Goal: Task Accomplishment & Management: Manage account settings

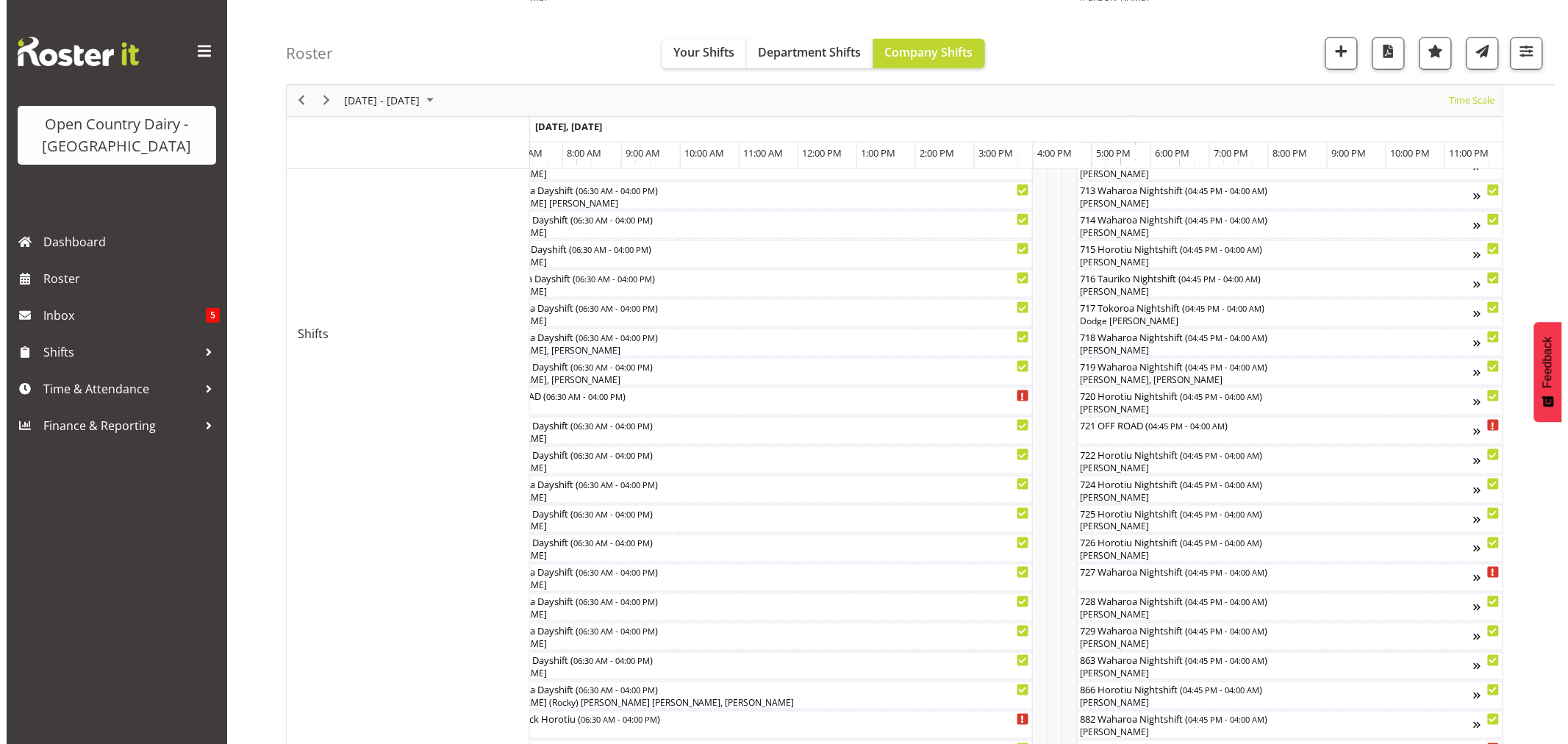
scroll to position [736, 0]
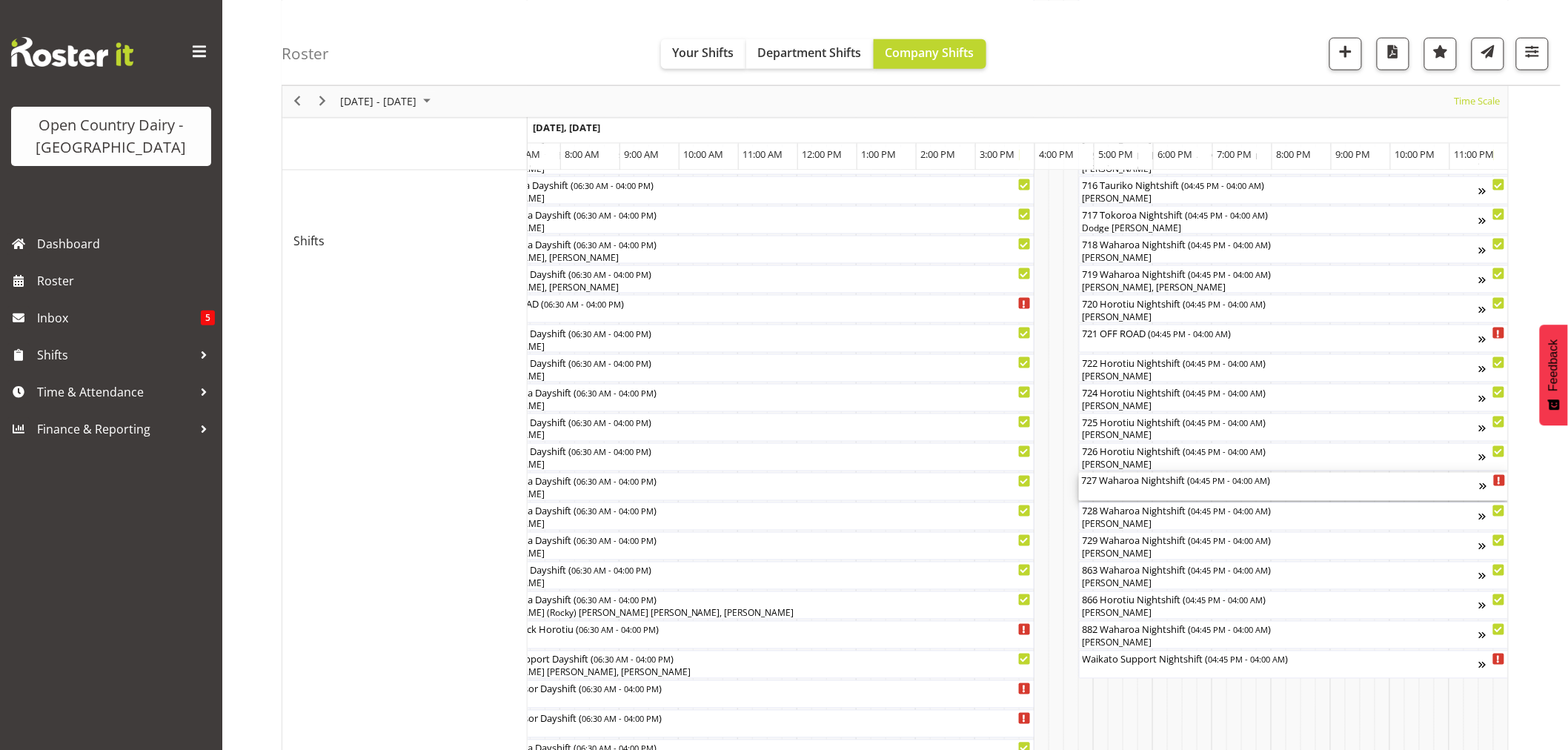
click at [1147, 491] on div "727 Waharoa Nightshift ( 04:45 PM - 04:00 AM )" at bounding box center [1280, 487] width 398 height 28
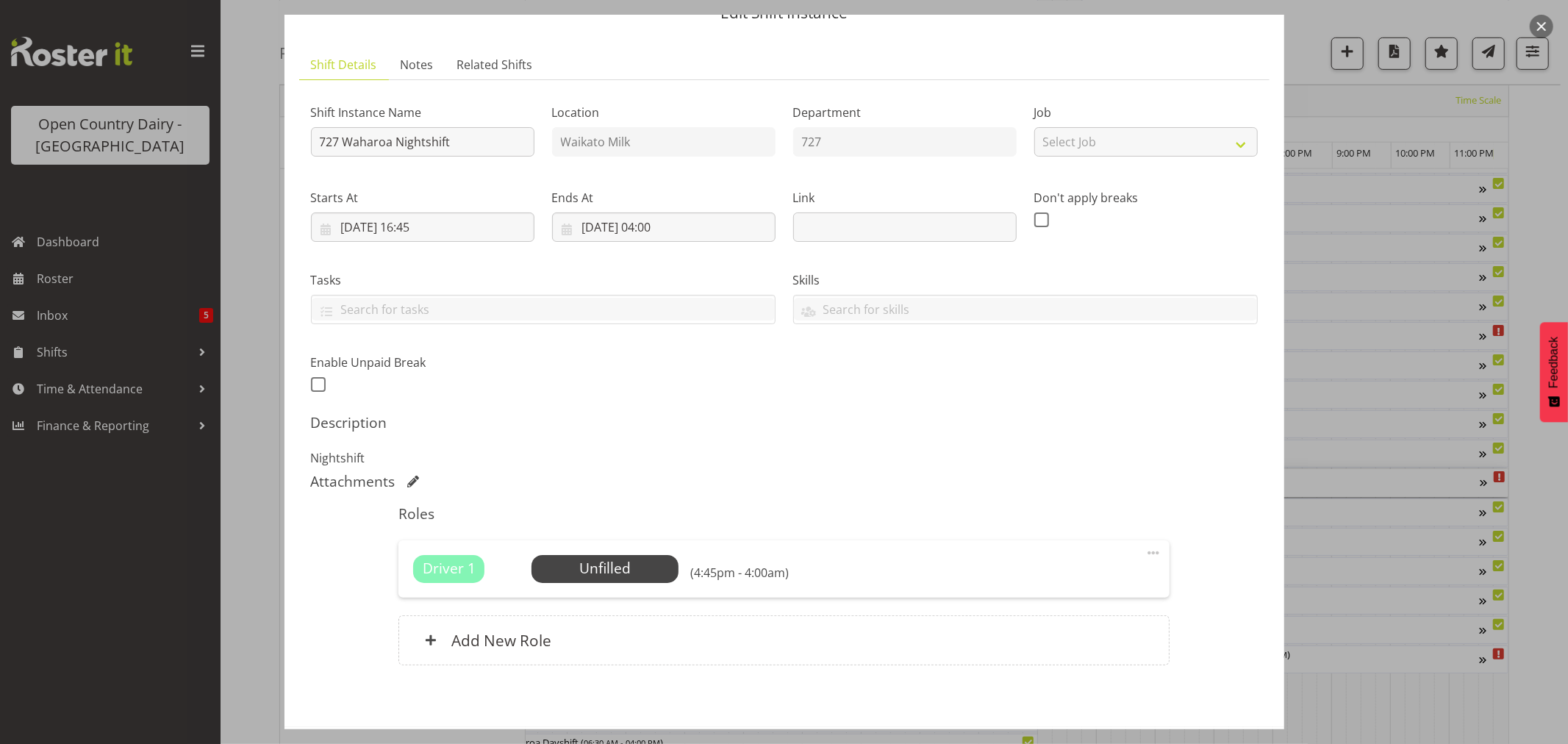
scroll to position [135, 0]
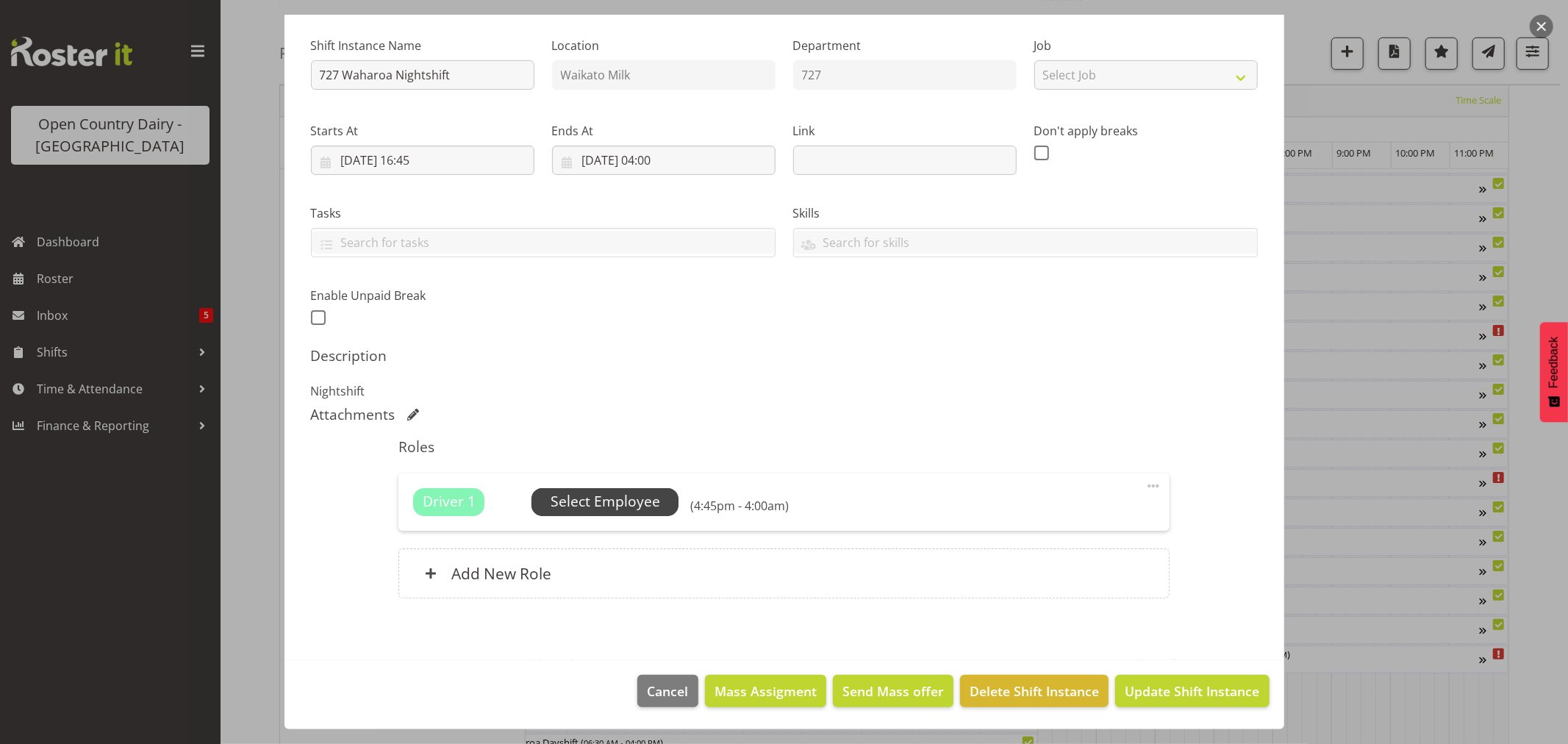
click at [581, 495] on span "Select Employee" at bounding box center [606, 502] width 110 height 22
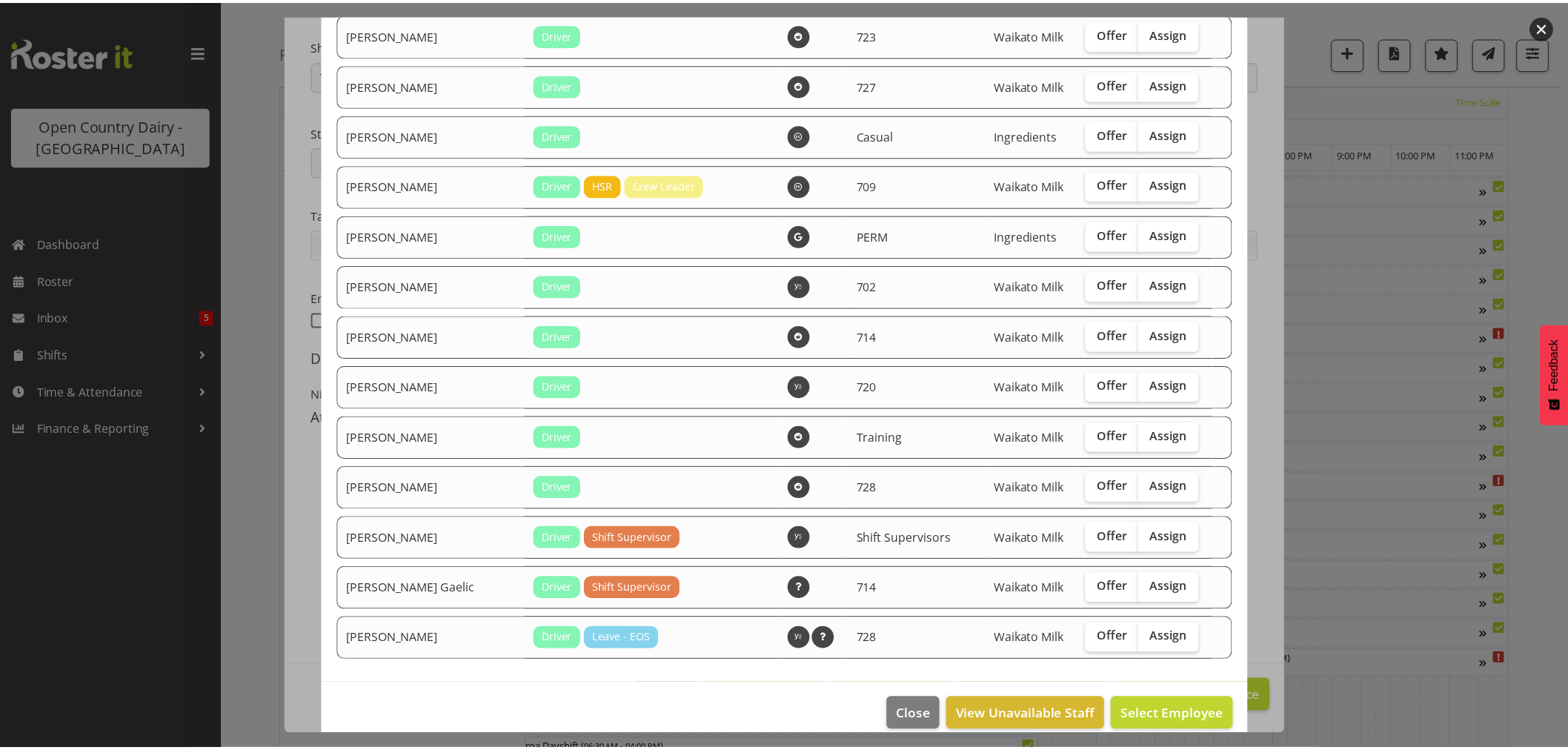
scroll to position [2548, 0]
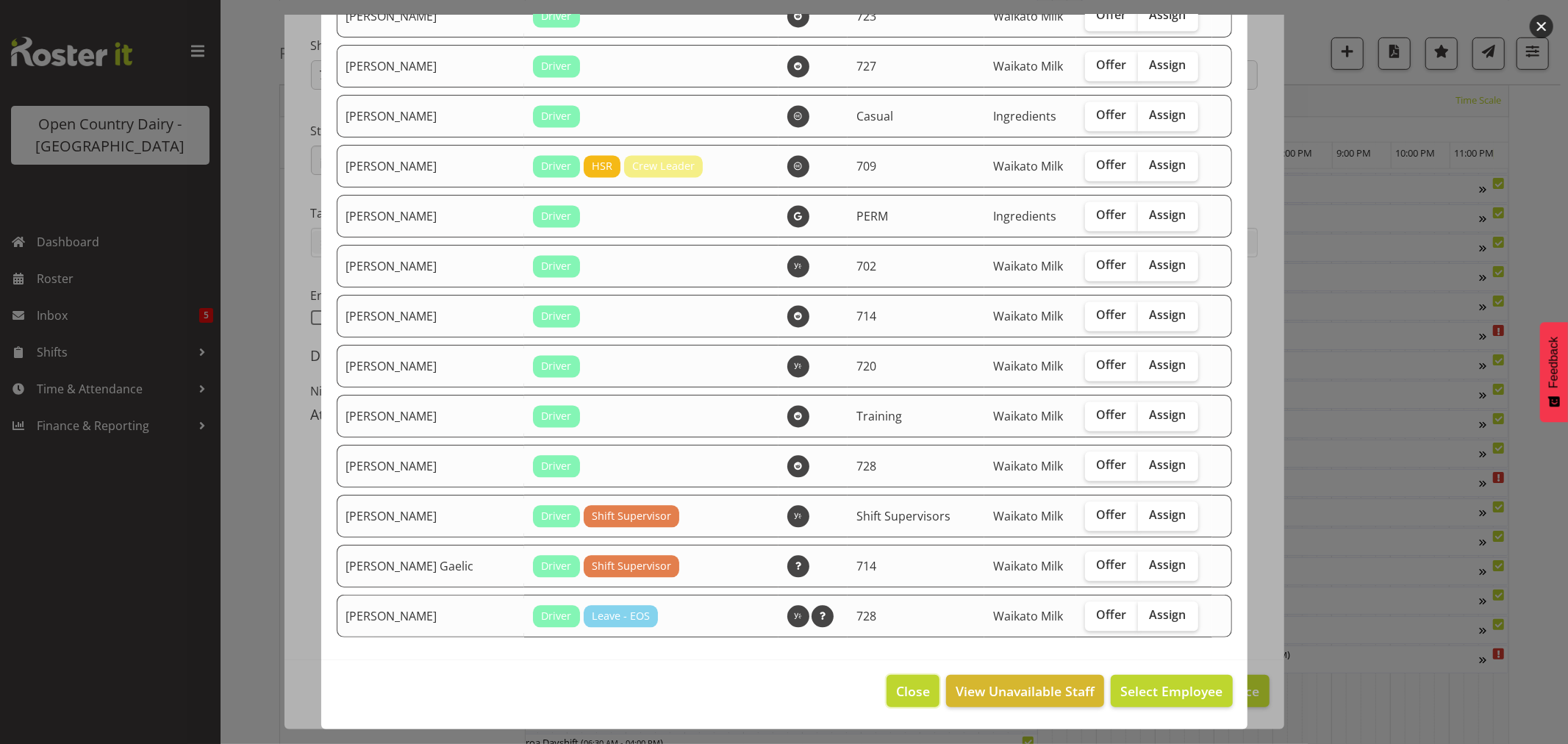
click at [896, 692] on span "Close" at bounding box center [913, 691] width 34 height 19
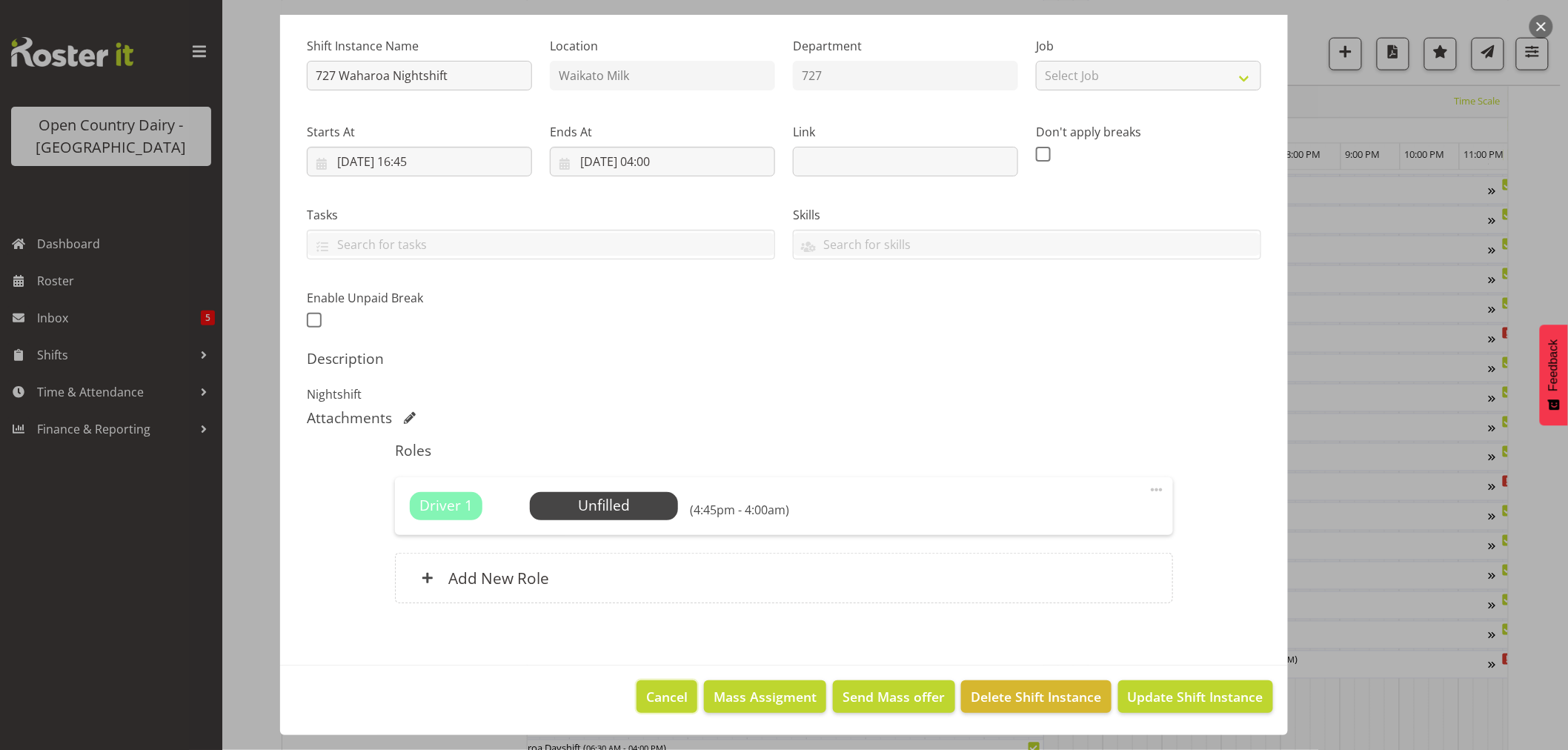
click at [654, 697] on span "Cancel" at bounding box center [666, 696] width 41 height 19
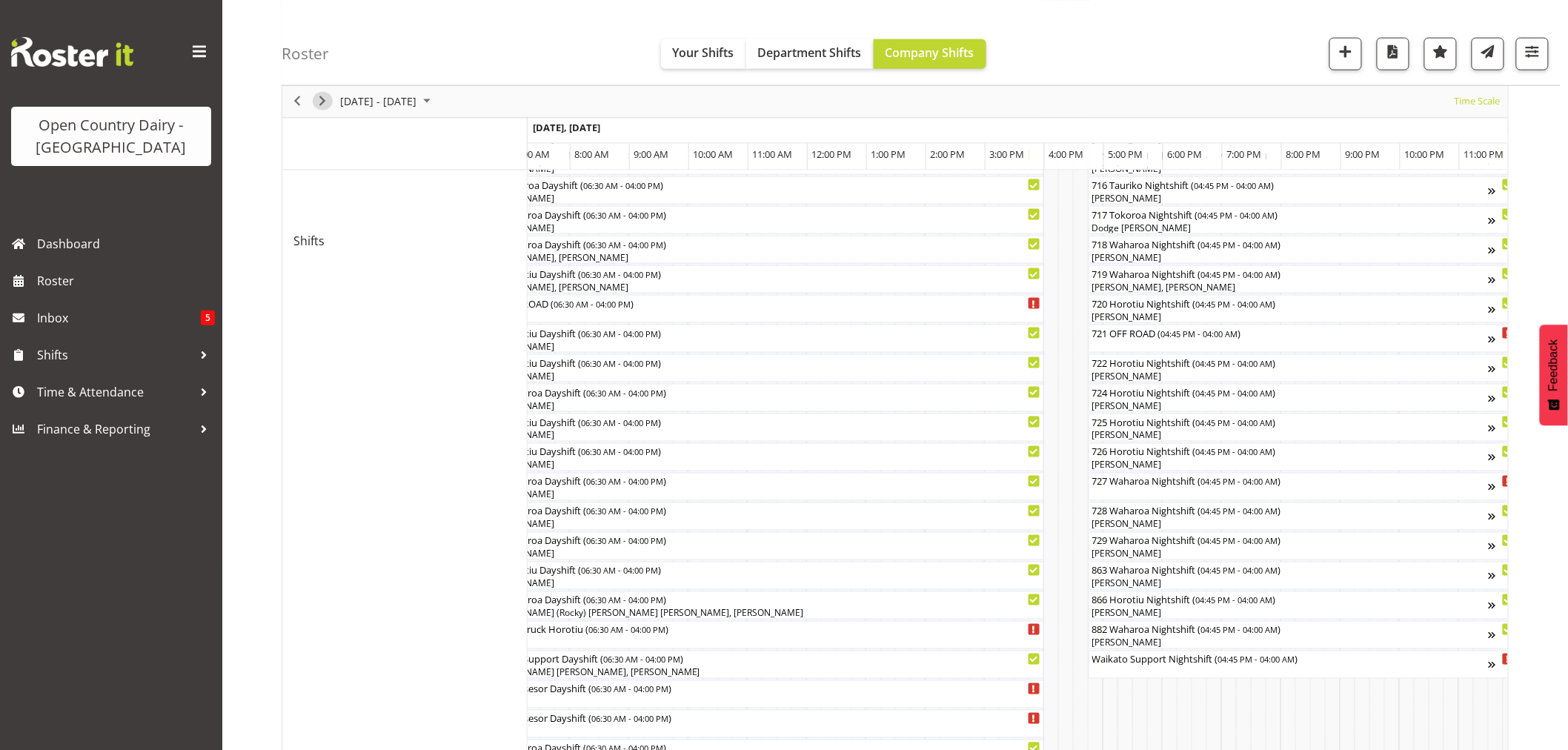
click at [315, 95] on span "Next" at bounding box center [322, 101] width 18 height 19
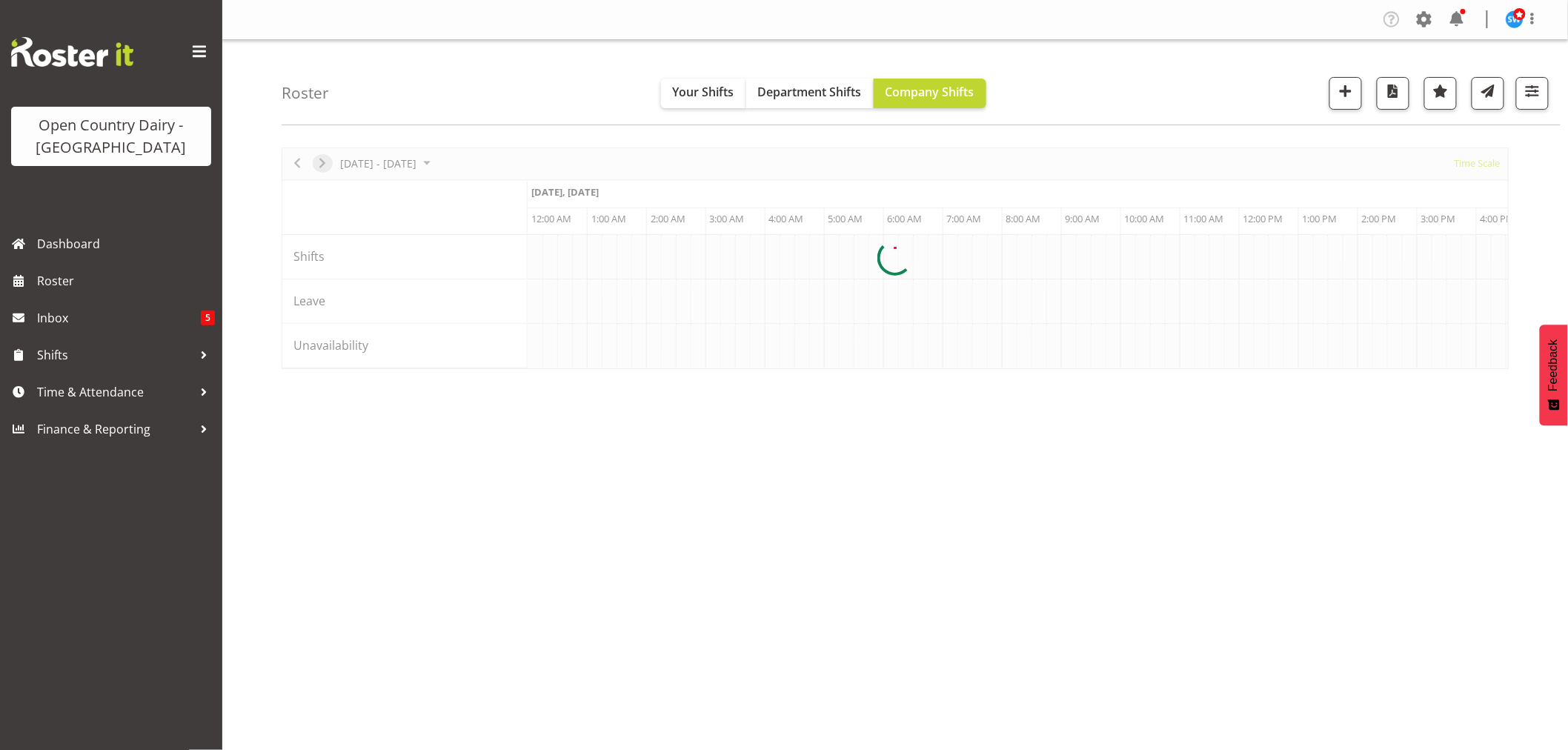
scroll to position [0, 0]
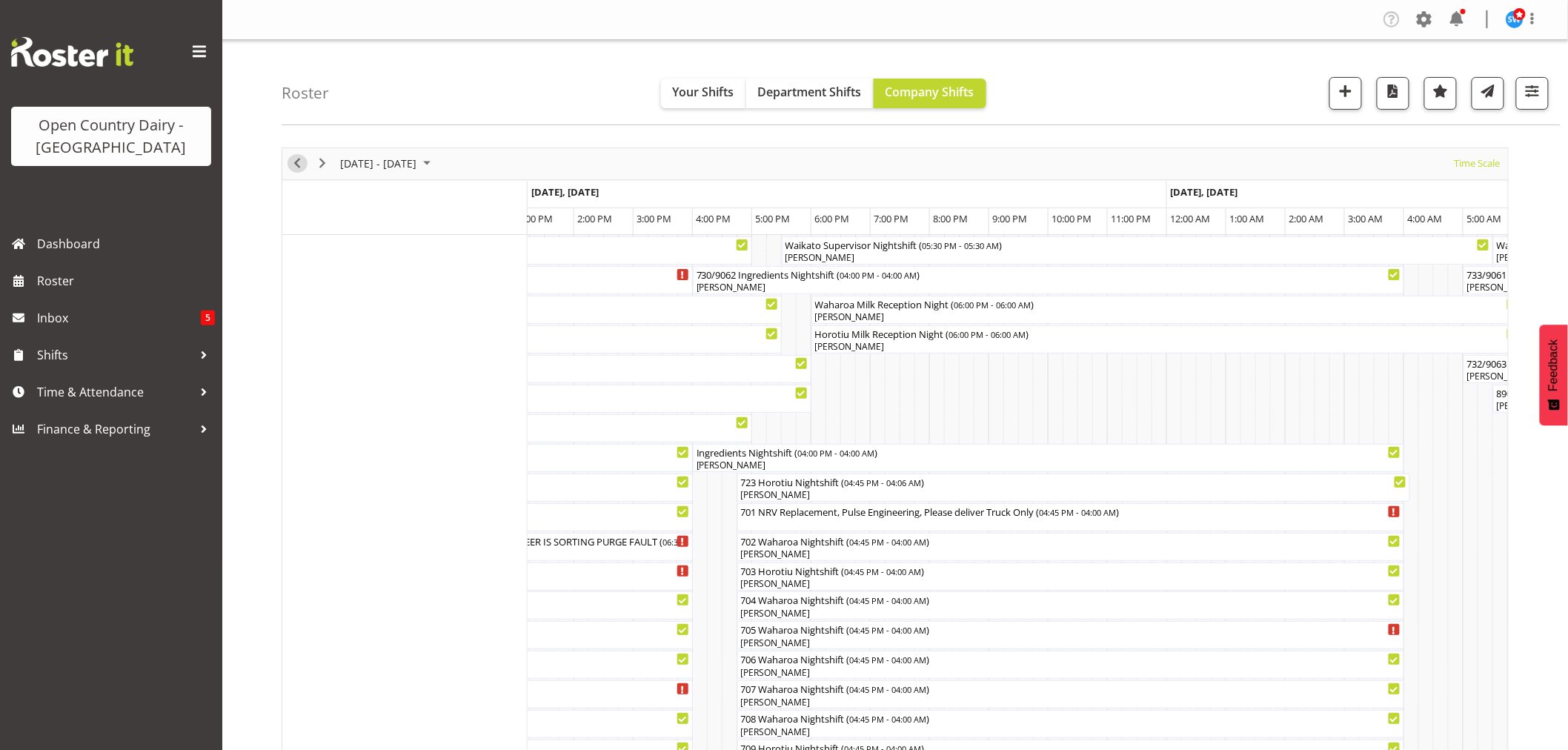
click at [292, 166] on span "Previous" at bounding box center [297, 164] width 18 height 19
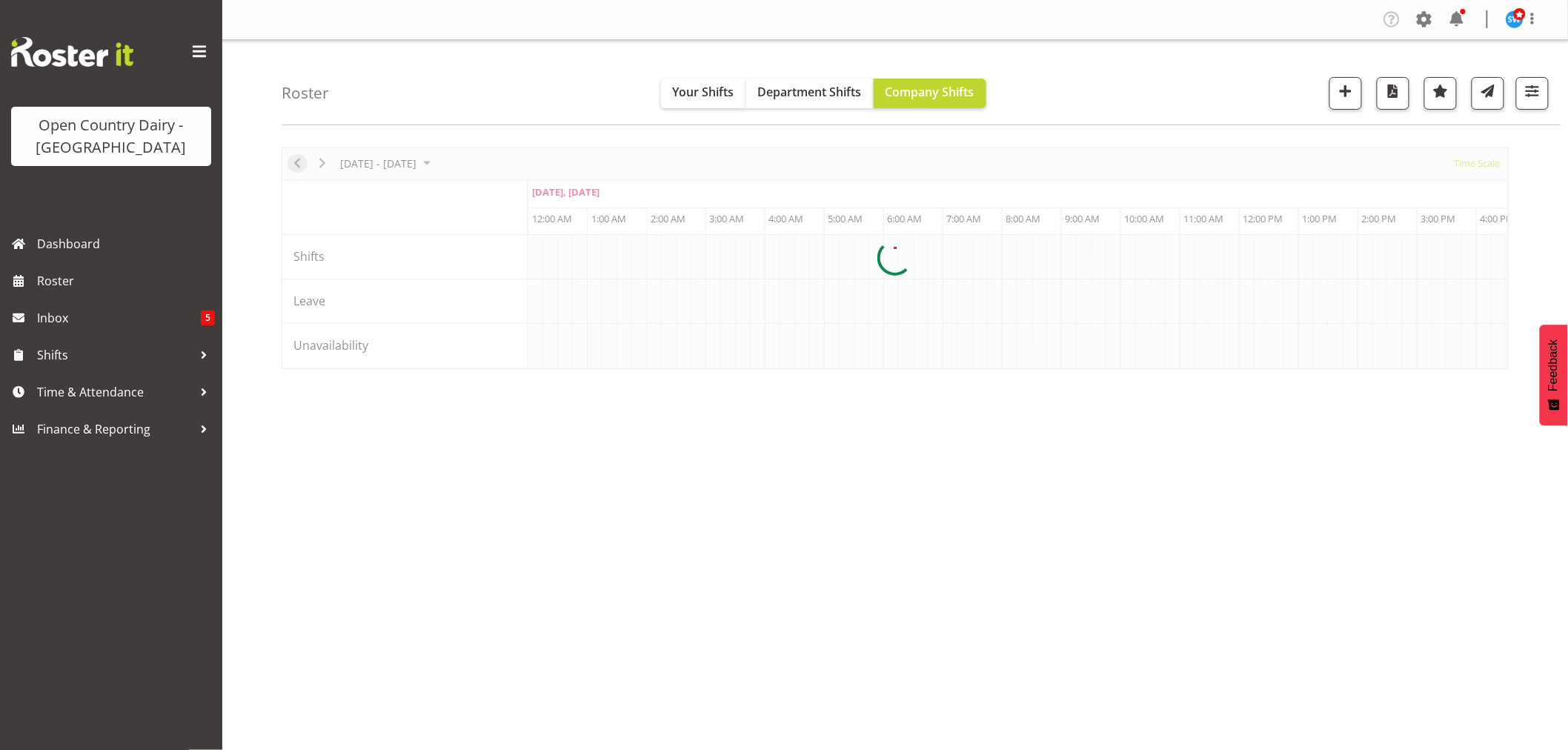
scroll to position [0, 5690]
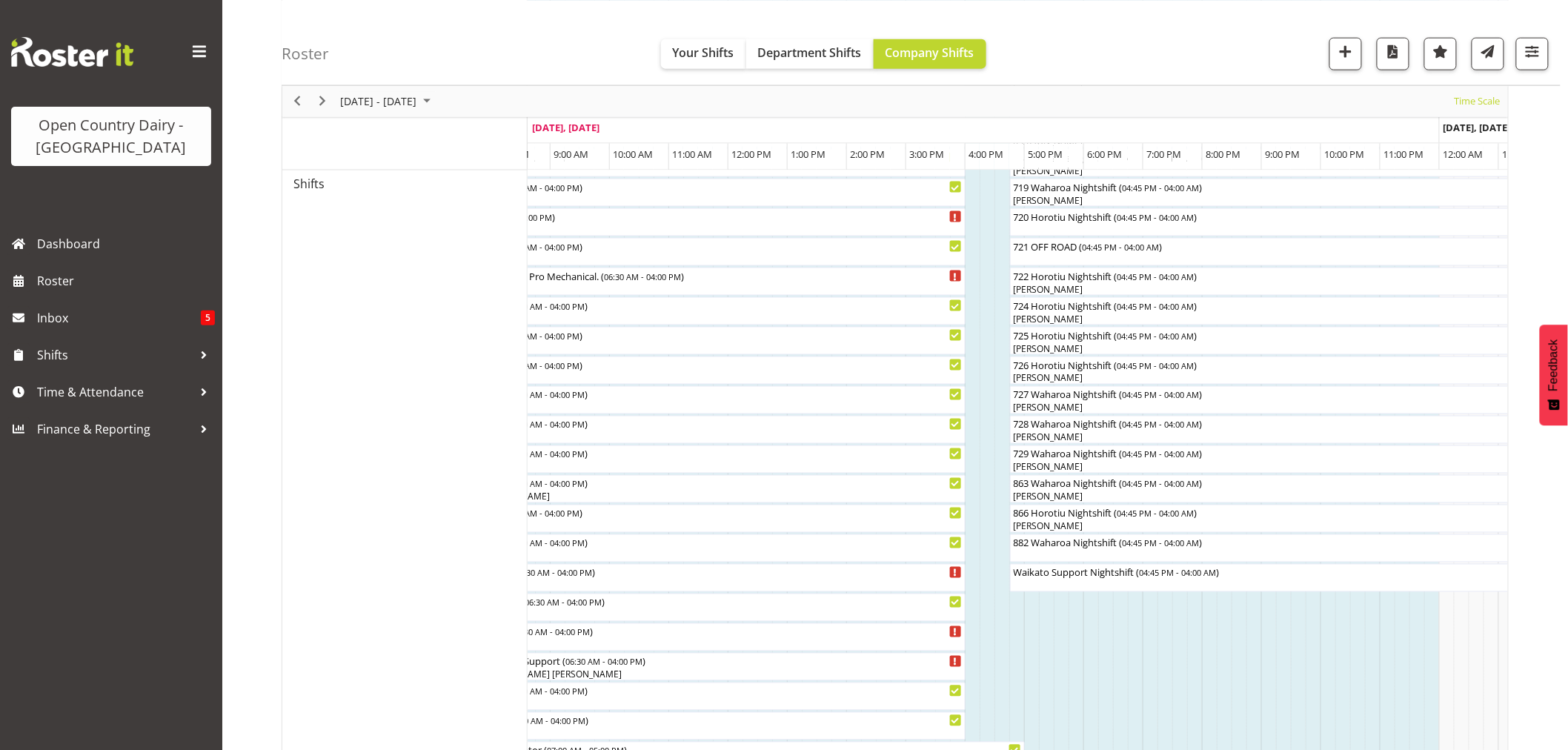
scroll to position [836, 0]
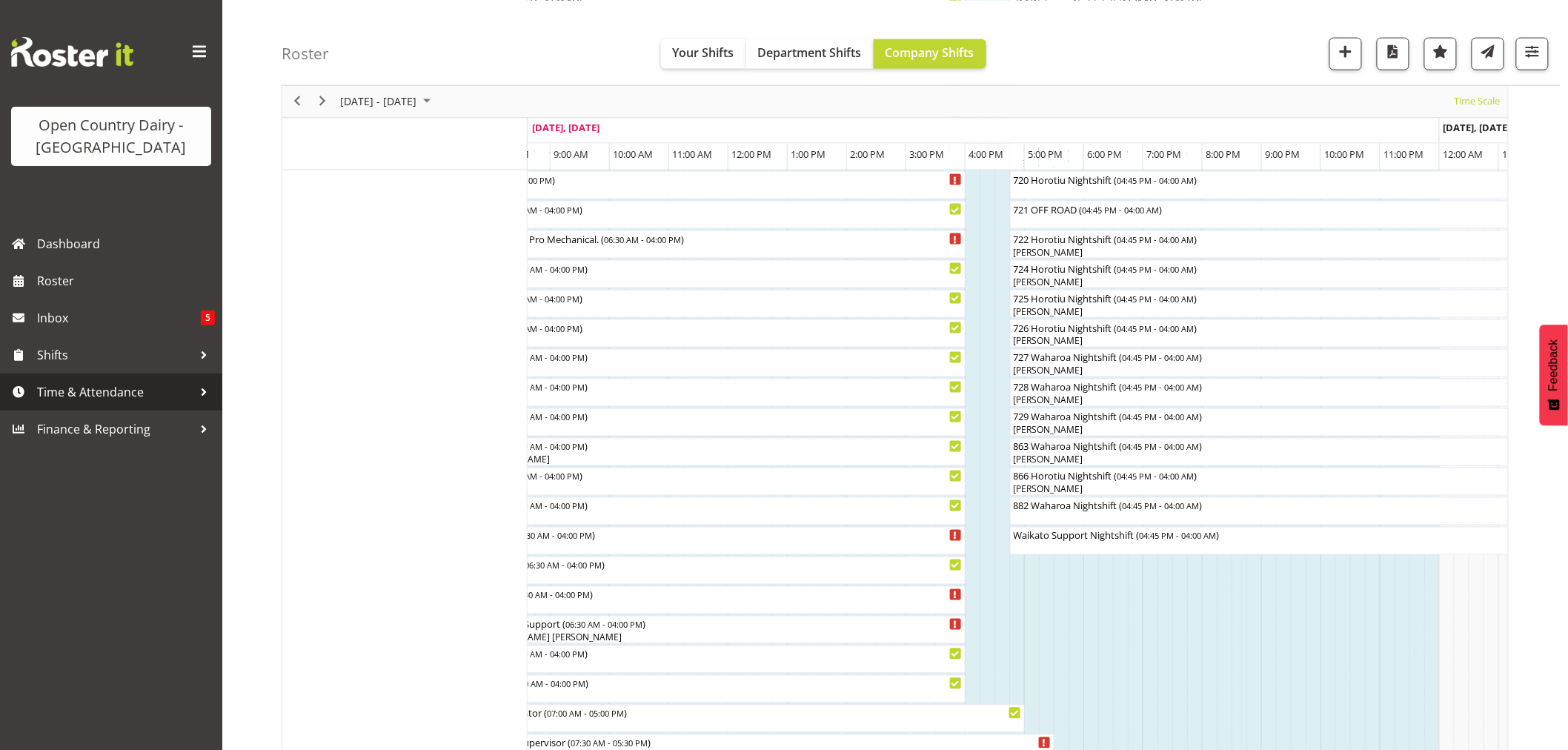
click at [65, 390] on span "Time & Attendance" at bounding box center [115, 392] width 156 height 23
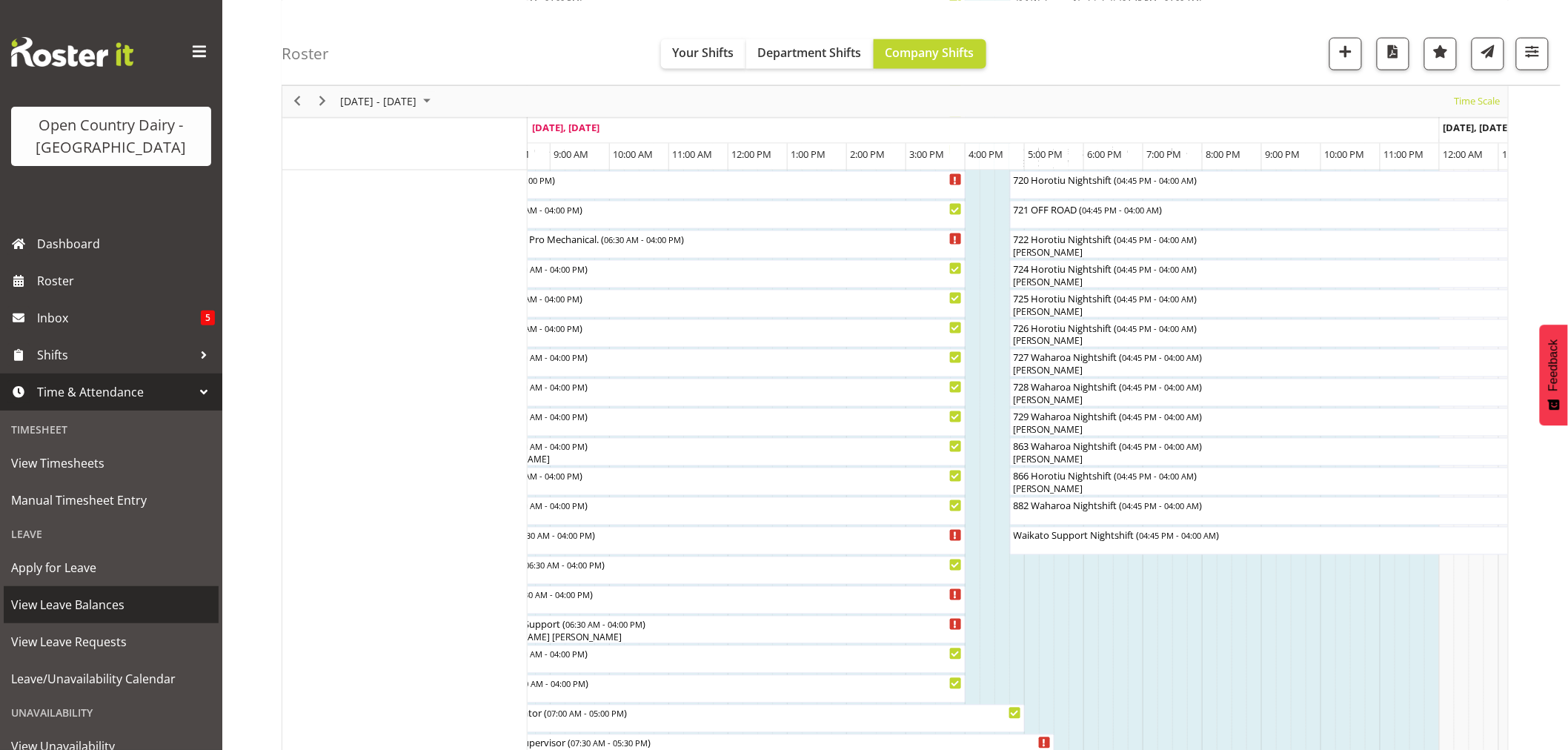
click at [86, 603] on span "View Leave Balances" at bounding box center [111, 604] width 200 height 23
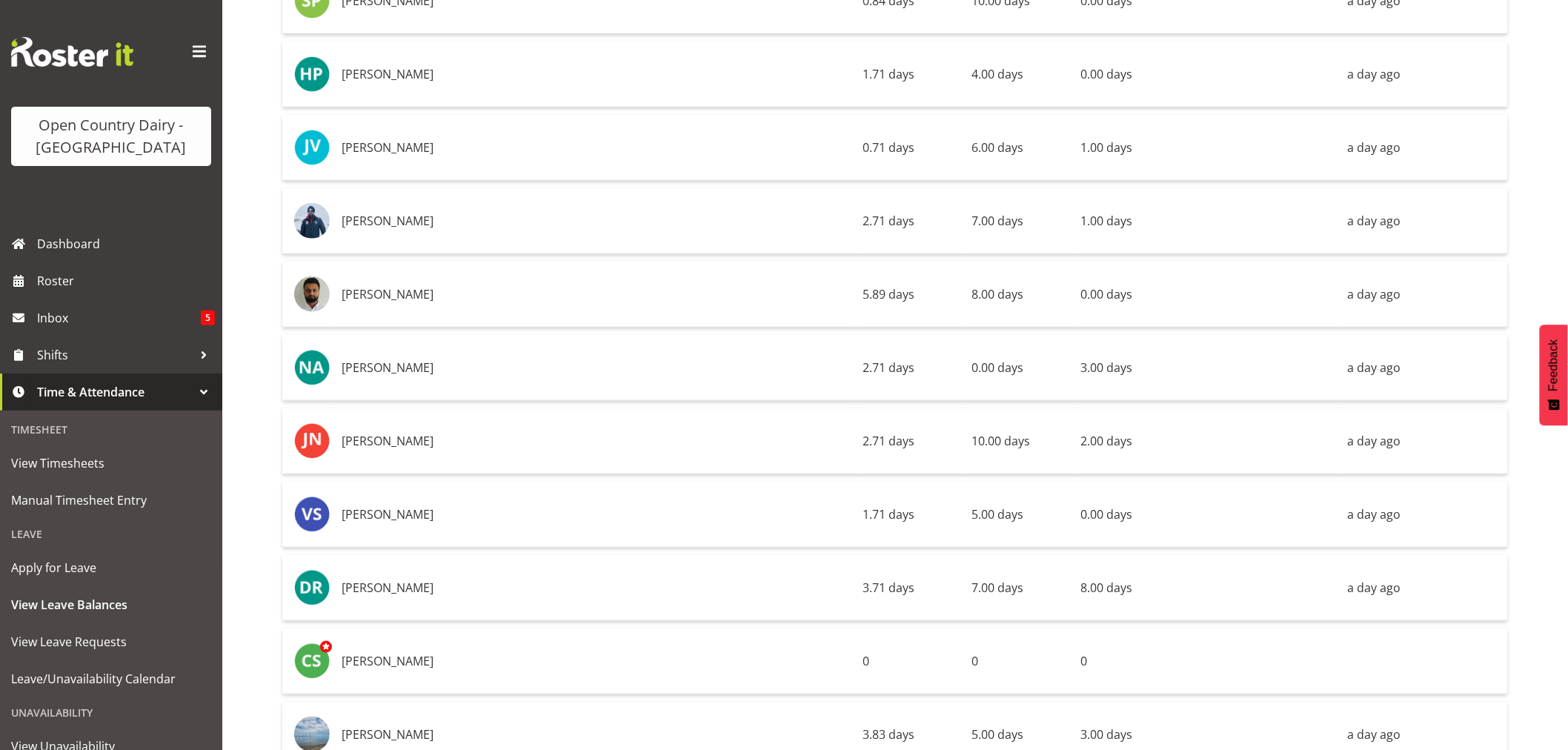
scroll to position [9882, 0]
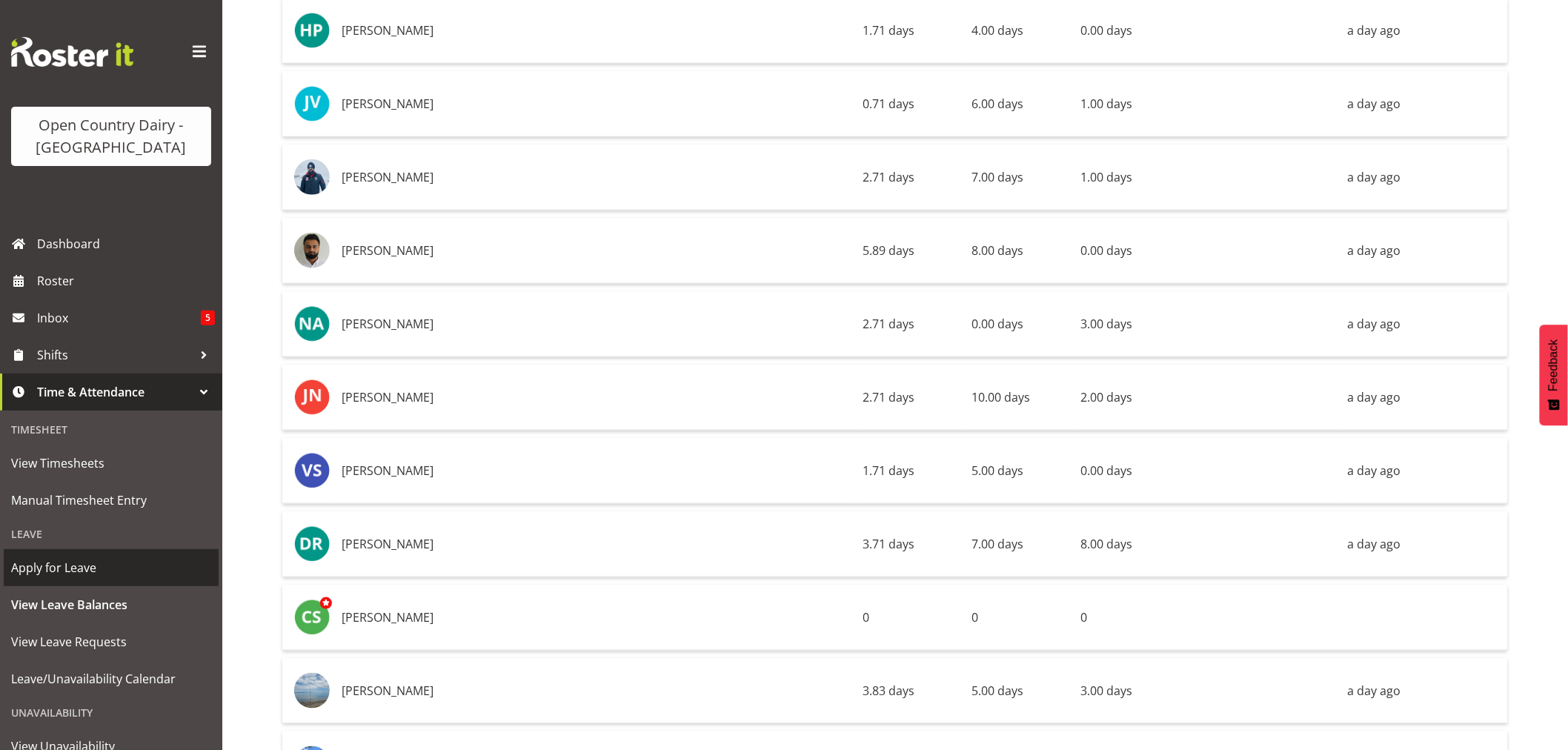
click at [64, 563] on span "Apply for Leave" at bounding box center [111, 568] width 200 height 23
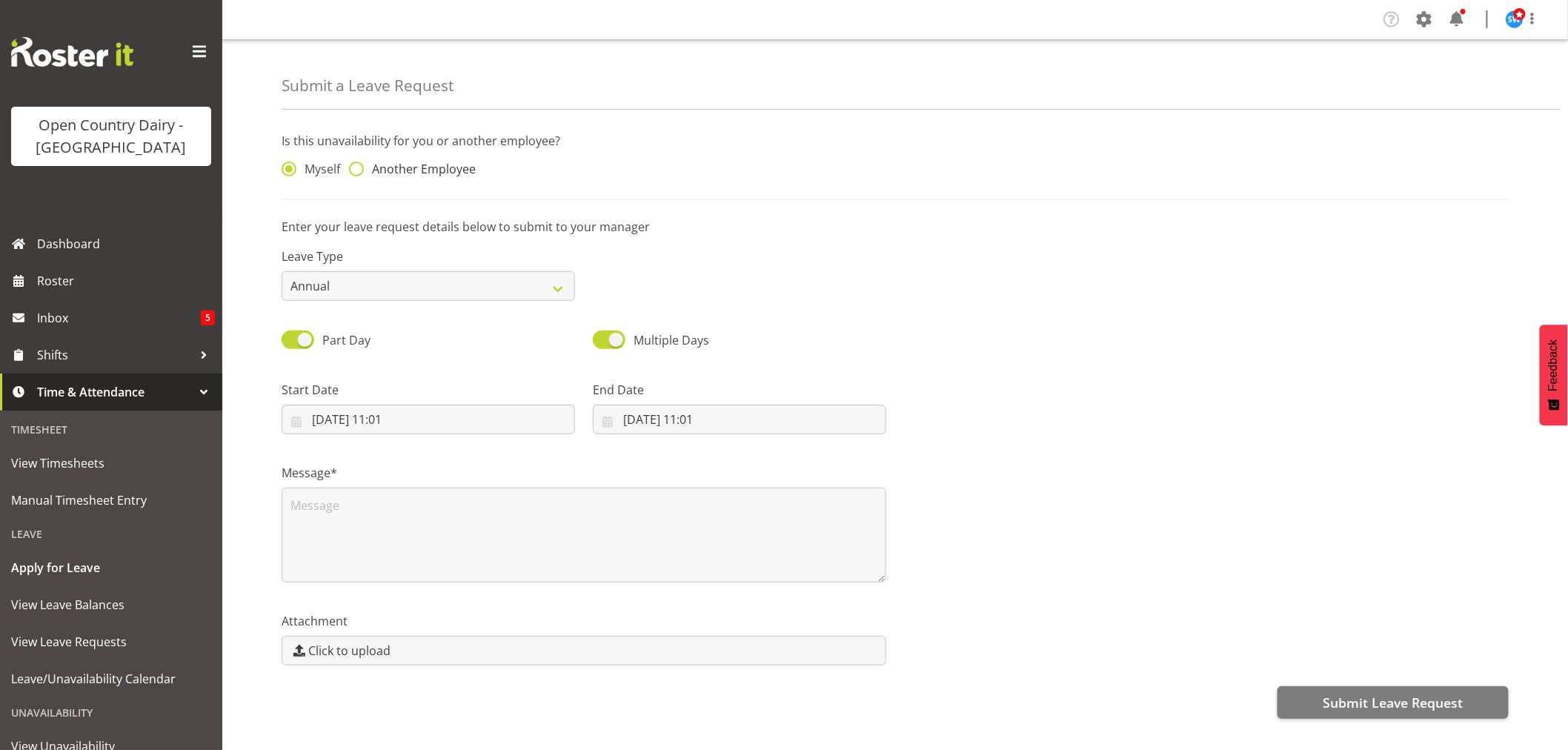
click at [360, 163] on span at bounding box center [356, 168] width 15 height 15
click at [359, 164] on input "Another Employee" at bounding box center [353, 169] width 9 height 9
radio input "true"
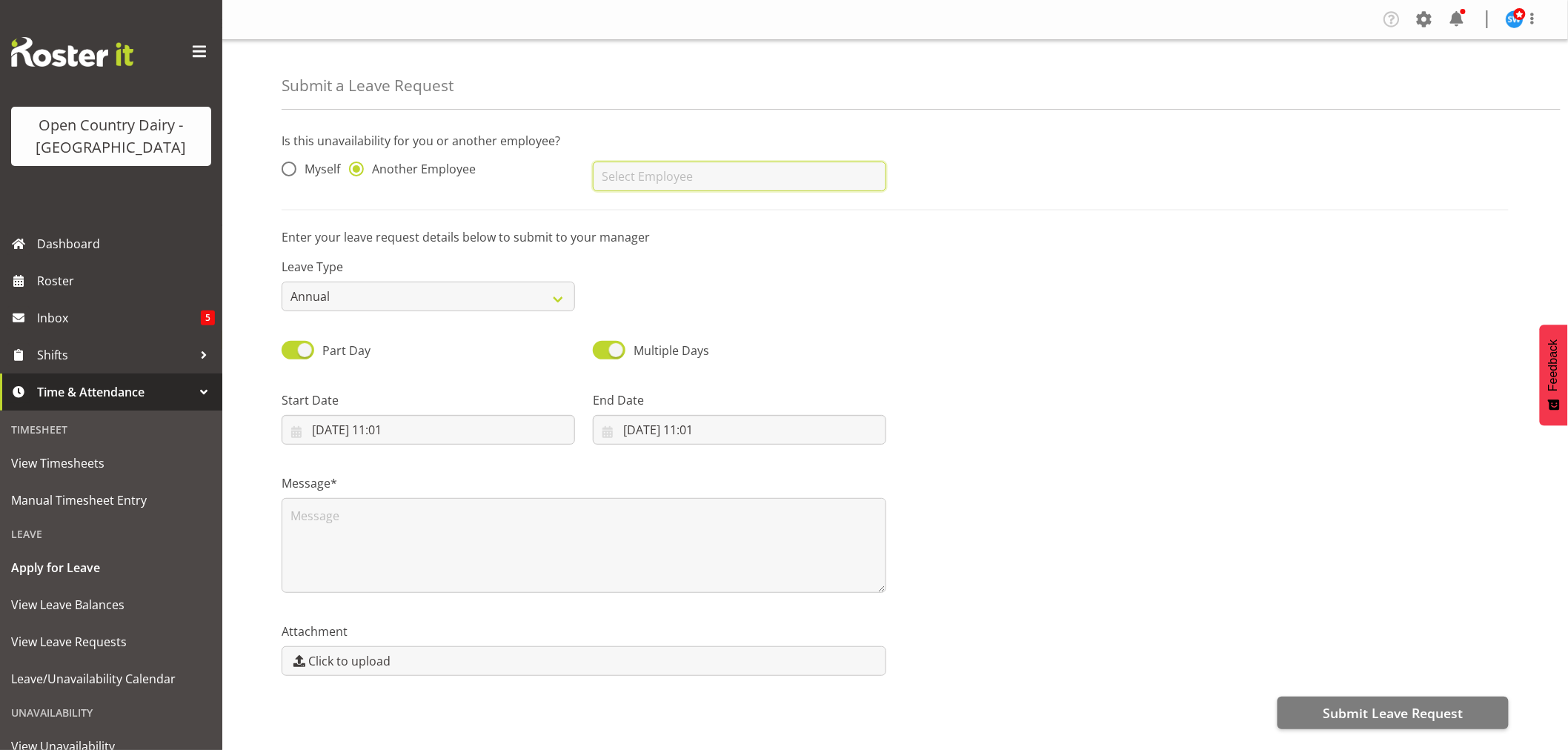
click at [640, 178] on input "text" at bounding box center [739, 176] width 294 height 30
click at [646, 202] on link "[PERSON_NAME]" at bounding box center [739, 213] width 294 height 26
type input "[PERSON_NAME]"
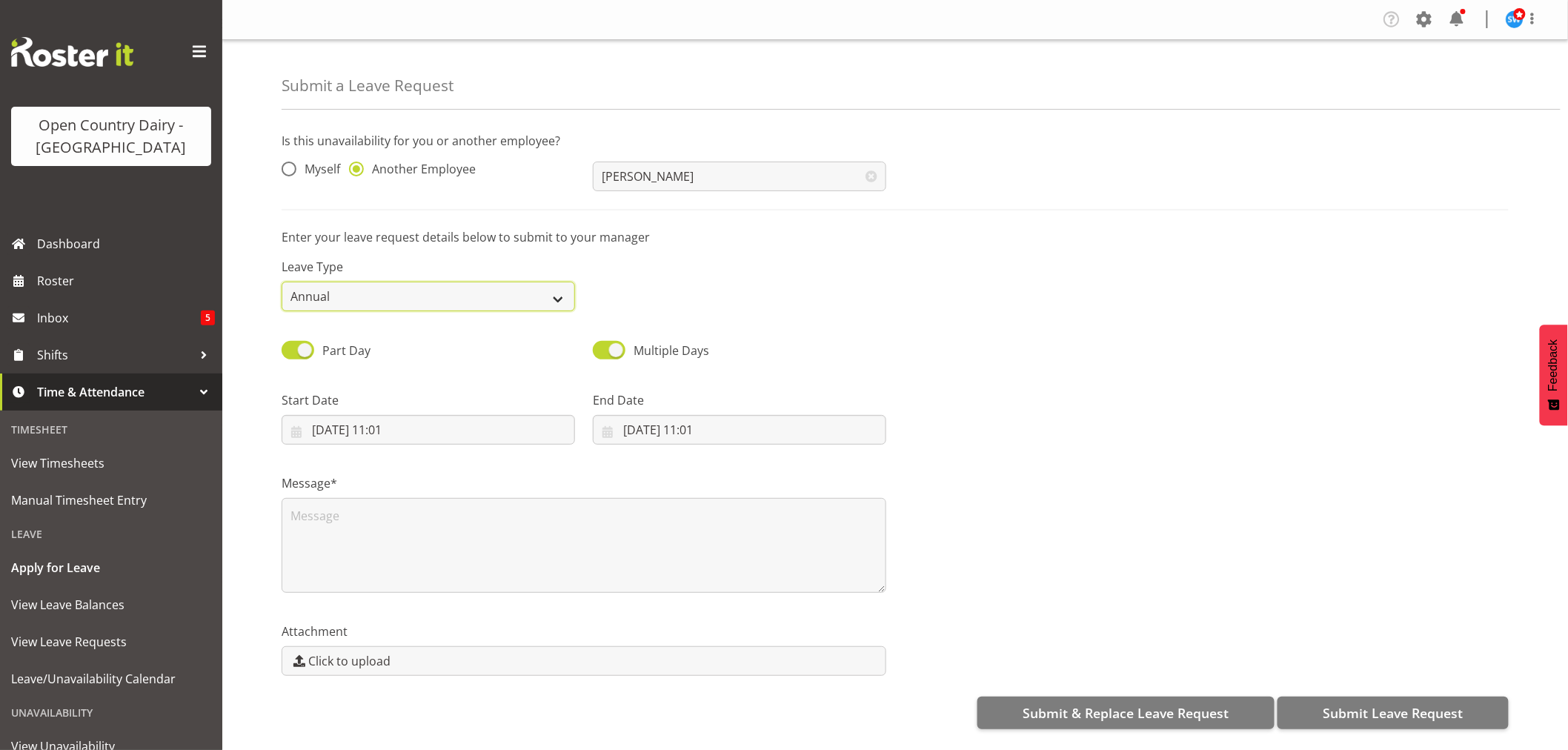
click at [566, 299] on select "Annual Sick Leave Without Pay Bereavement Domestic Violence Parental Jury Servi…" at bounding box center [428, 297] width 294 height 30
select select "Sick"
click at [282, 282] on select "Annual Sick Leave Without Pay Bereavement Domestic Violence Parental Jury Servi…" at bounding box center [428, 297] width 294 height 30
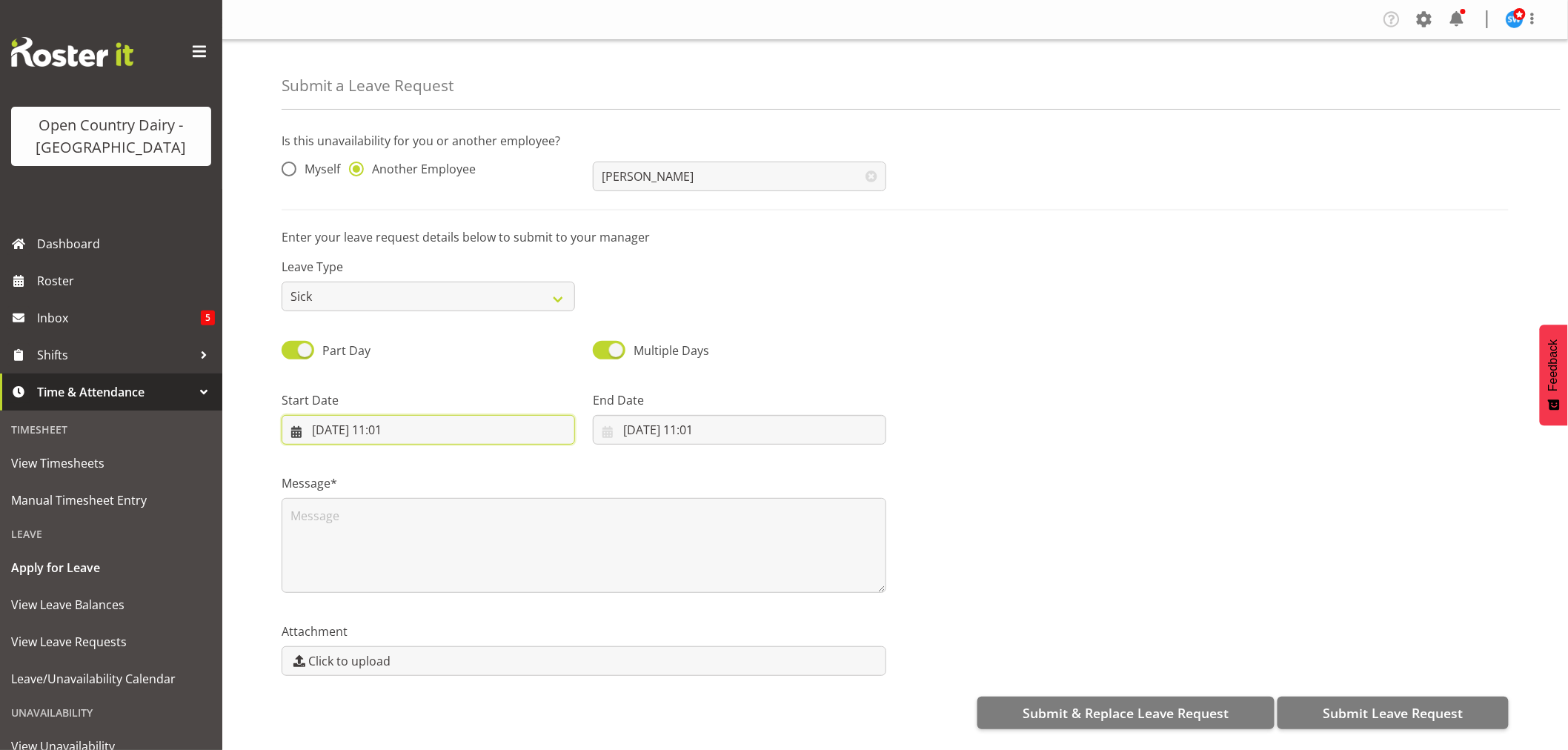
click at [397, 428] on input "22/08/2025, 11:01" at bounding box center [428, 430] width 294 height 30
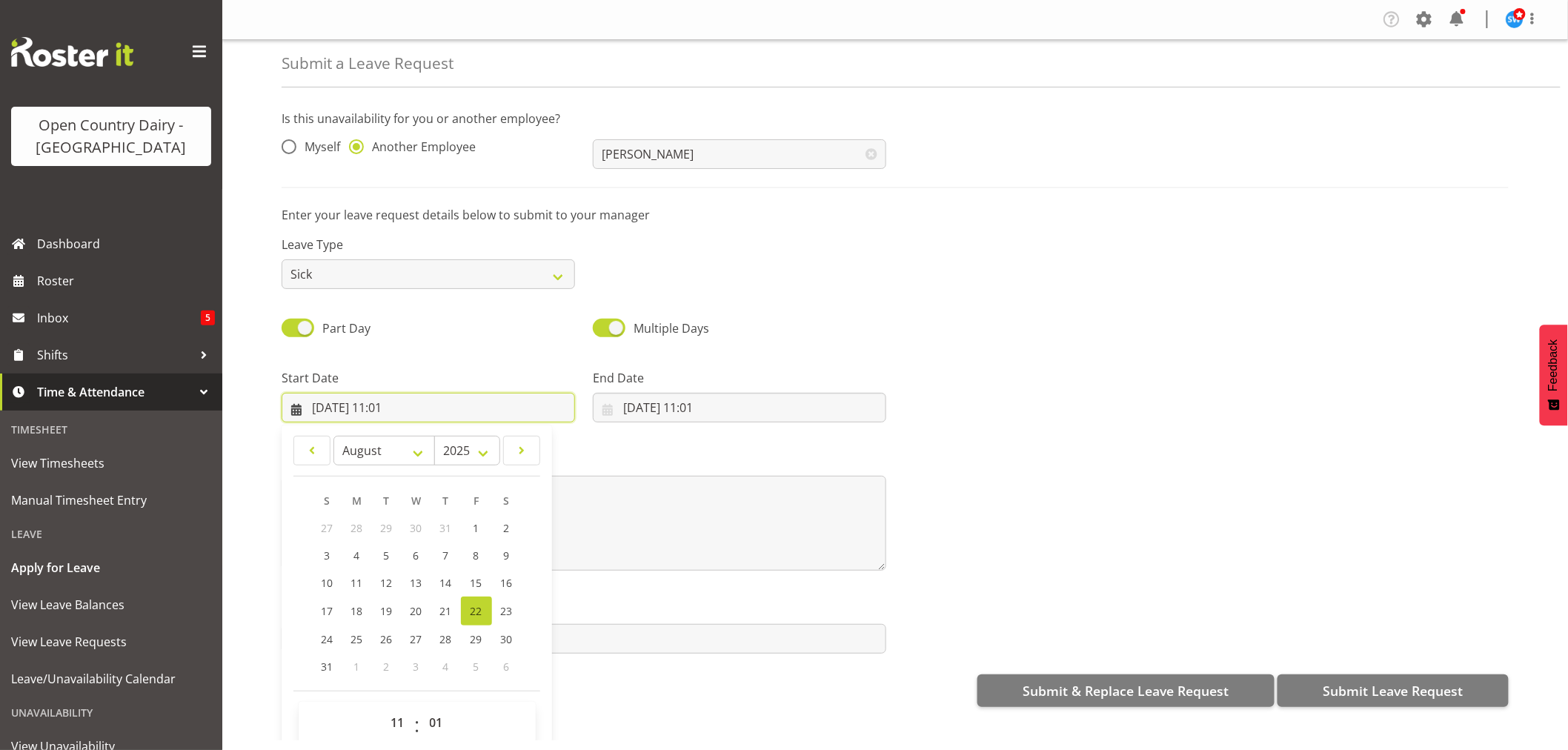
scroll to position [42, 0]
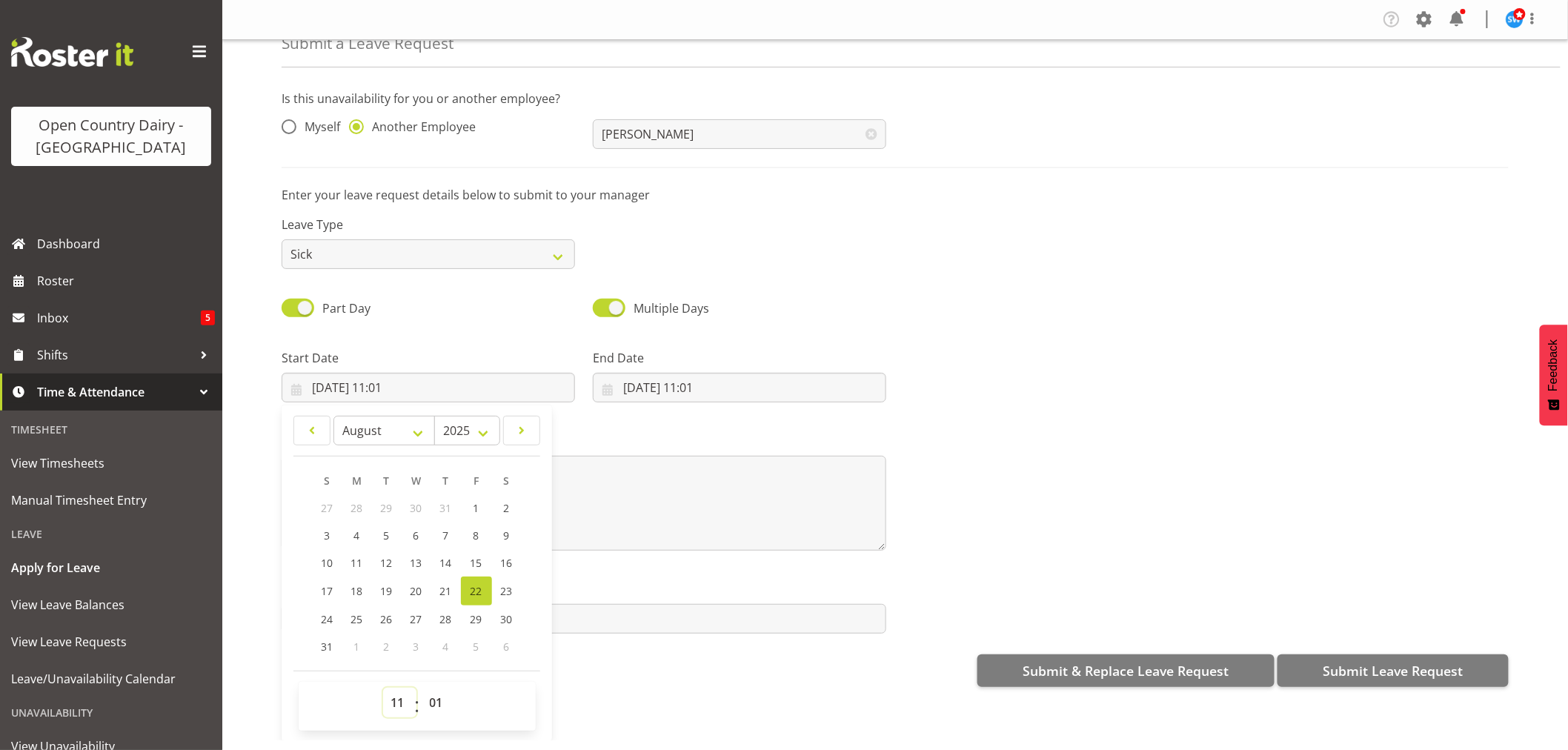
click at [395, 702] on select "00 01 02 03 04 05 06 07 08 09 10 11 12 13 14 15 16 17 18 19 20 21 22 23" at bounding box center [399, 702] width 33 height 30
select select "16"
click at [383, 688] on select "00 01 02 03 04 05 06 07 08 09 10 11 12 13 14 15 16 17 18 19 20 21 22 23" at bounding box center [399, 702] width 33 height 30
type input "22/08/2025, 16:01"
click at [435, 705] on select "00 01 02 03 04 05 06 07 08 09 10 11 12 13 14 15 16 17 18 19 20 21 22 23 24 25 2…" at bounding box center [438, 702] width 33 height 30
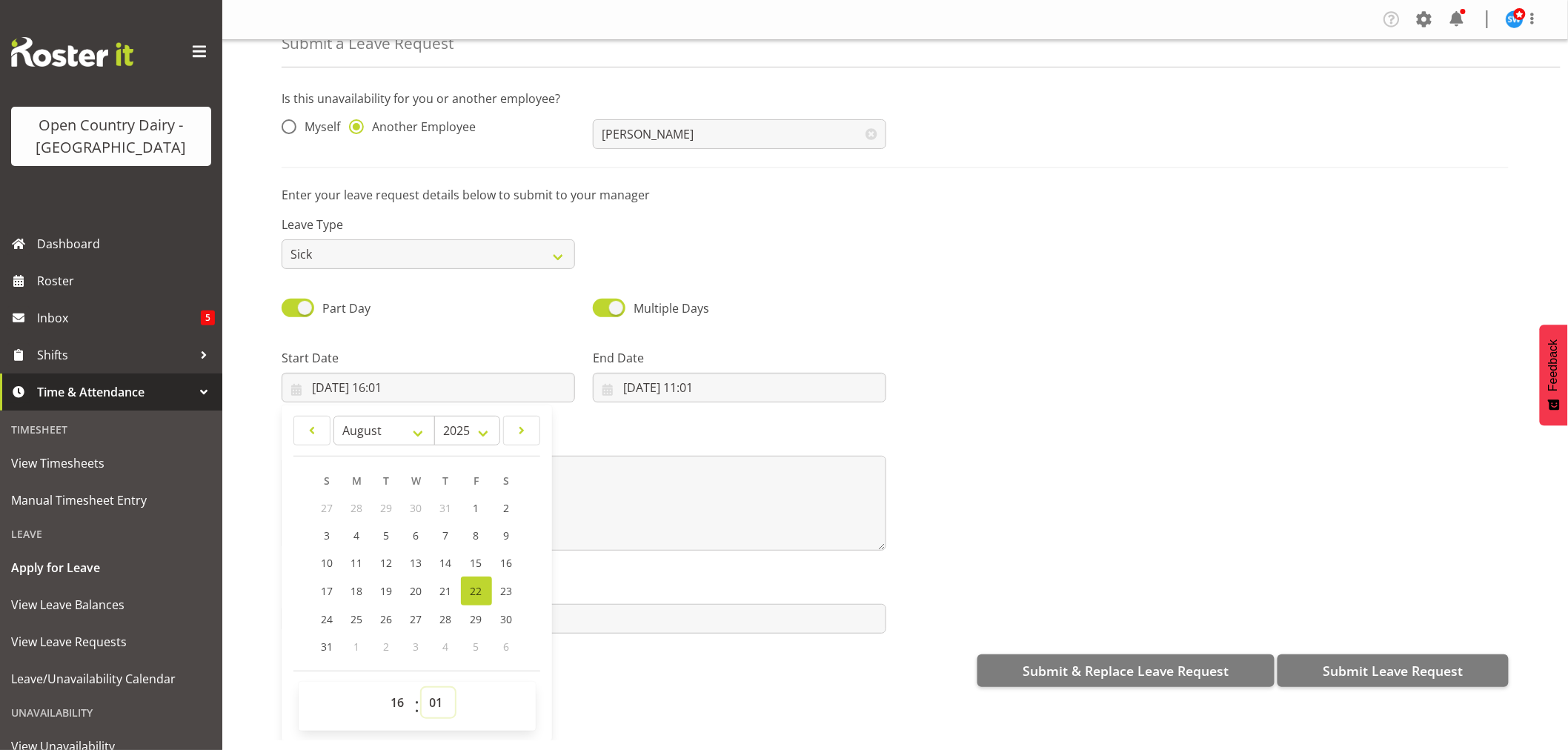
select select "45"
click at [421, 688] on select "00 01 02 03 04 05 06 07 08 09 10 11 12 13 14 15 16 17 18 19 20 21 22 23 24 25 2…" at bounding box center [438, 702] width 33 height 30
type input "22/08/2025, 16:45"
click at [680, 498] on textarea at bounding box center [584, 503] width 605 height 95
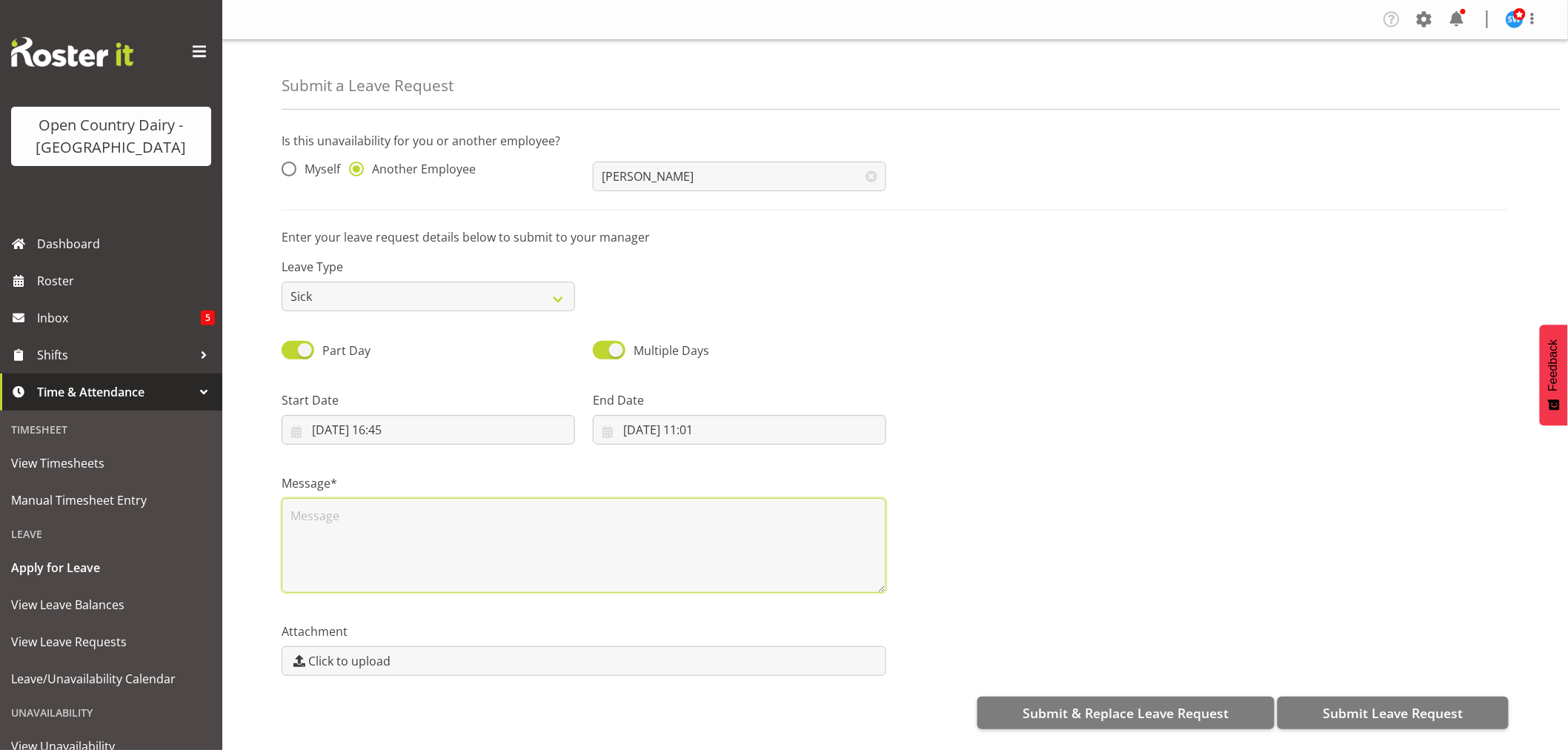
scroll to position [0, 0]
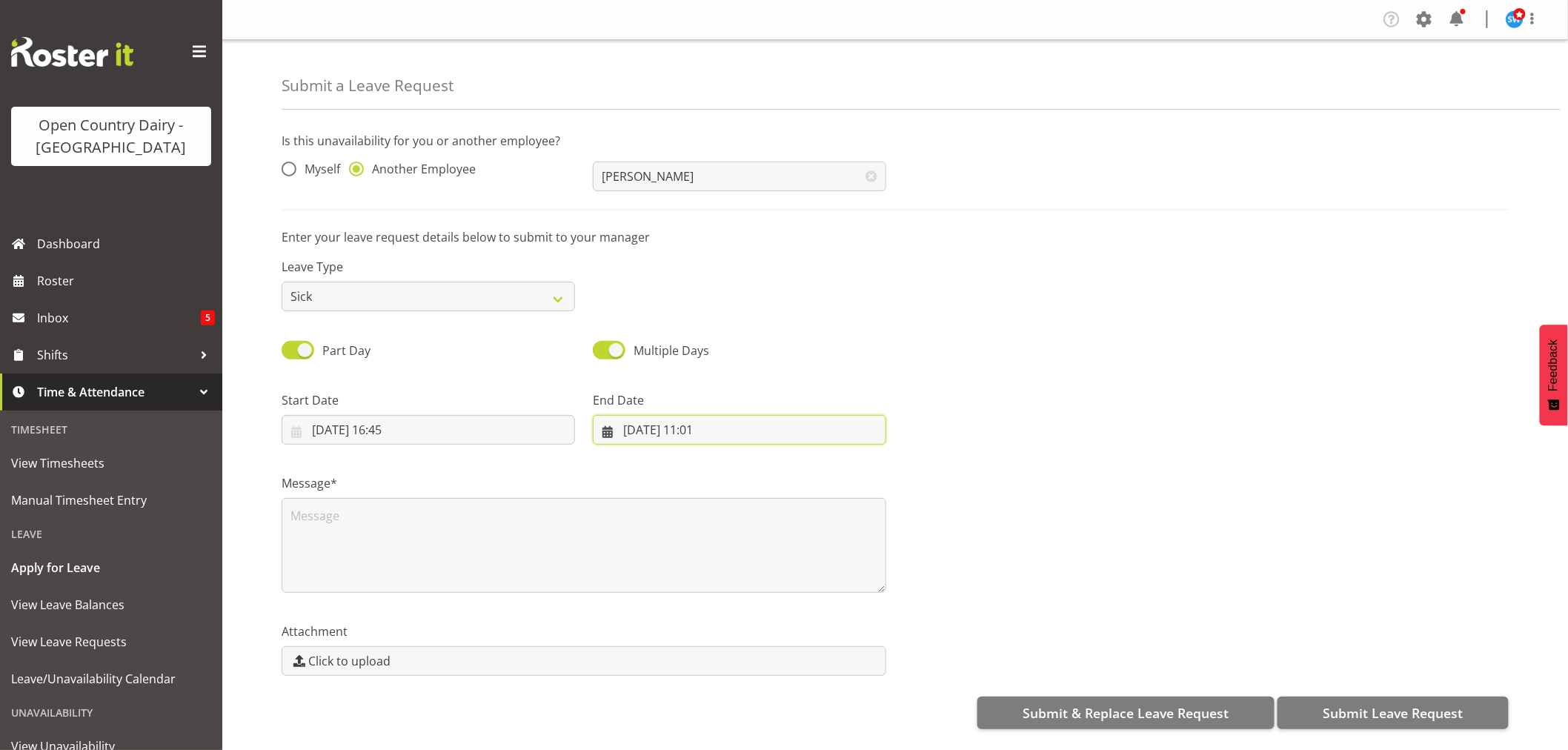
click at [649, 426] on input "22/08/2025, 11:01" at bounding box center [739, 430] width 294 height 30
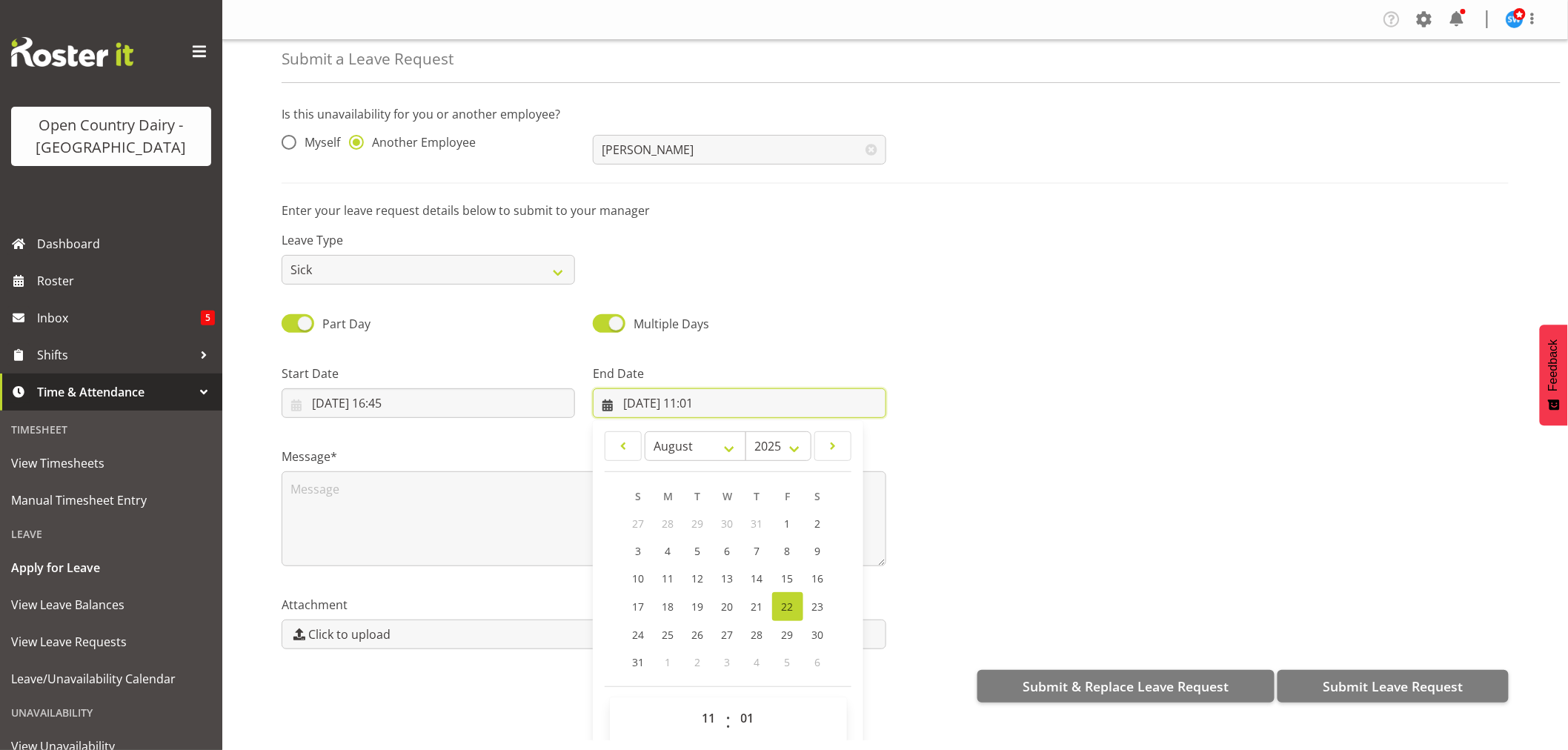
scroll to position [42, 0]
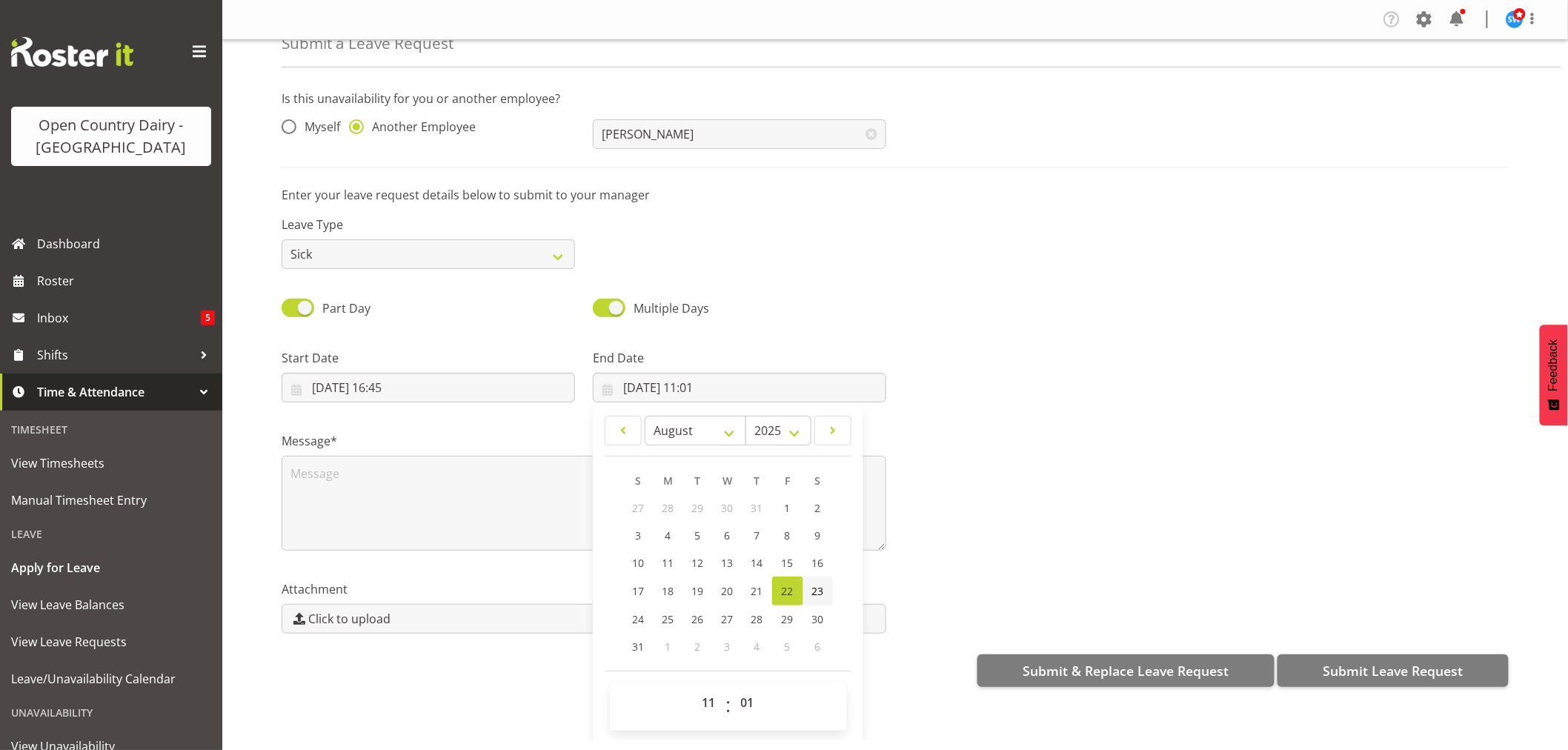
click at [819, 588] on span "23" at bounding box center [817, 591] width 12 height 14
type input "23/08/2025, 11:01"
click at [704, 698] on select "00 01 02 03 04 05 06 07 08 09 10 11 12 13 14 15 16 17 18 19 20 21 22 23" at bounding box center [711, 702] width 33 height 30
select select "4"
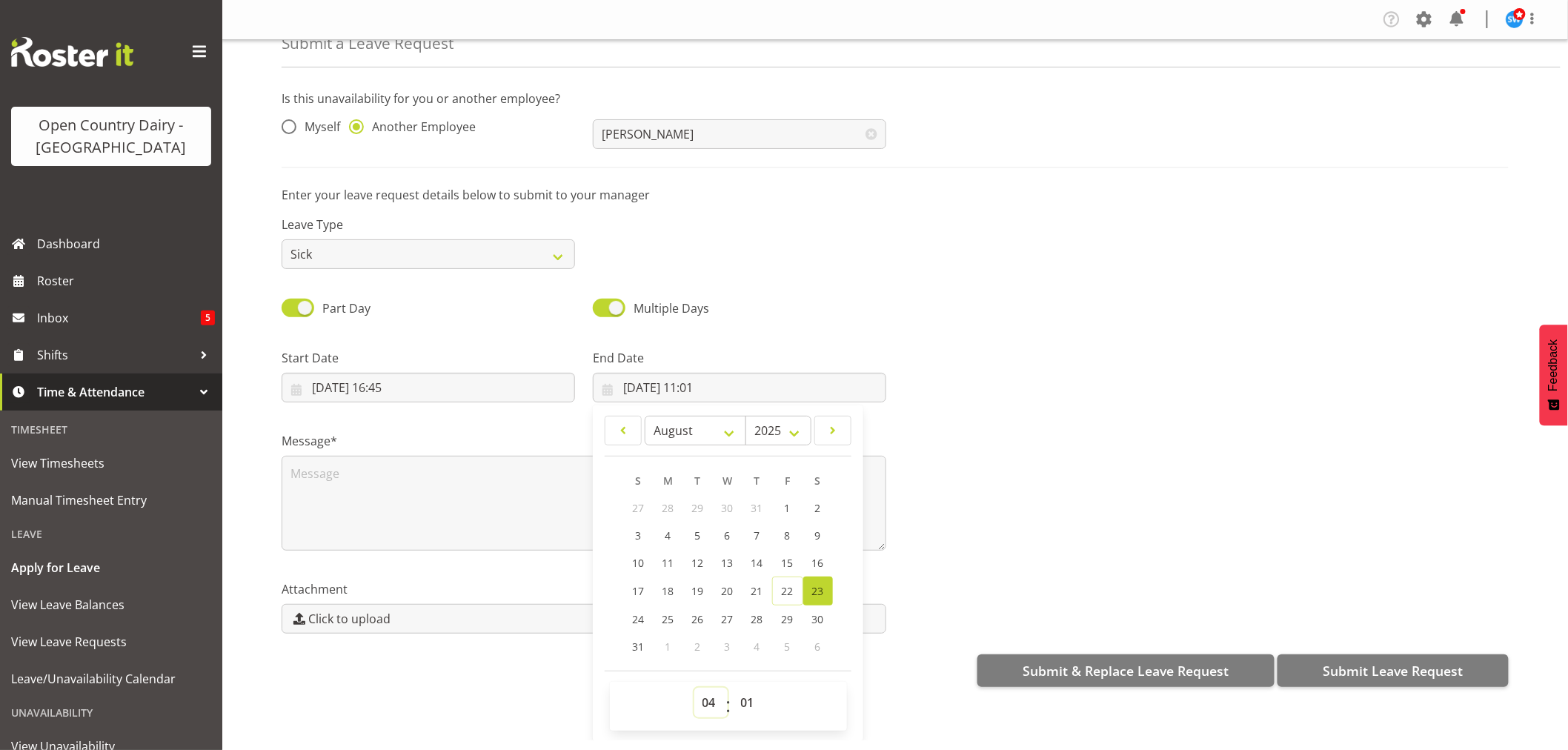
click at [694, 688] on select "00 01 02 03 04 05 06 07 08 09 10 11 12 13 14 15 16 17 18 19 20 21 22 23" at bounding box center [711, 702] width 33 height 30
type input "23/08/2025, 04:01"
click at [744, 698] on select "00 01 02 03 04 05 06 07 08 09 10 11 12 13 14 15 16 17 18 19 20 21 22 23 24 25 2…" at bounding box center [749, 702] width 33 height 30
select select "0"
click at [733, 688] on select "00 01 02 03 04 05 06 07 08 09 10 11 12 13 14 15 16 17 18 19 20 21 22 23 24 25 2…" at bounding box center [749, 702] width 33 height 30
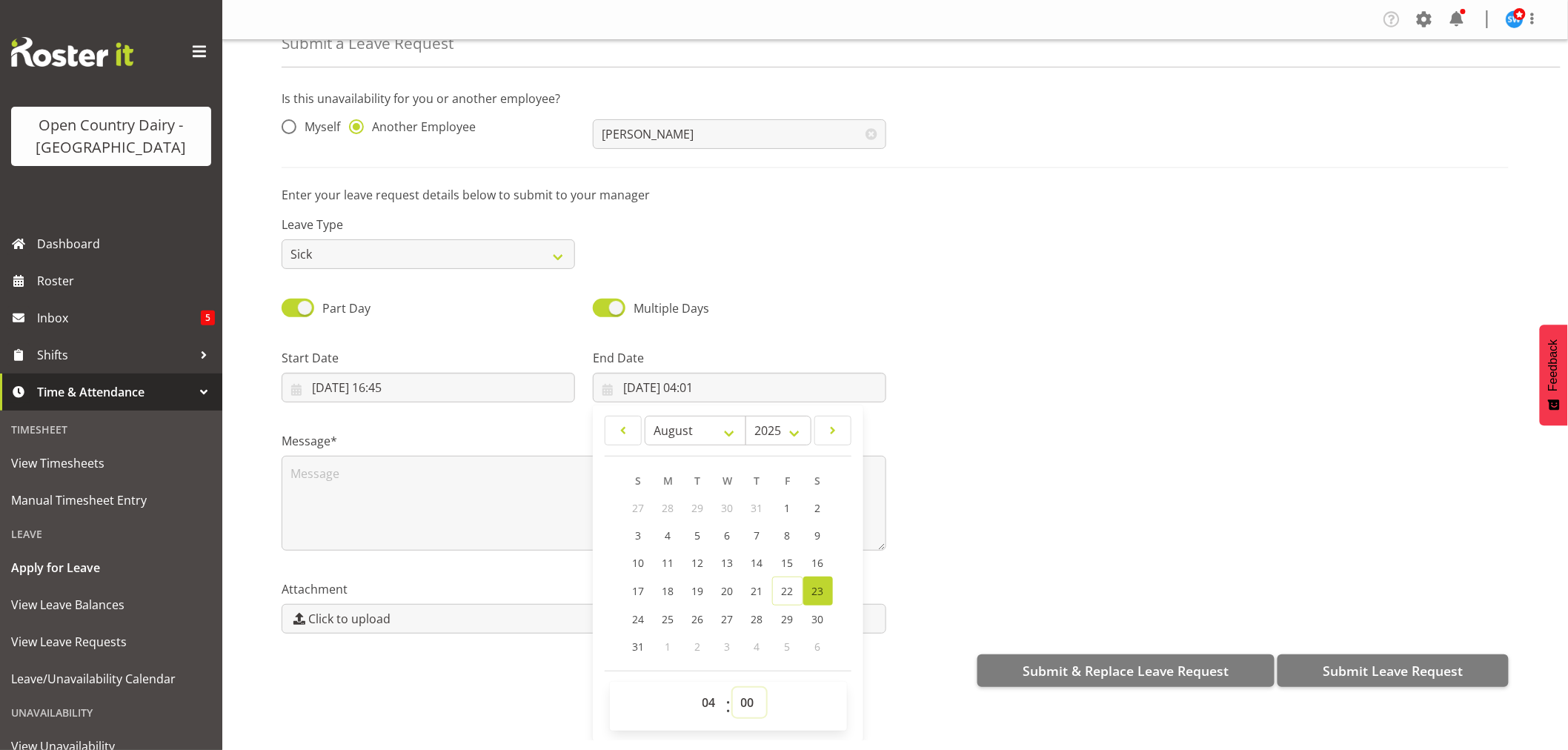
type input "23/08/2025, 04:00"
click at [304, 475] on textarea at bounding box center [584, 503] width 605 height 95
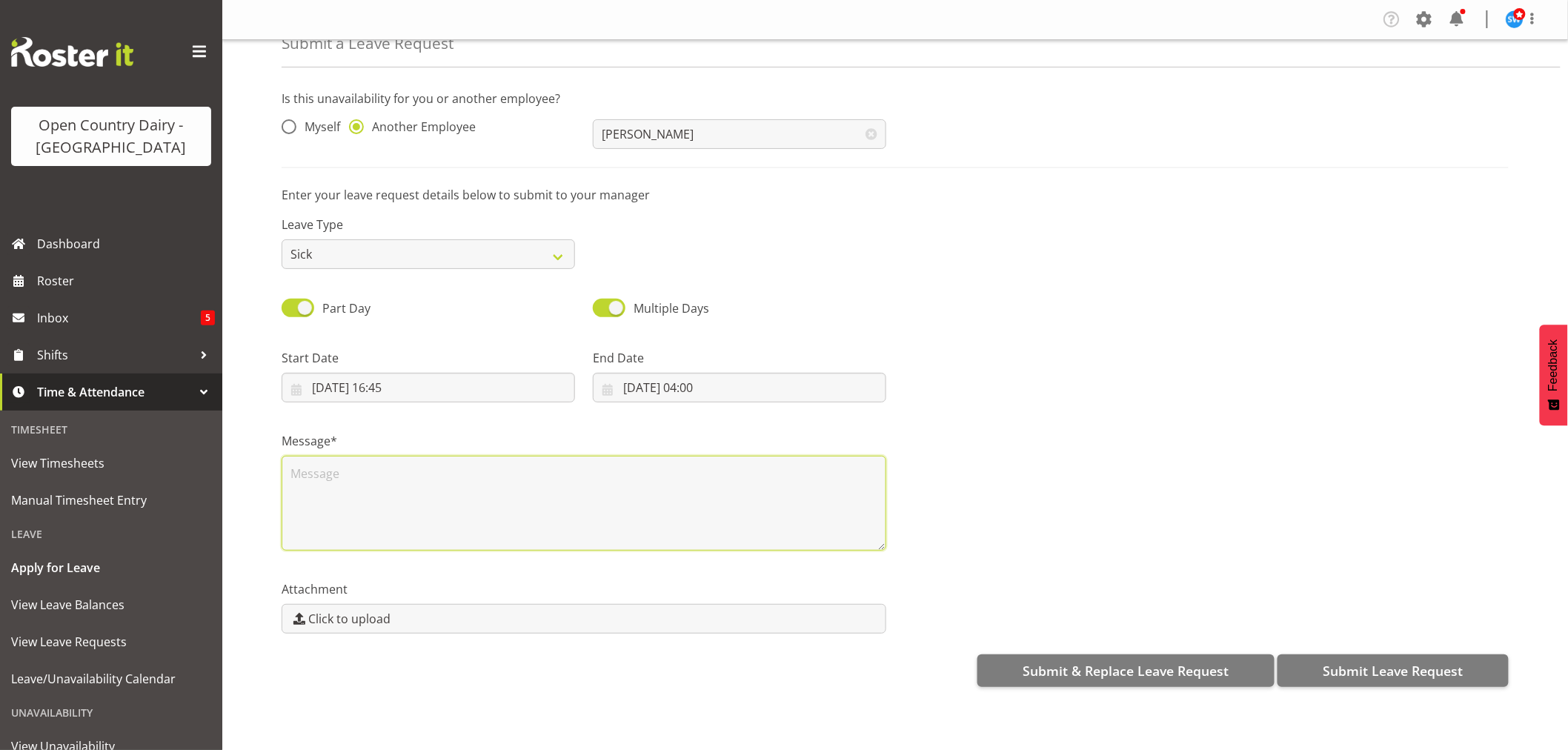
scroll to position [0, 0]
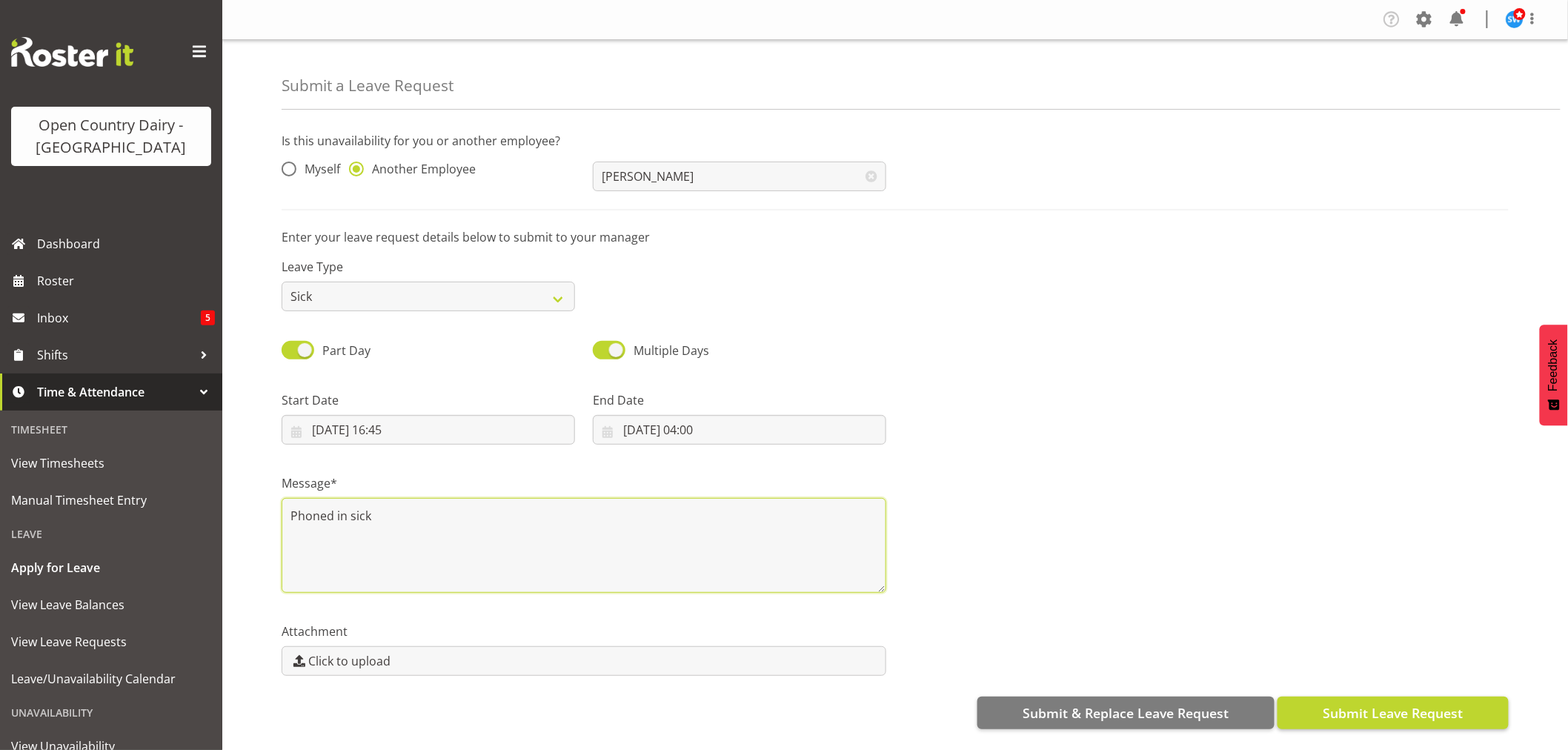
type textarea "Phoned in sick"
click at [1365, 703] on span "Submit Leave Request" at bounding box center [1393, 713] width 140 height 19
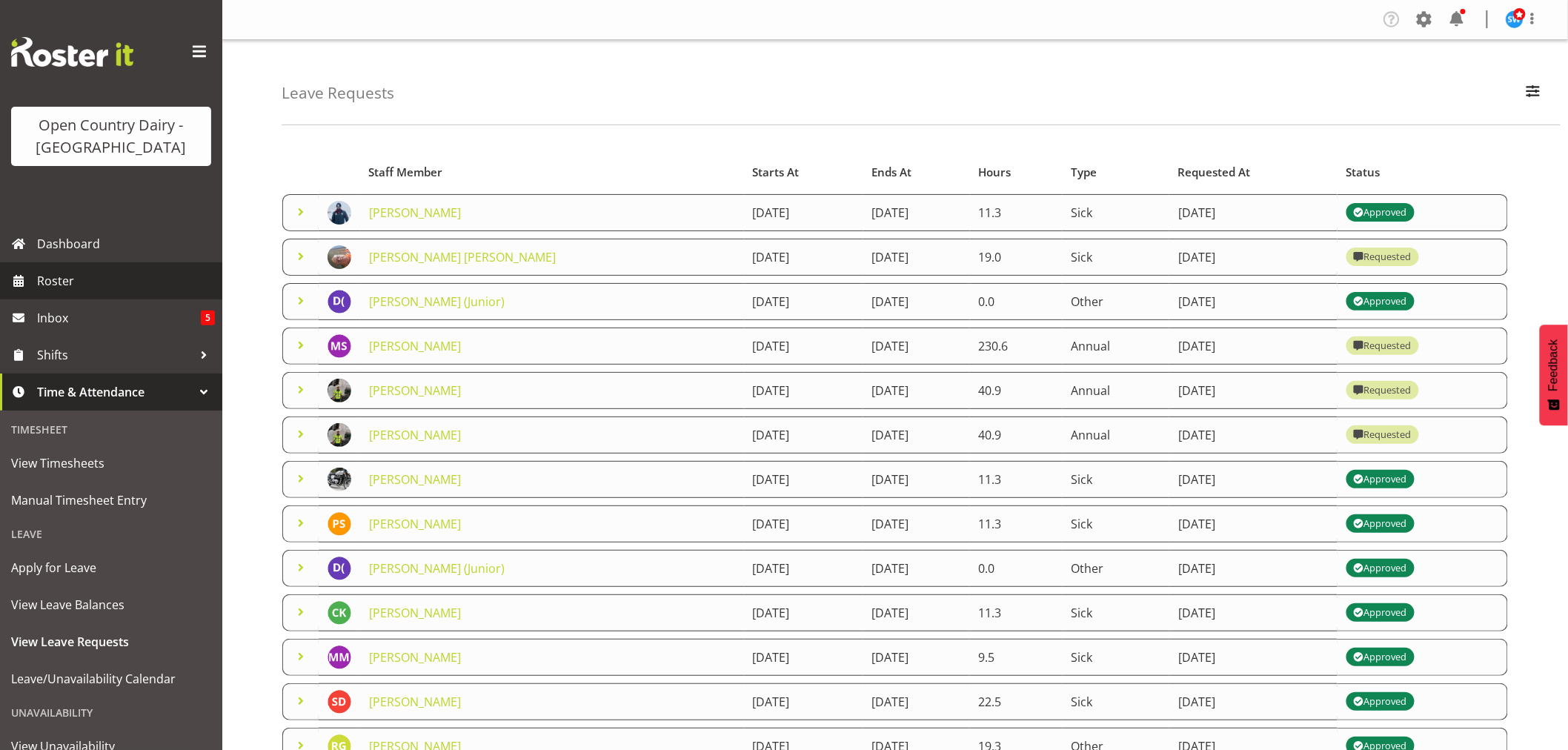
click at [65, 276] on span "Roster" at bounding box center [126, 280] width 178 height 23
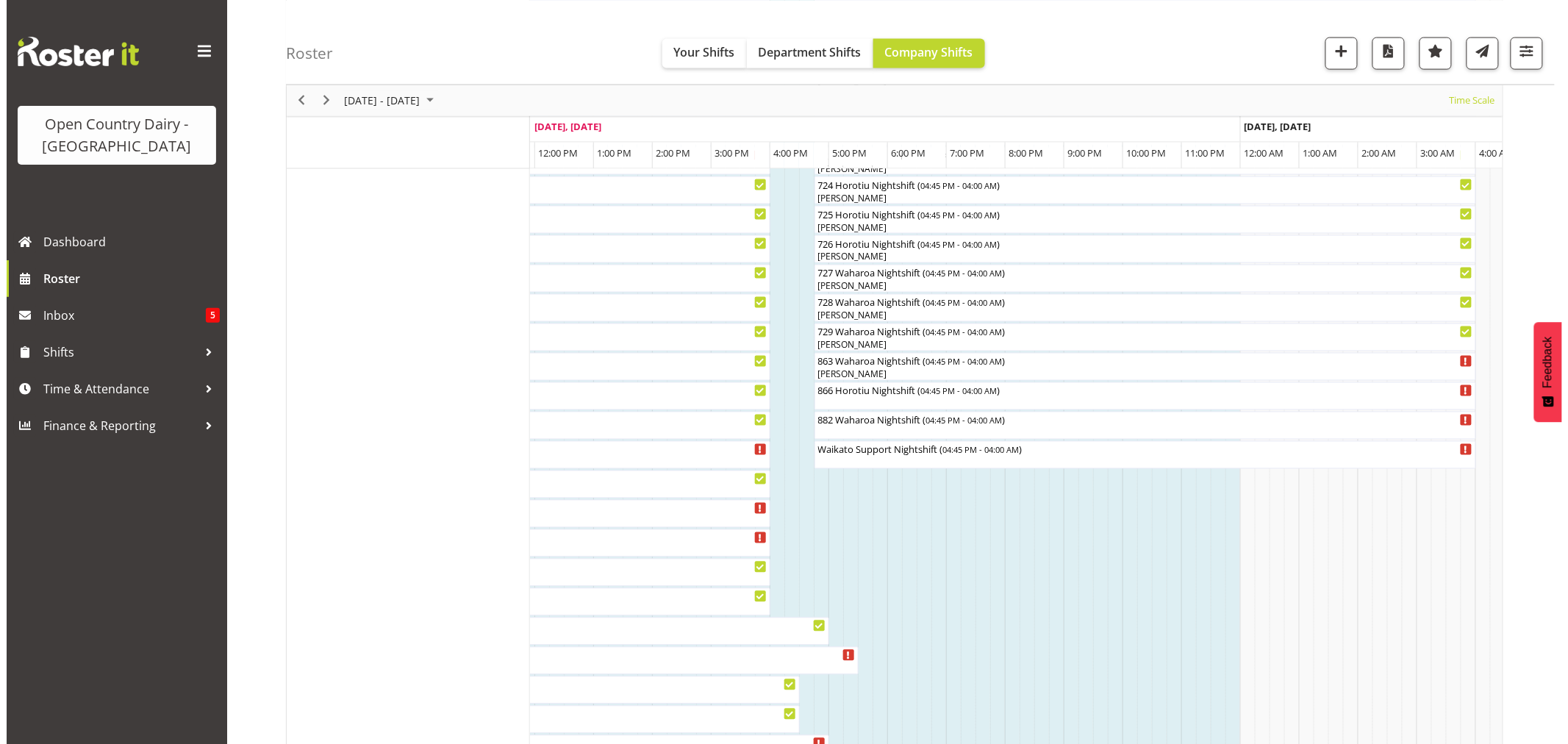
scroll to position [829, 0]
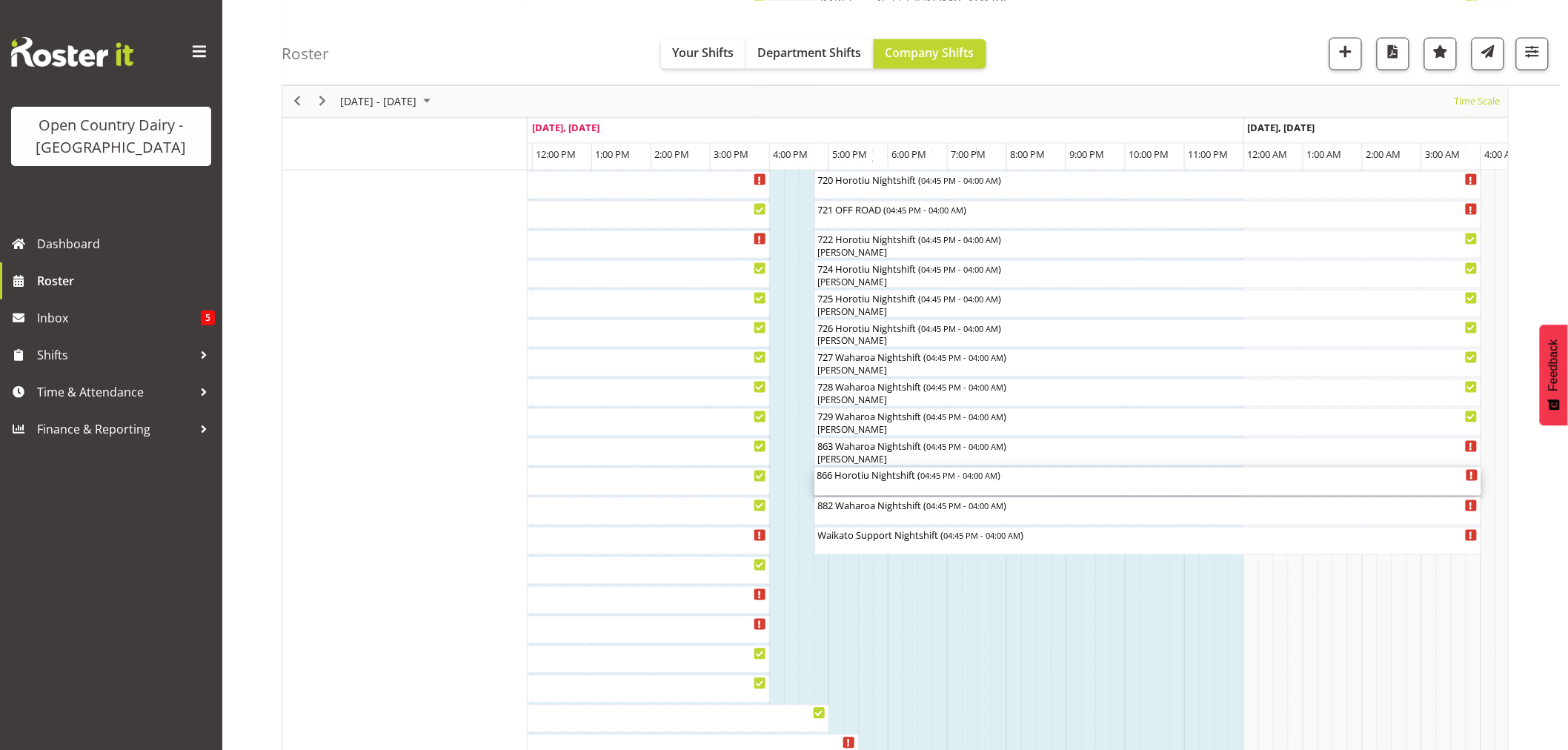
click at [882, 483] on div "866 Horotiu Nightshift ( 04:45 PM - 04:00 AM )" at bounding box center [1148, 481] width 661 height 28
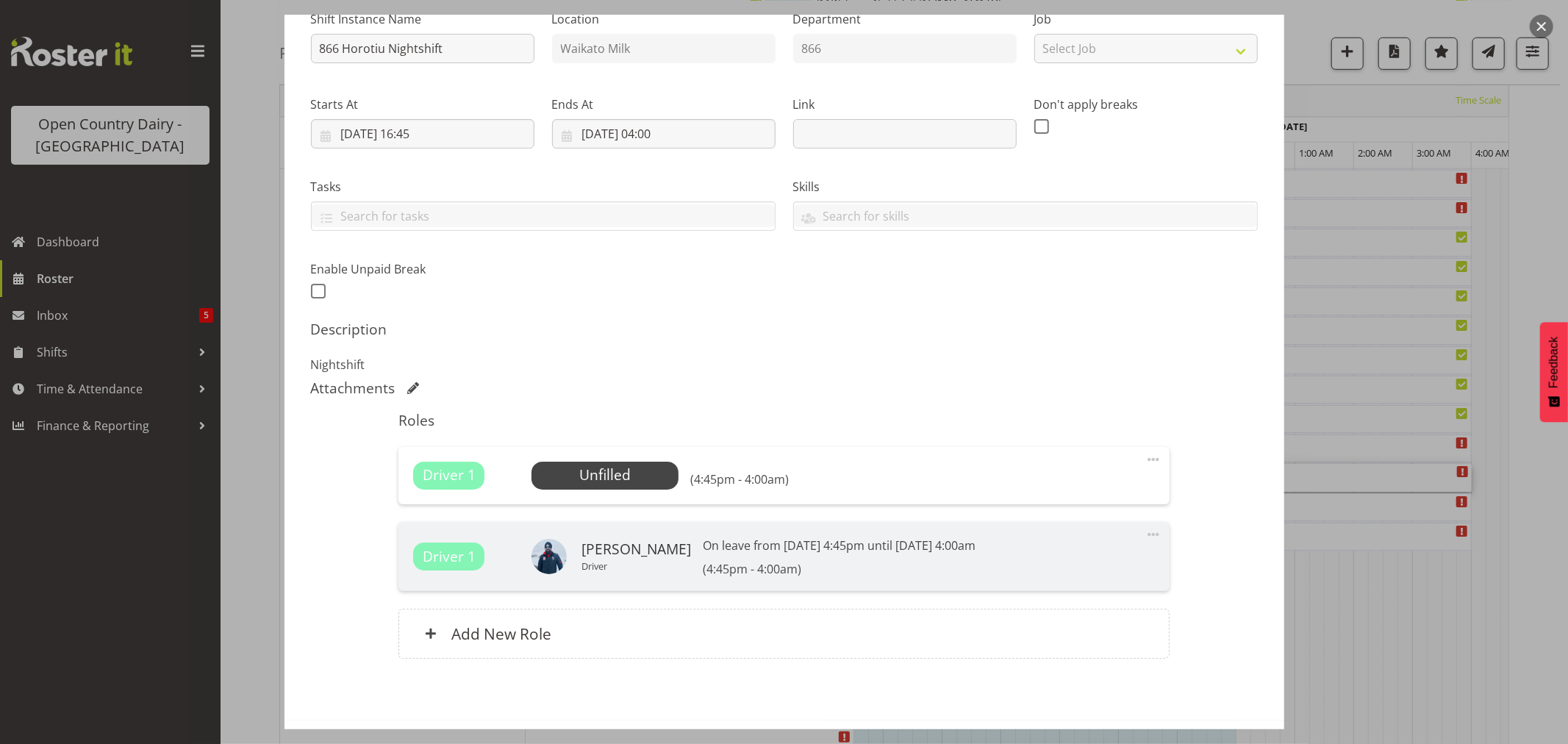
scroll to position [163, 0]
click at [623, 460] on span "Select Employee" at bounding box center [605, 474] width 147 height 28
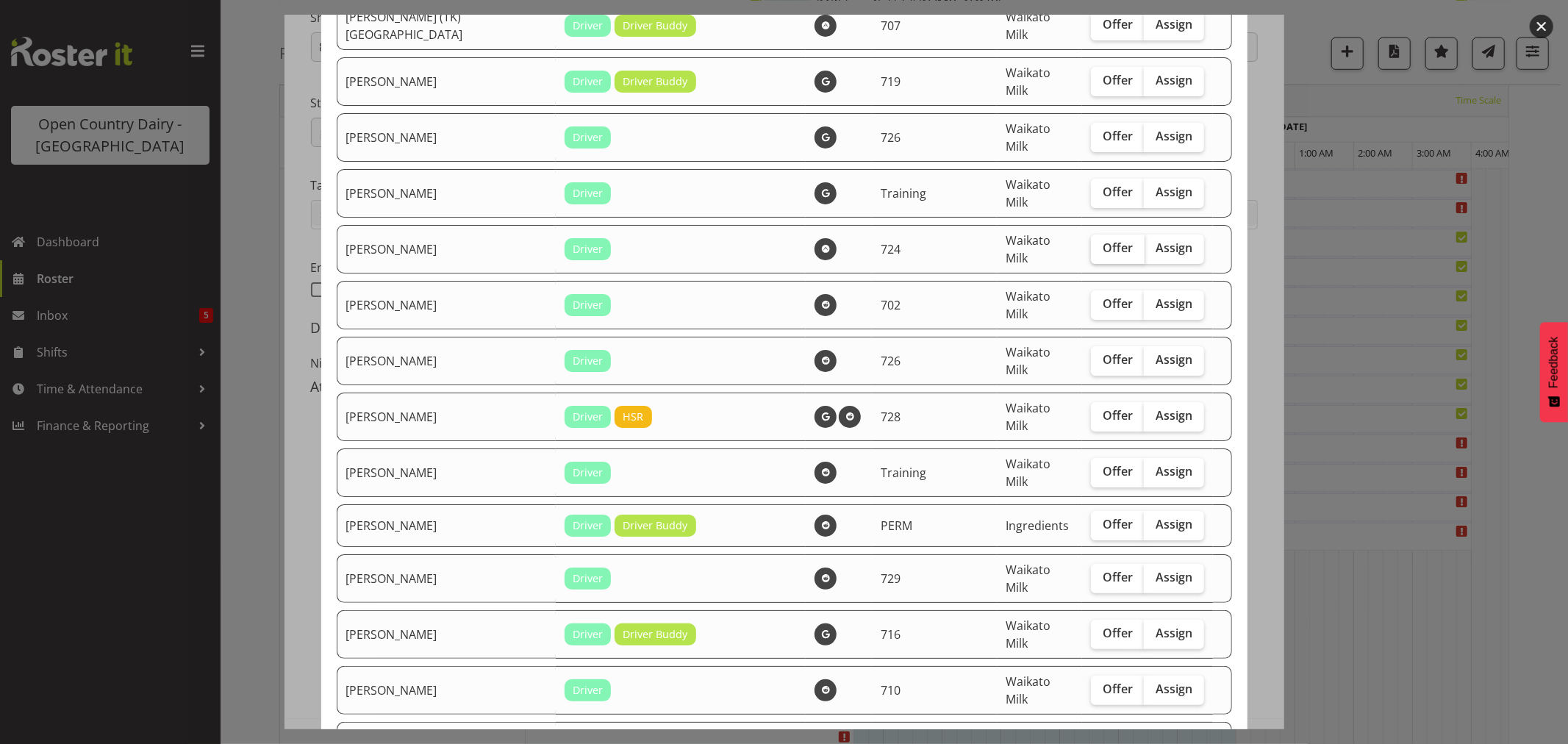
click at [1102, 240] on span "Offer" at bounding box center [1117, 247] width 30 height 15
click at [1091, 243] on input "Offer" at bounding box center [1095, 248] width 9 height 9
checkbox input "true"
click at [1102, 352] on span "Offer" at bounding box center [1117, 359] width 30 height 15
click at [1091, 355] on input "Offer" at bounding box center [1095, 360] width 9 height 9
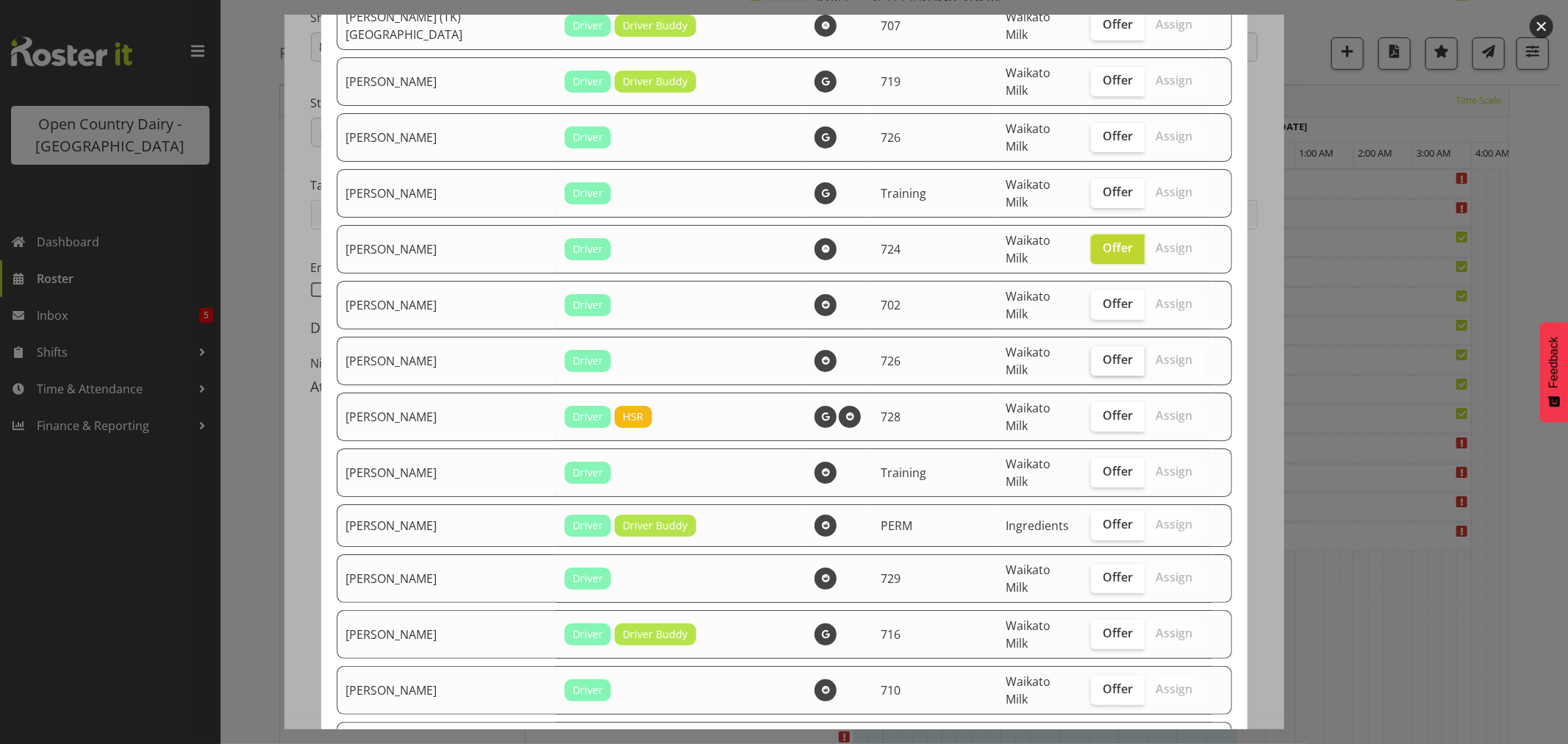
checkbox input "true"
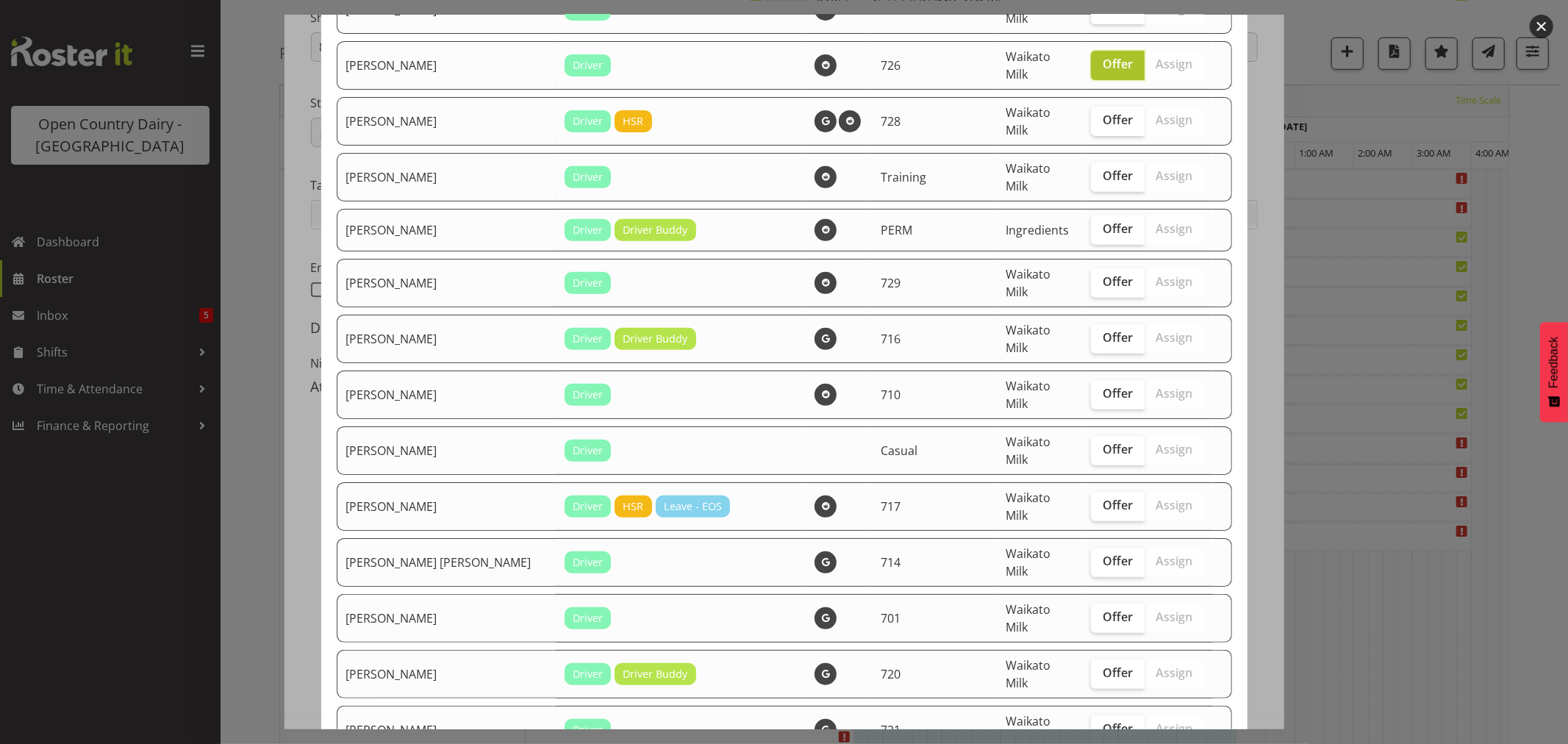
scroll to position [490, 0]
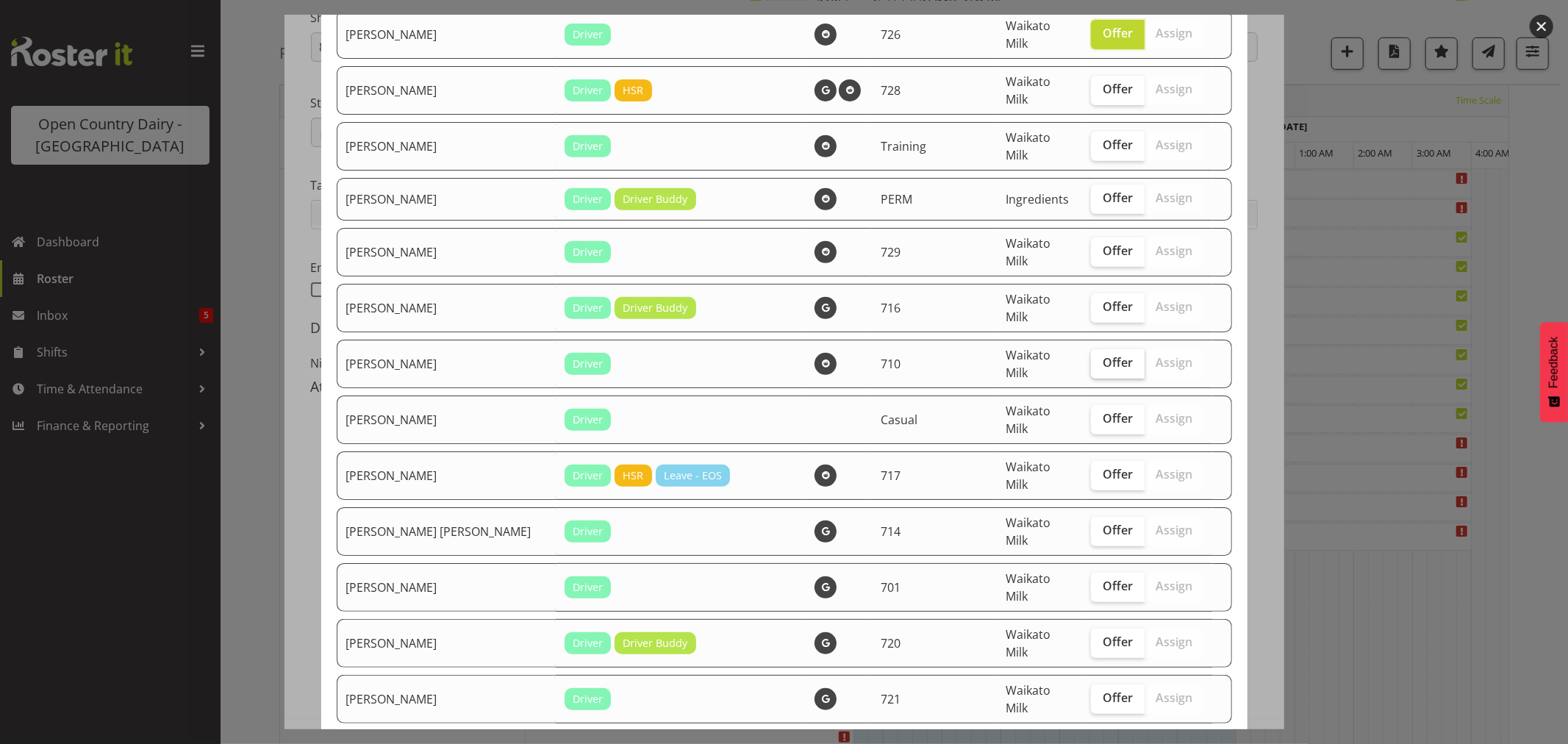
click at [1102, 355] on span "Offer" at bounding box center [1117, 362] width 30 height 15
click at [1091, 358] on input "Offer" at bounding box center [1095, 362] width 9 height 9
checkbox input "true"
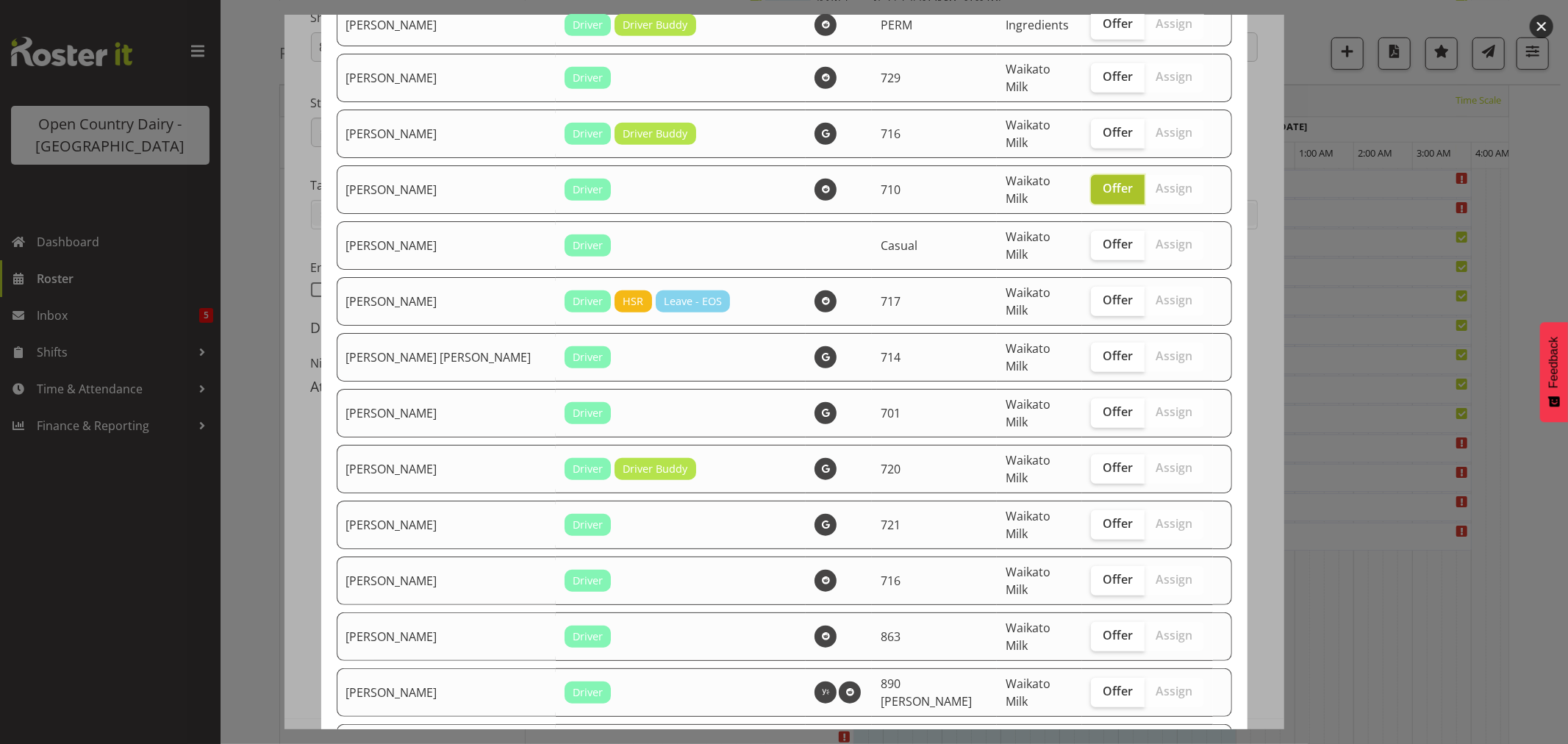
scroll to position [736, 0]
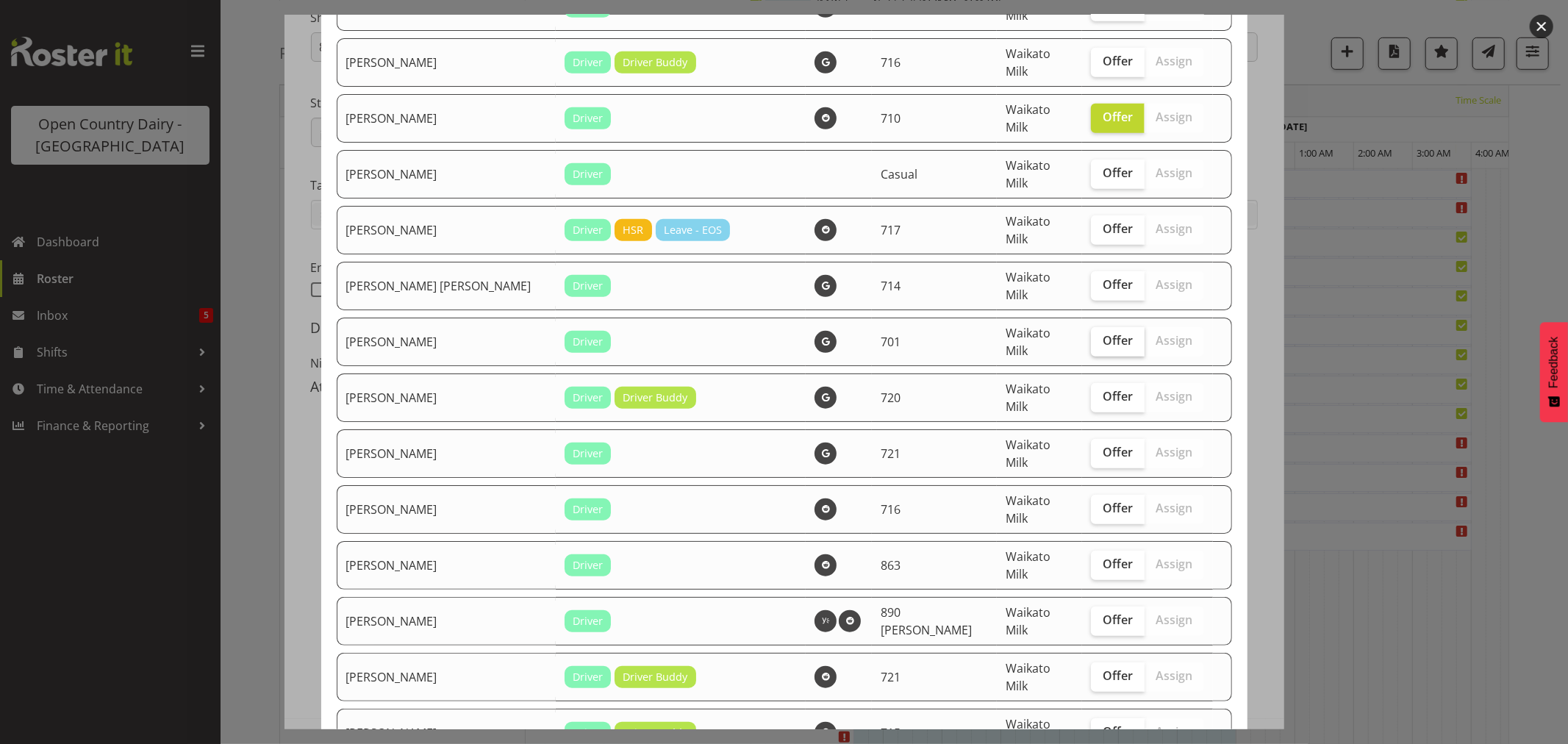
click at [1102, 333] on span "Offer" at bounding box center [1117, 340] width 30 height 15
click at [1091, 336] on input "Offer" at bounding box center [1095, 341] width 9 height 9
checkbox input "true"
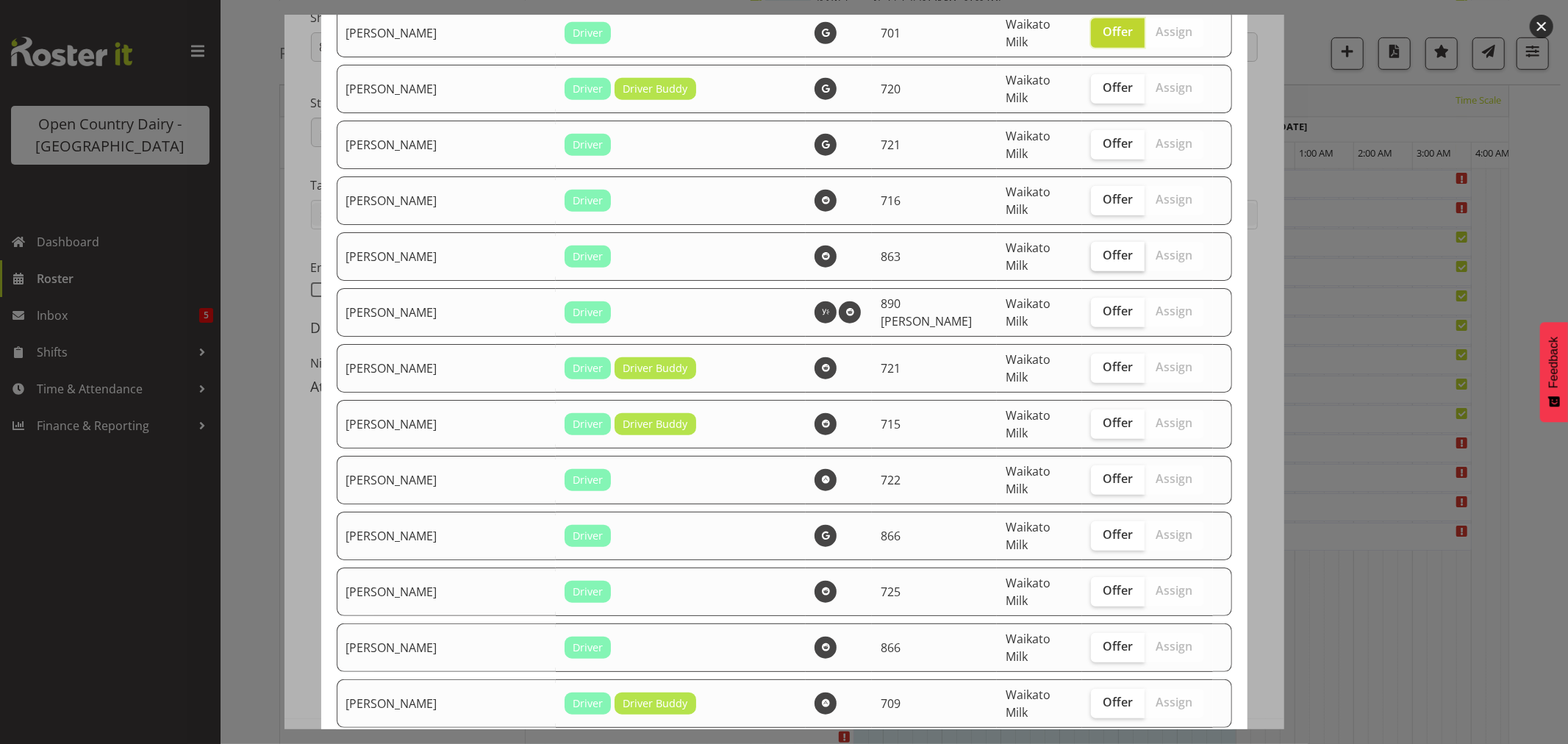
scroll to position [1062, 0]
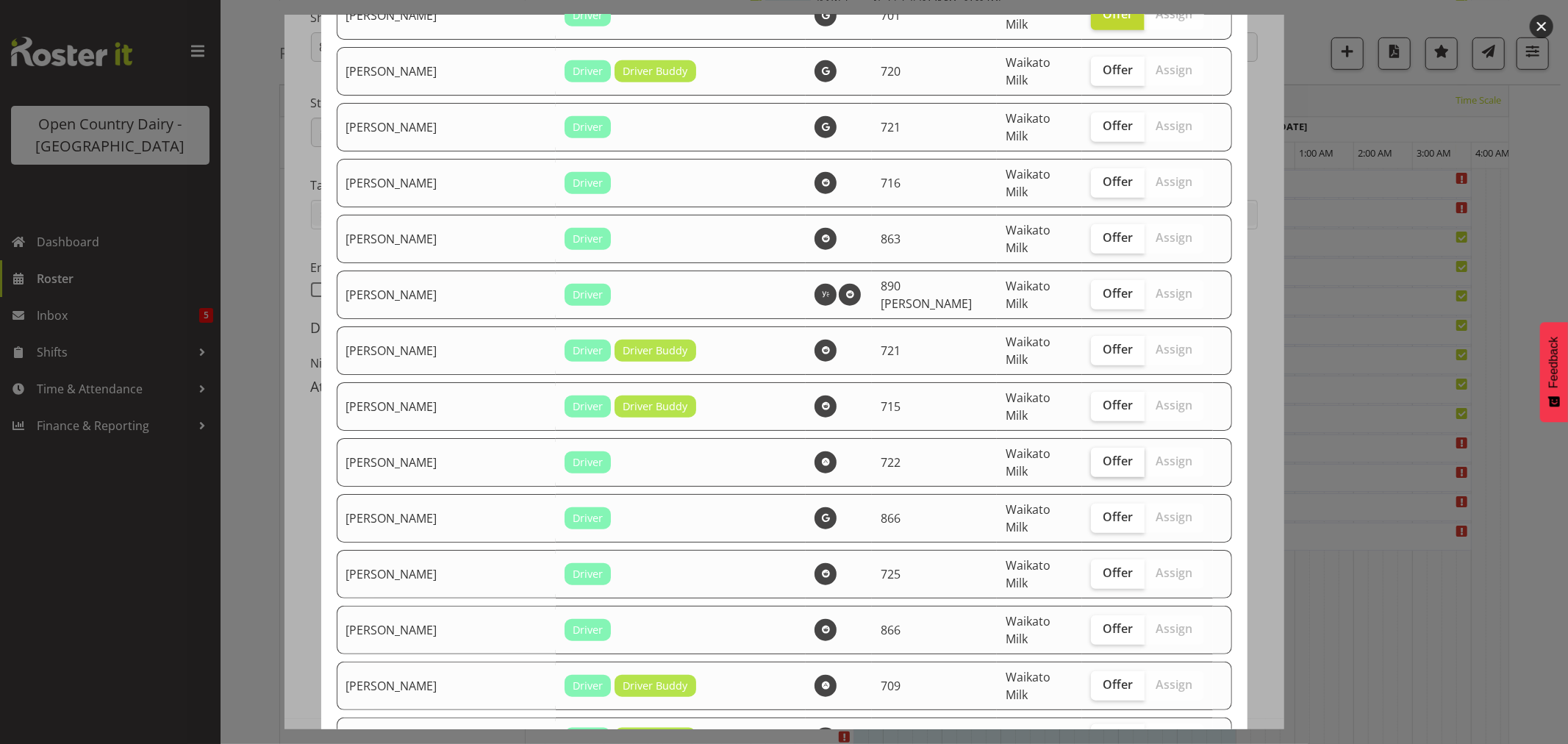
click at [1102, 454] on span "Offer" at bounding box center [1117, 460] width 30 height 15
click at [1091, 457] on input "Offer" at bounding box center [1095, 461] width 9 height 9
checkbox input "true"
click at [1102, 509] on span "Offer" at bounding box center [1117, 516] width 30 height 15
click at [1091, 512] on input "Offer" at bounding box center [1095, 517] width 9 height 9
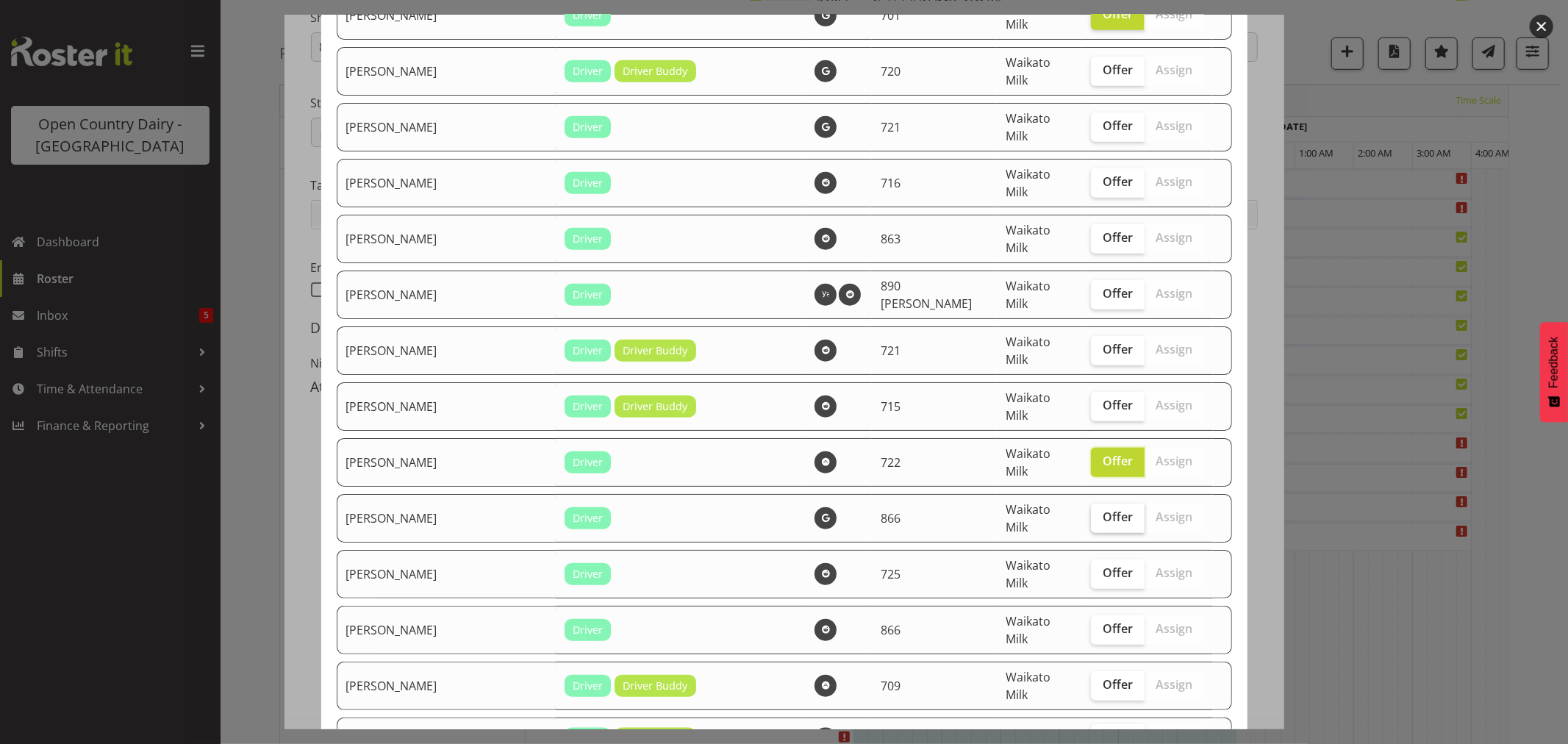
checkbox input "true"
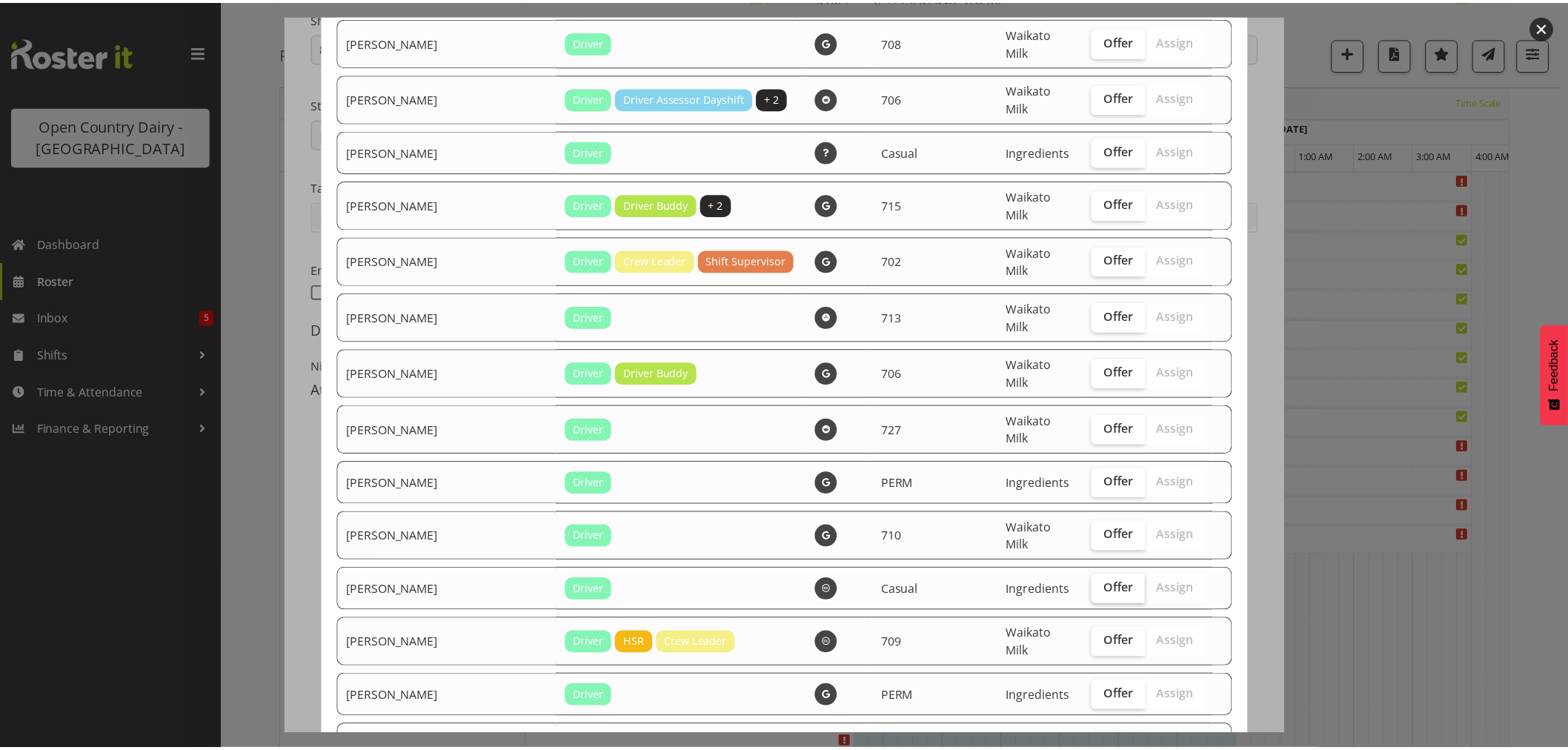
scroll to position [2447, 0]
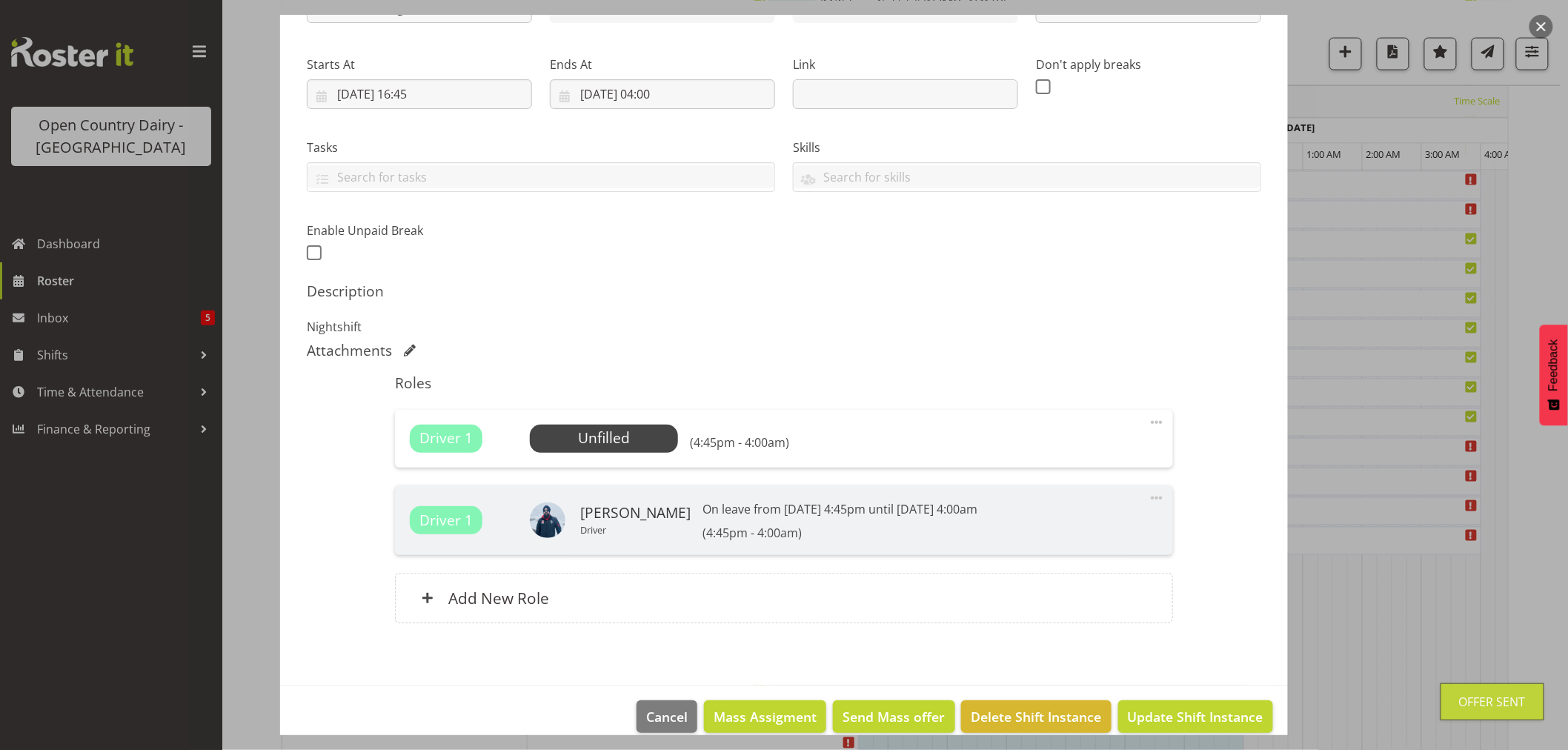
scroll to position [224, 0]
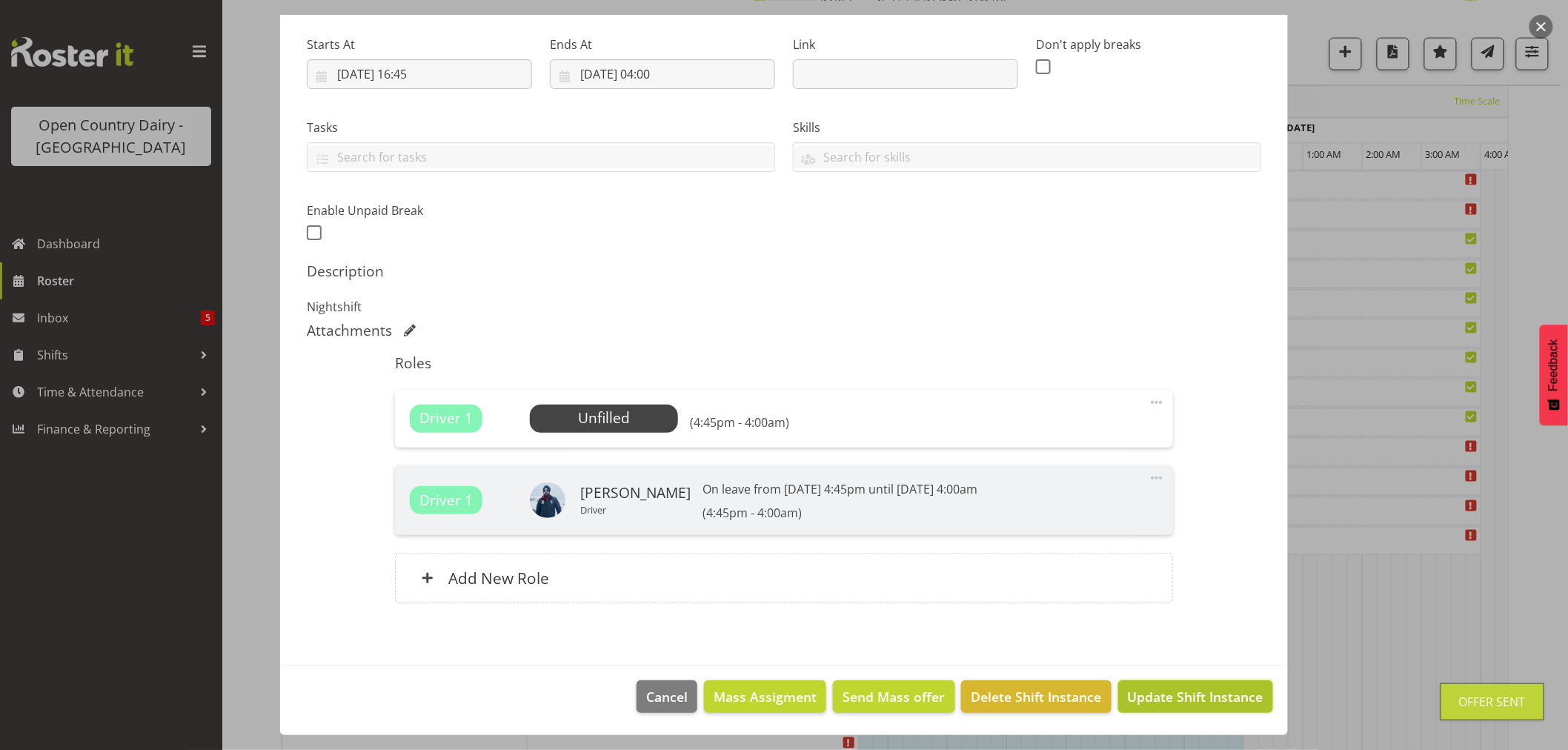
click at [1169, 694] on span "Update Shift Instance" at bounding box center [1195, 696] width 135 height 19
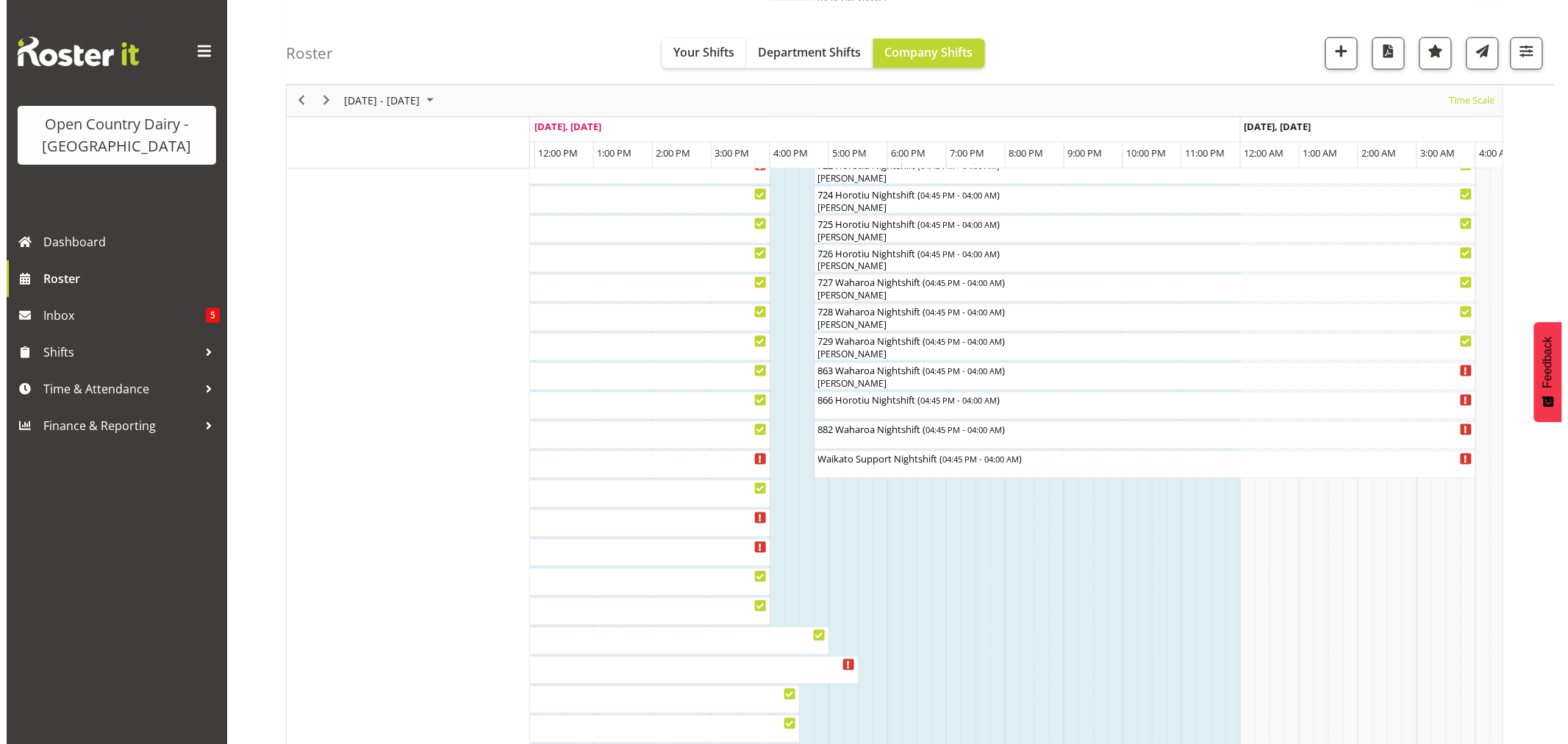
scroll to position [980, 0]
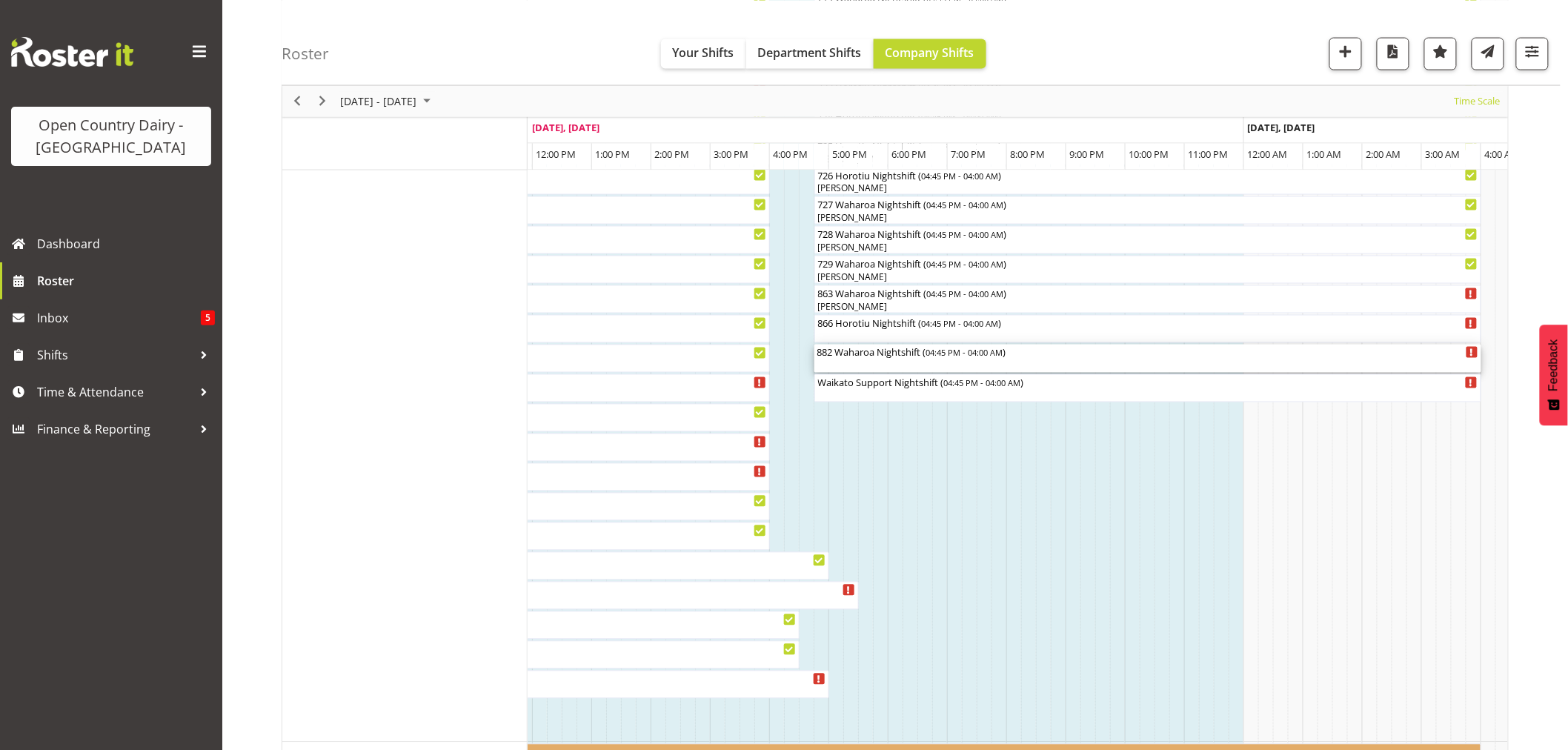
click at [898, 356] on div "882 Waharoa Nightshift ( 04:45 PM - 04:00 AM )" at bounding box center [1148, 352] width 661 height 15
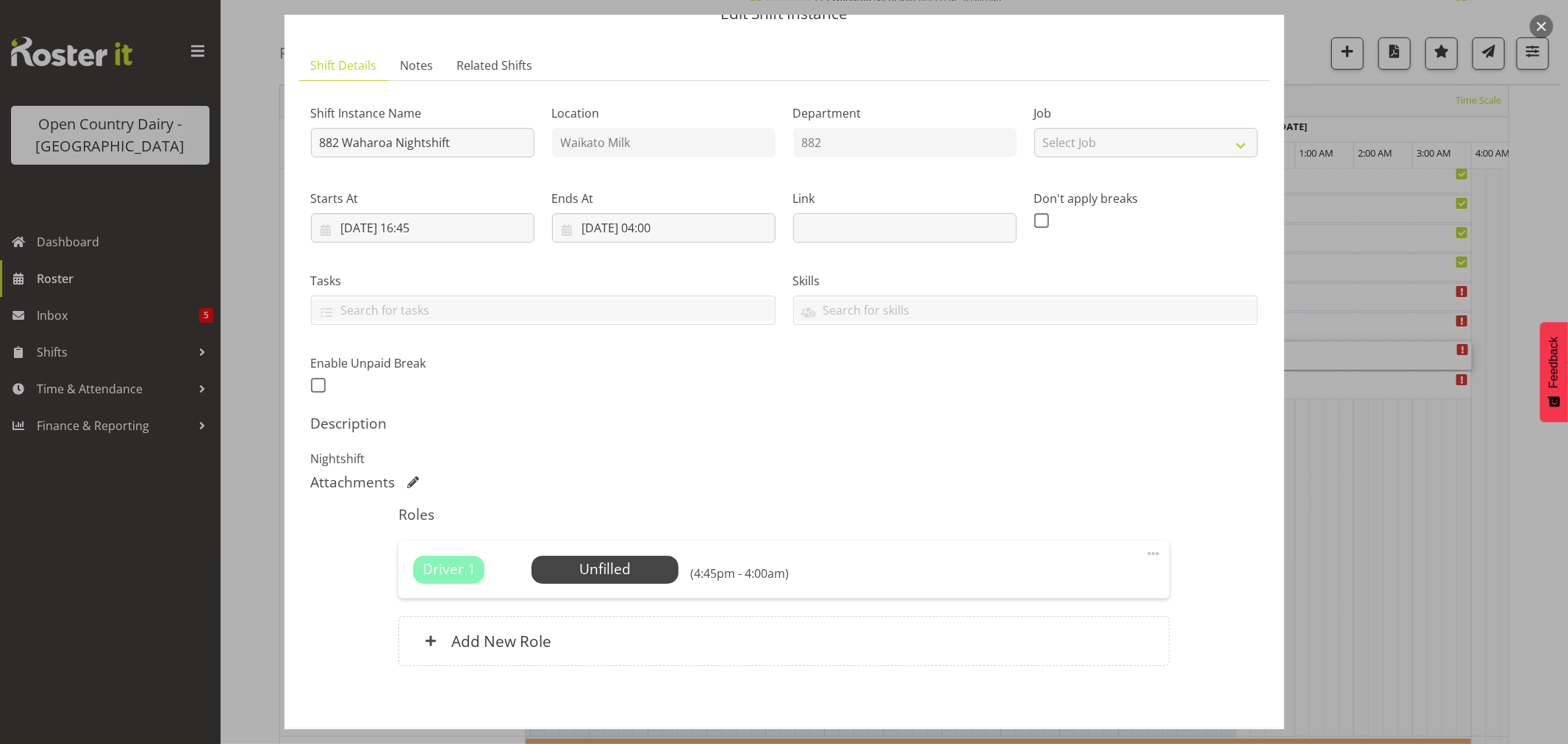
scroll to position [135, 0]
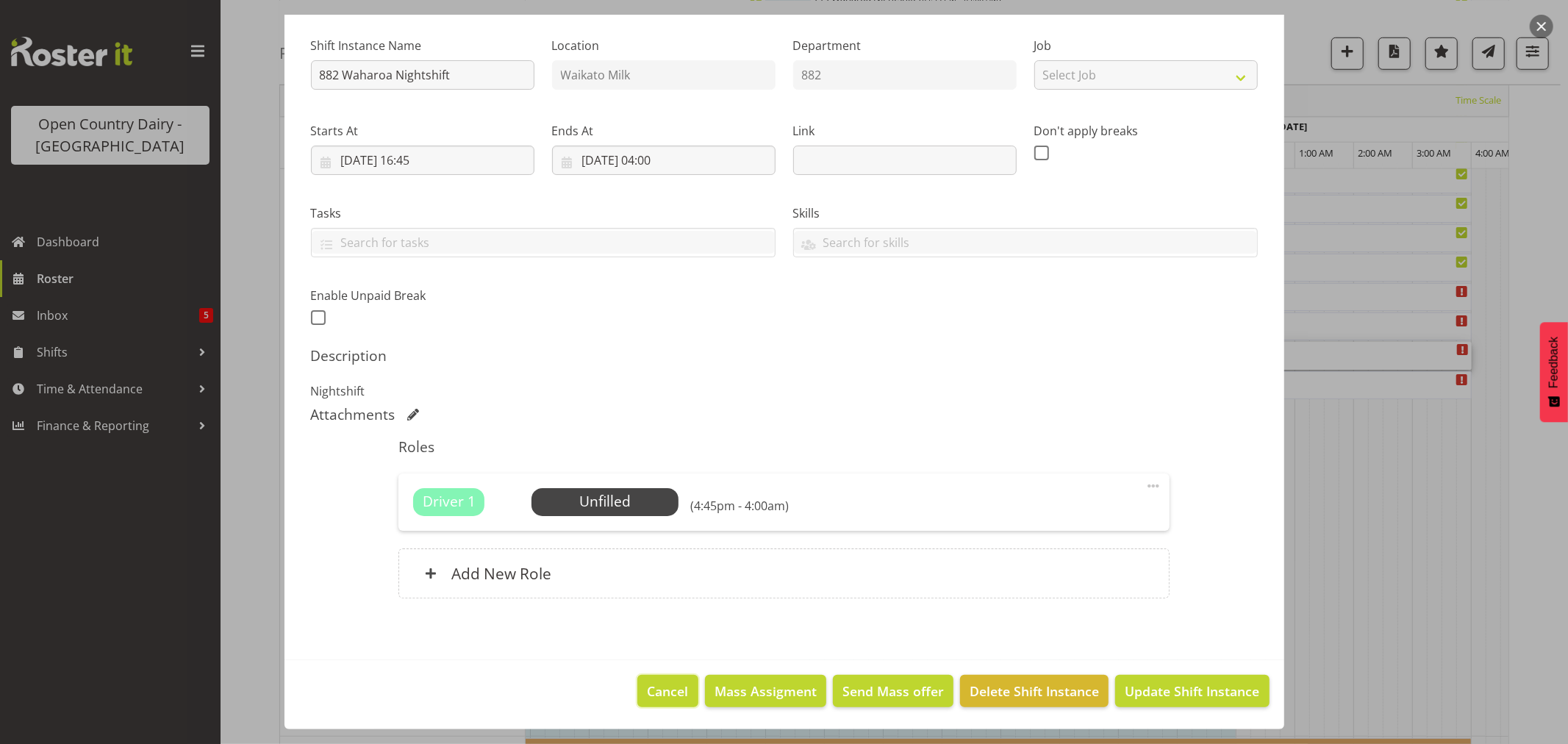
click at [647, 687] on span "Cancel" at bounding box center [667, 691] width 41 height 19
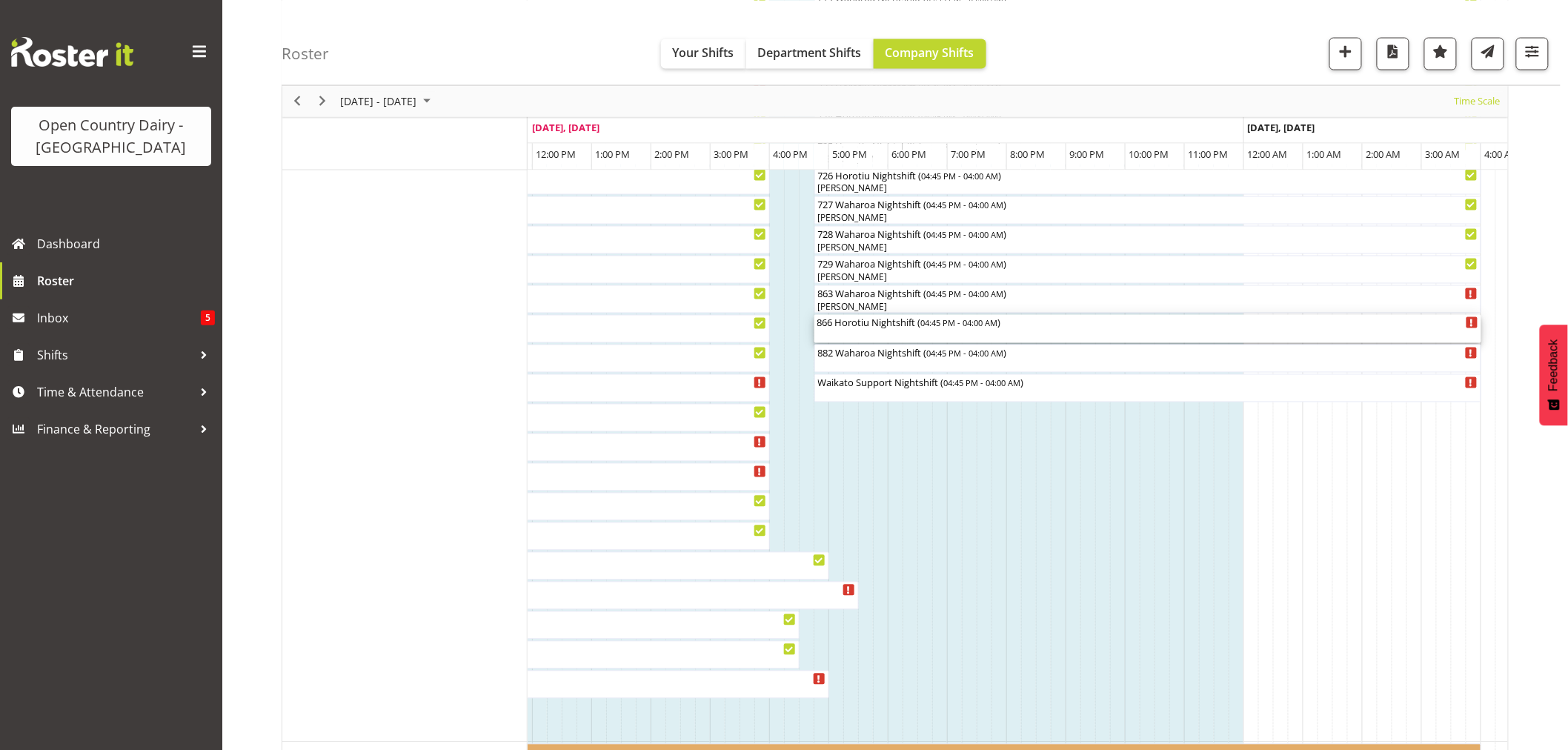
click at [840, 326] on div "866 Horotiu Nightshift ( 04:45 PM - 04:00 AM )" at bounding box center [1148, 322] width 661 height 15
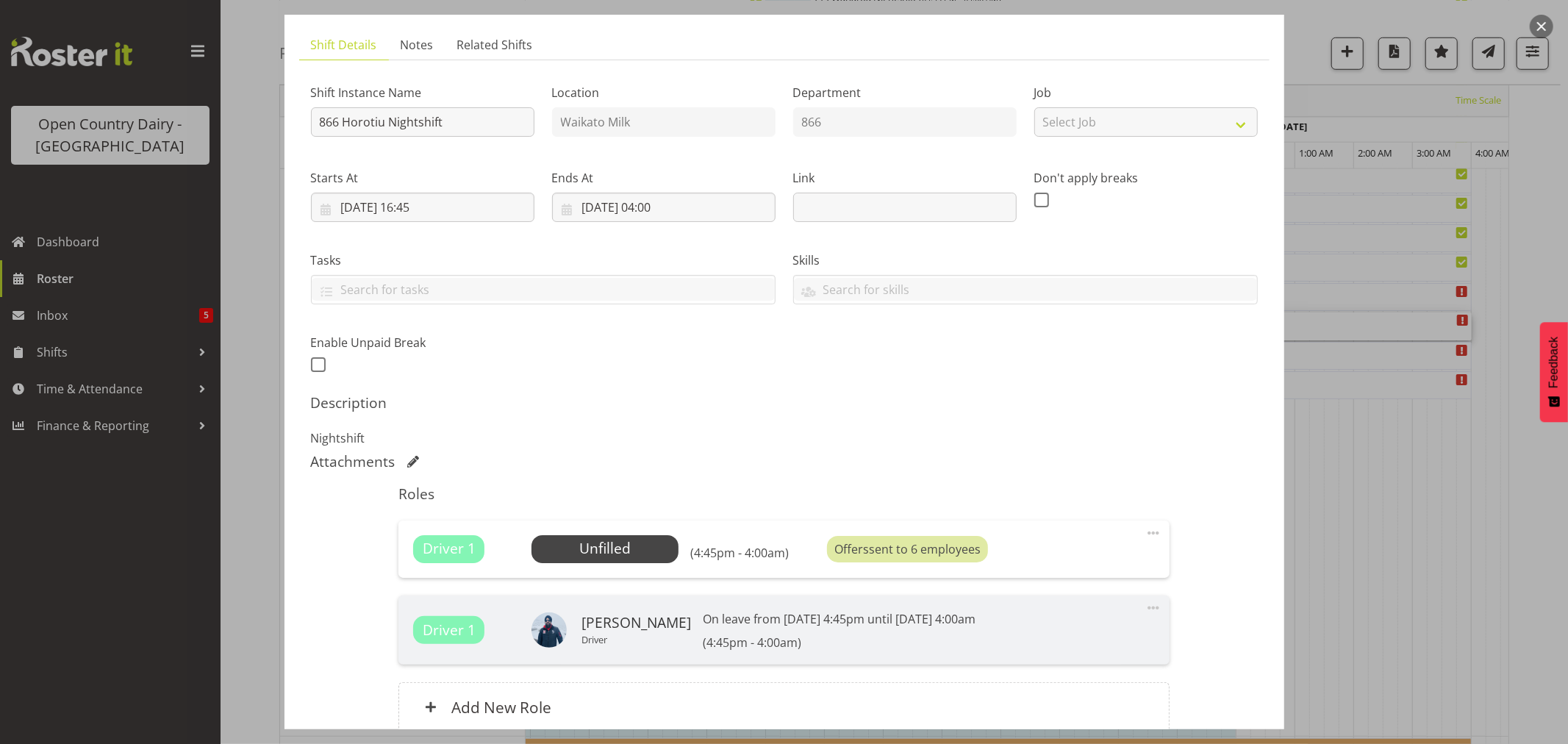
scroll to position [222, 0]
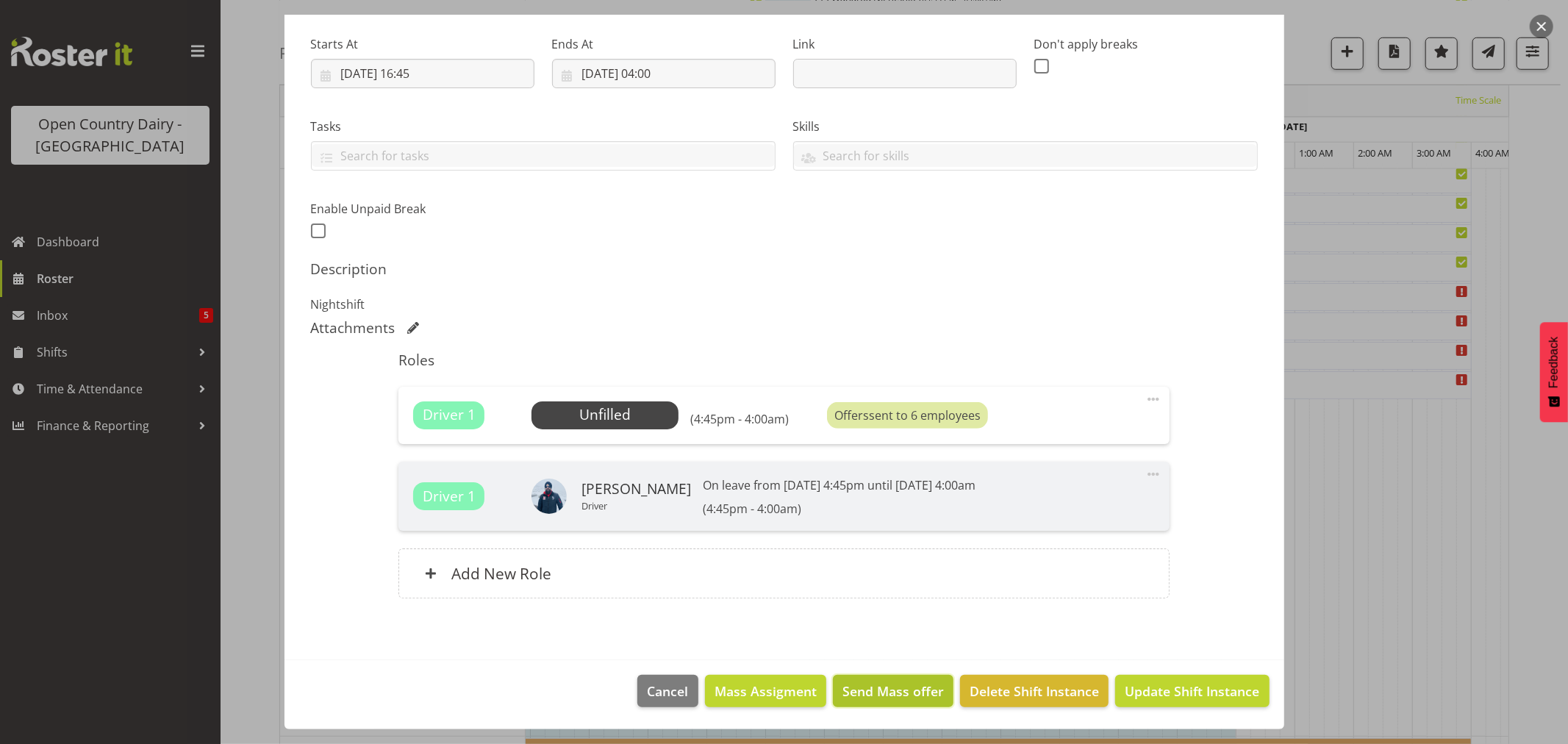
click at [871, 692] on span "Send Mass offer" at bounding box center [893, 691] width 101 height 19
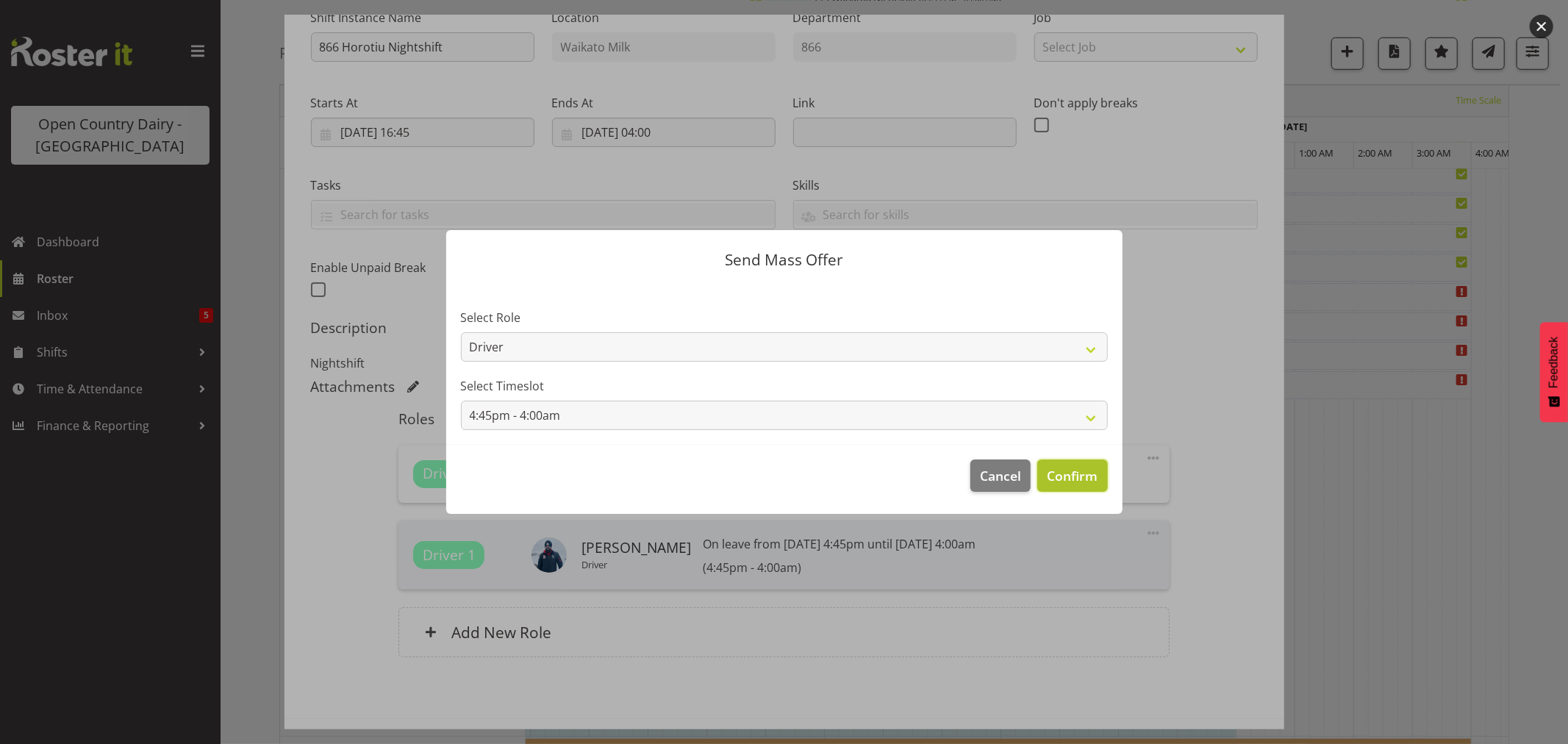
click at [1068, 471] on span "Confirm" at bounding box center [1072, 475] width 51 height 19
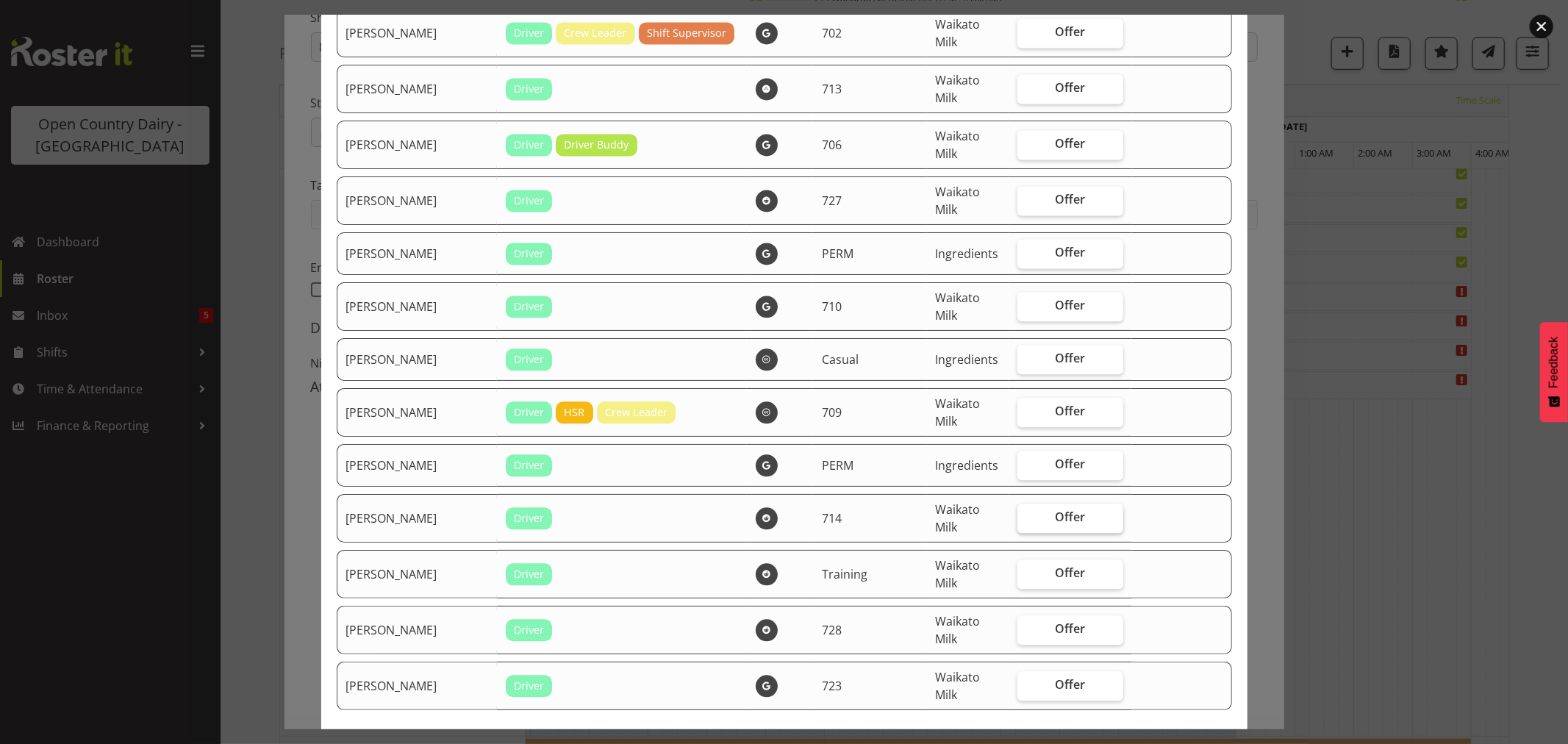
scroll to position [2652, 0]
click at [1056, 311] on span "Offer" at bounding box center [1071, 305] width 30 height 15
click at [1017, 311] on input "Offer" at bounding box center [1022, 306] width 9 height 9
checkbox input "true"
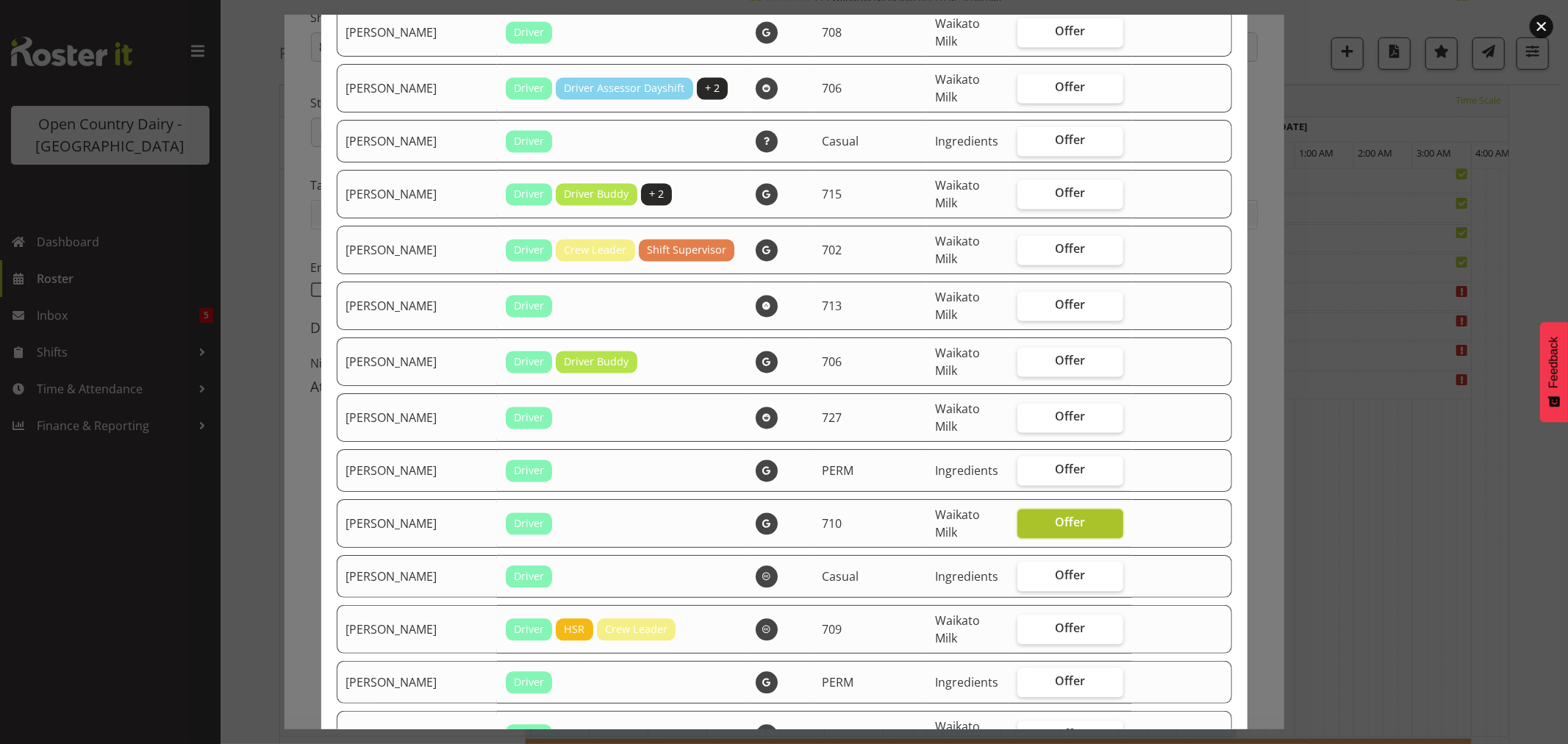
scroll to position [2407, 0]
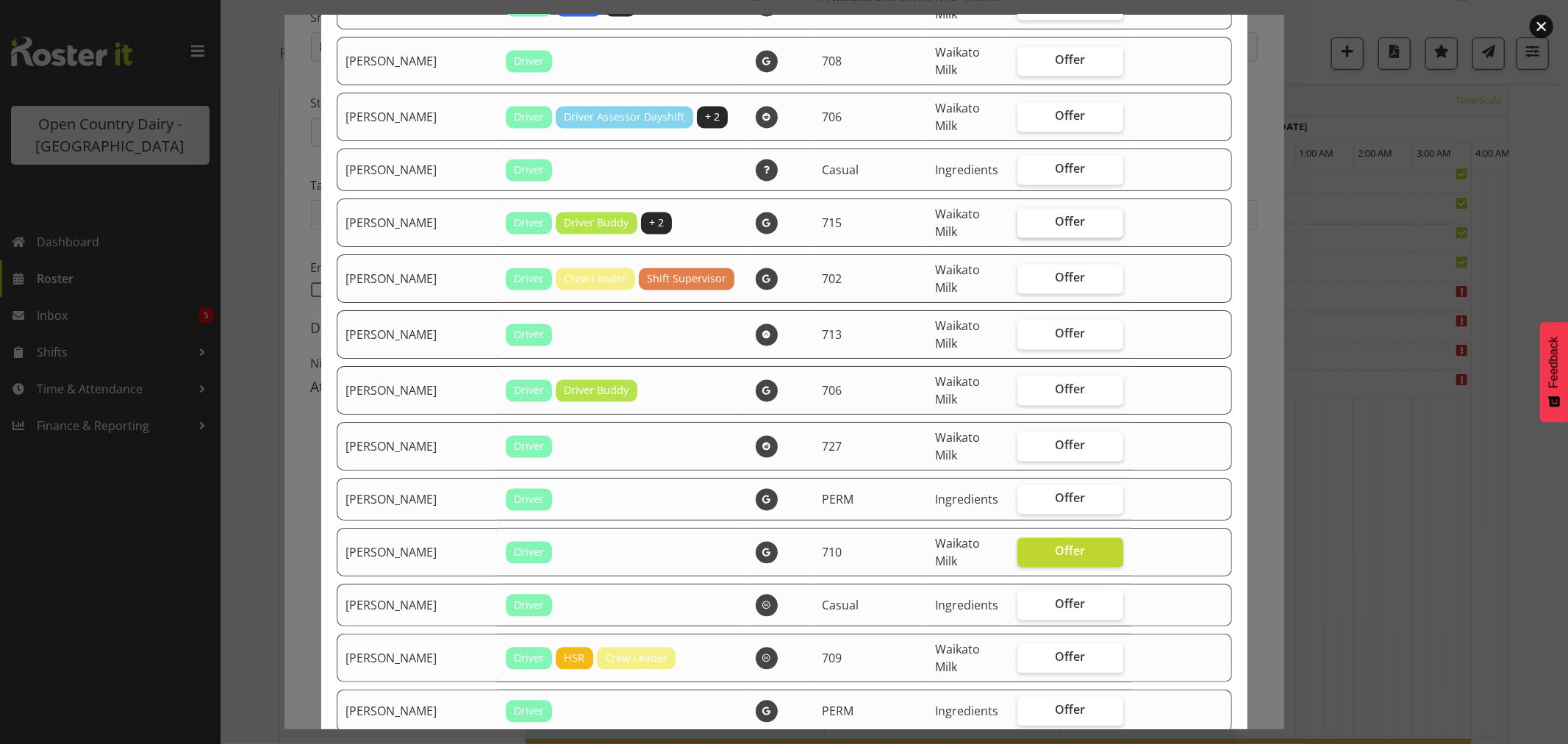
click at [1056, 229] on span "Offer" at bounding box center [1071, 221] width 30 height 15
click at [1017, 226] on input "Offer" at bounding box center [1022, 222] width 9 height 9
checkbox input "true"
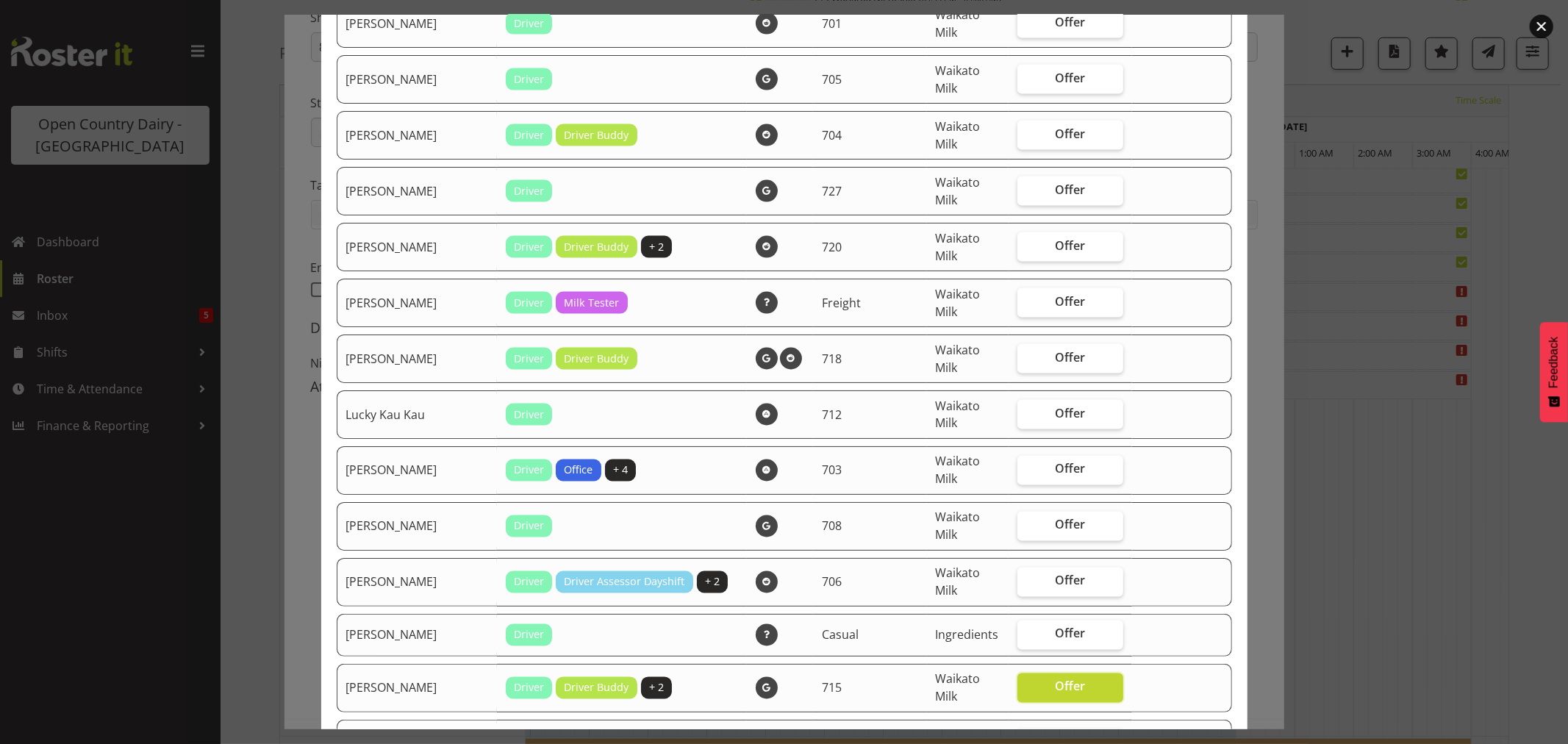
scroll to position [1917, 0]
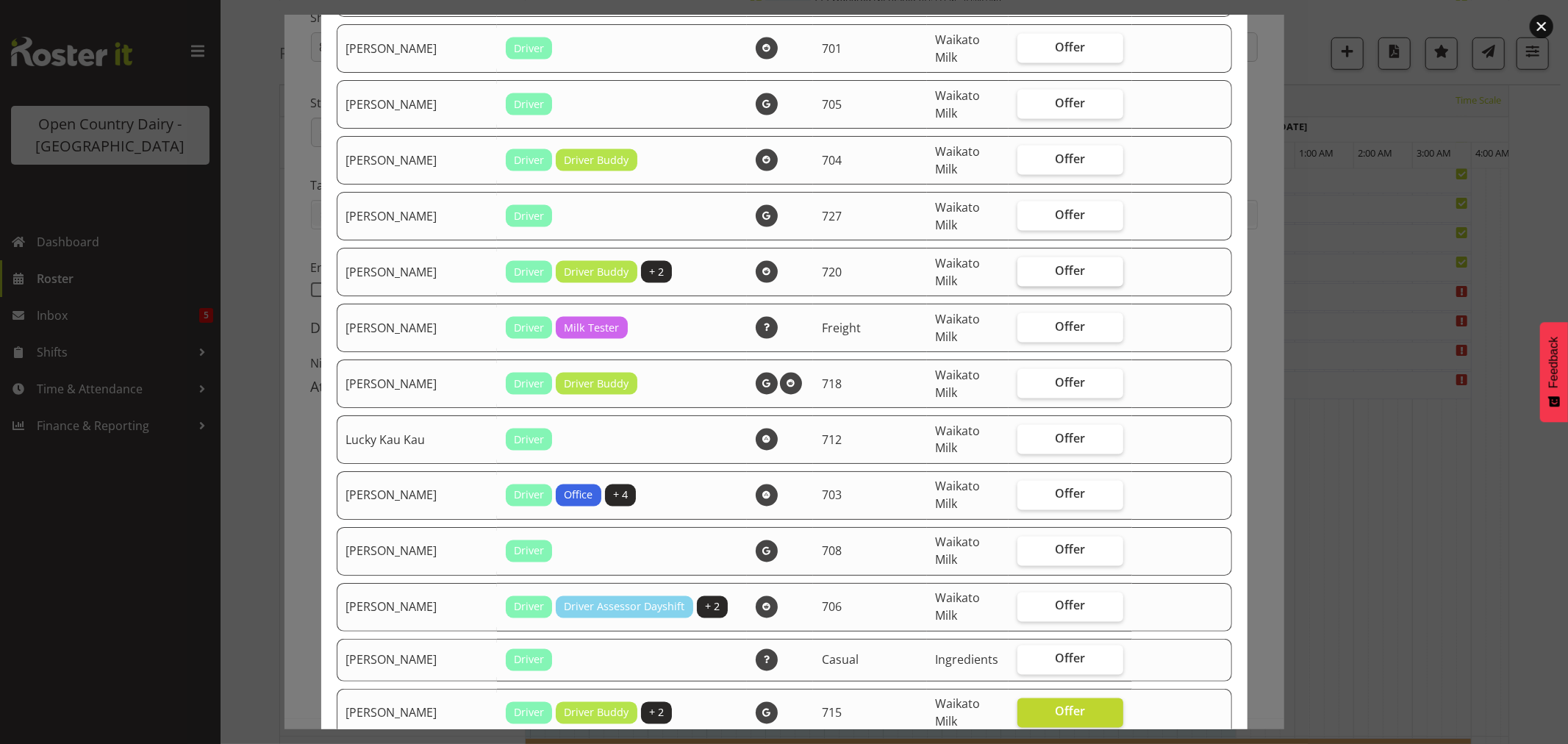
click at [1056, 275] on span "Offer" at bounding box center [1071, 270] width 30 height 15
click at [1017, 275] on input "Offer" at bounding box center [1022, 270] width 9 height 9
checkbox input "true"
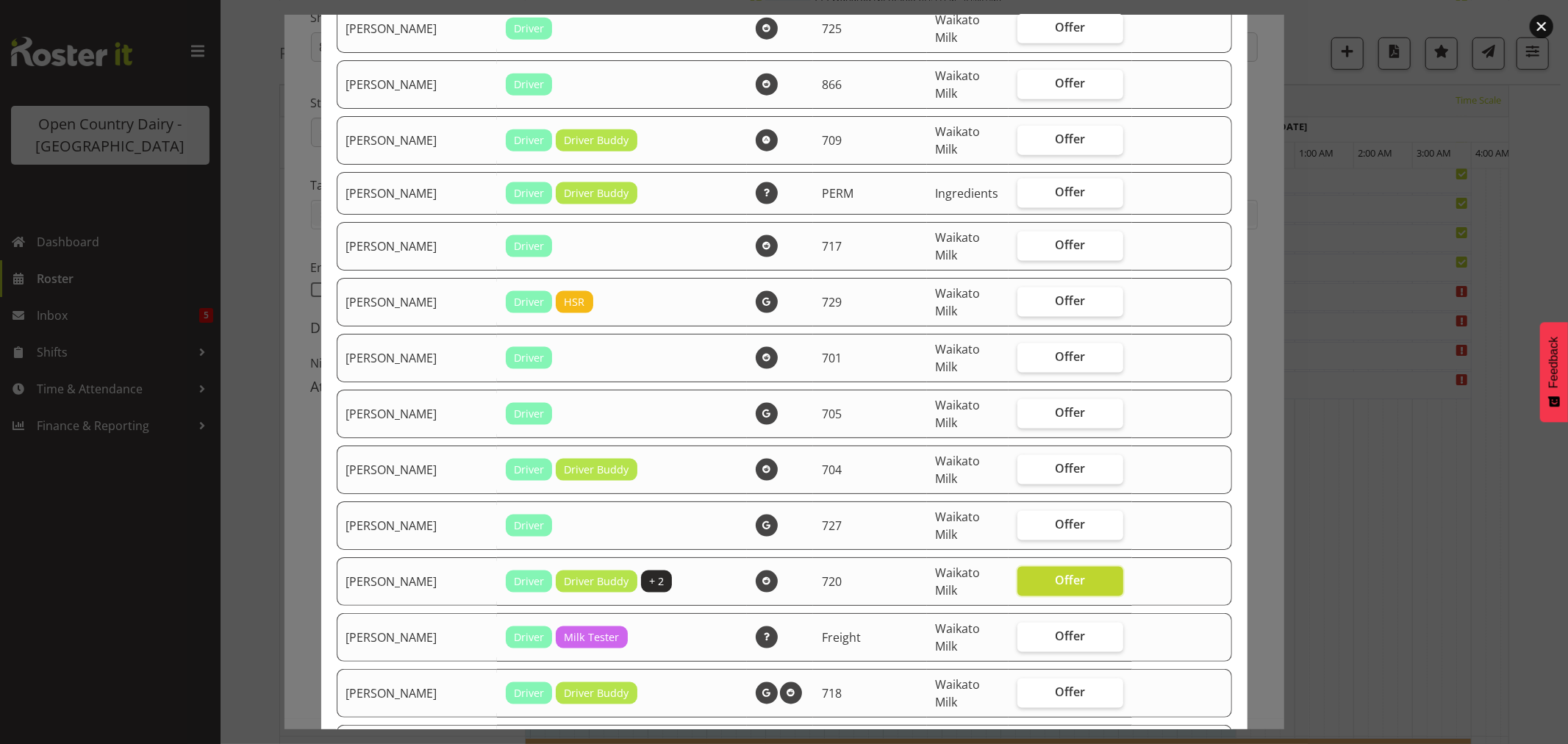
scroll to position [1590, 0]
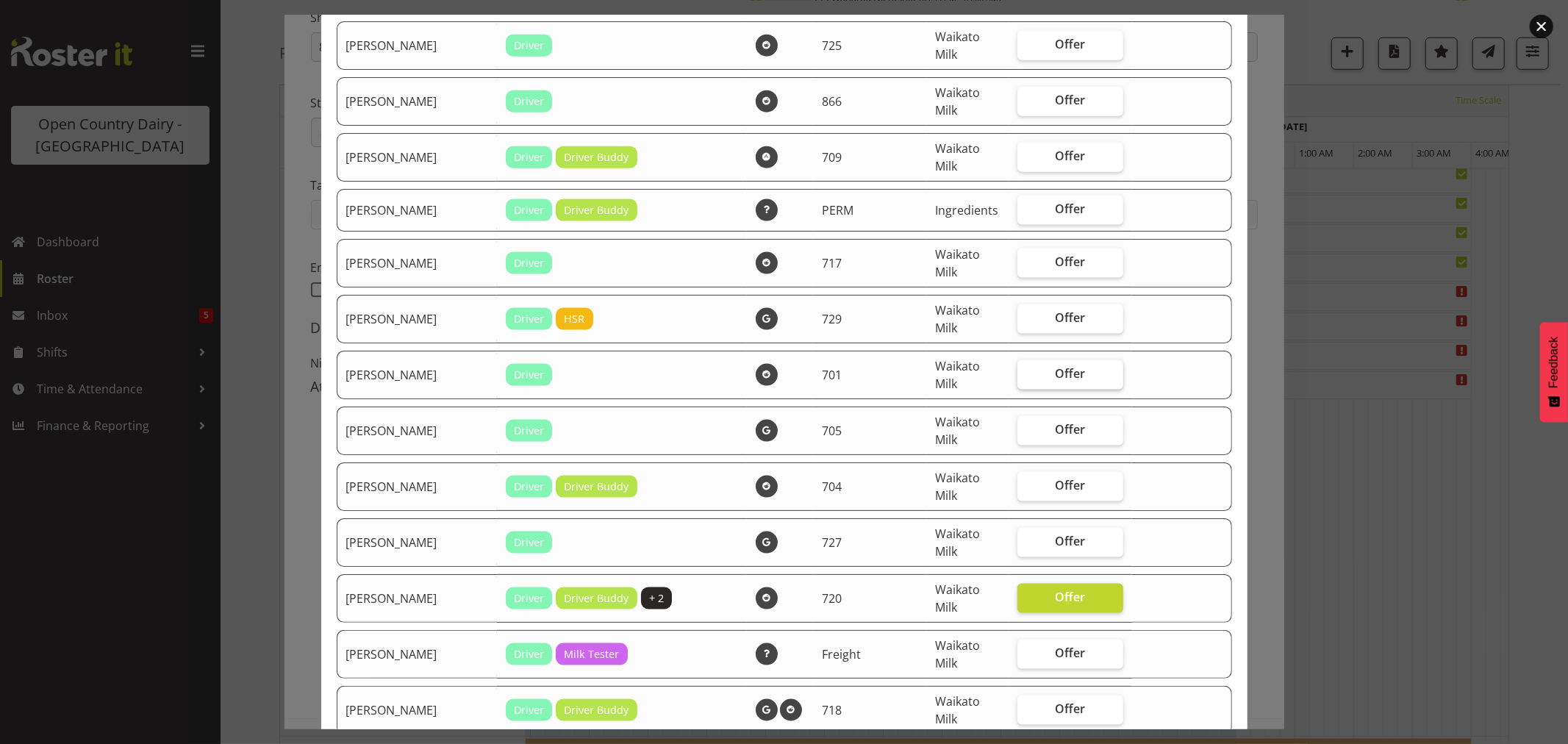
click at [1056, 372] on span "Offer" at bounding box center [1071, 373] width 30 height 15
click at [1017, 372] on input "Offer" at bounding box center [1022, 374] width 9 height 9
checkbox input "true"
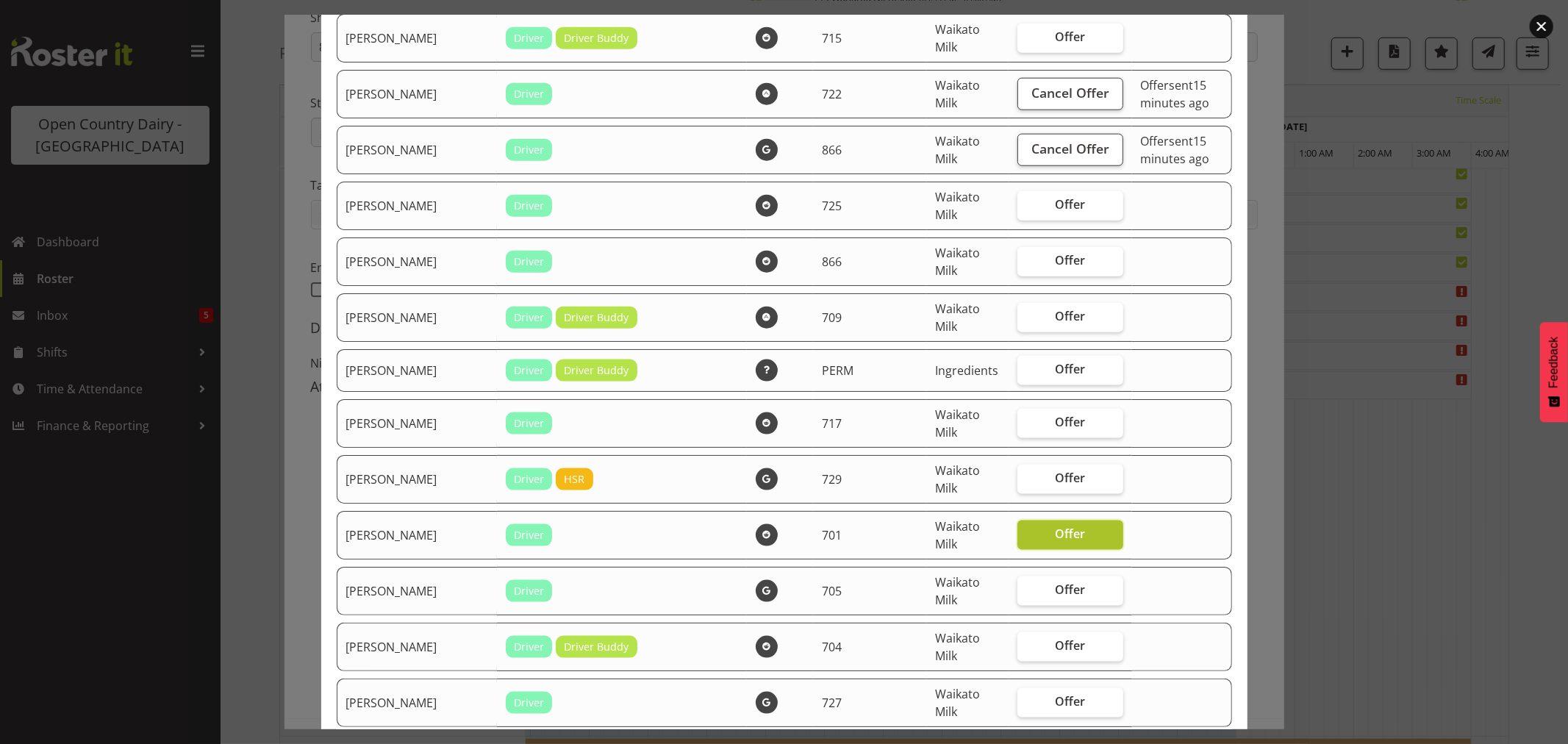
scroll to position [1427, 0]
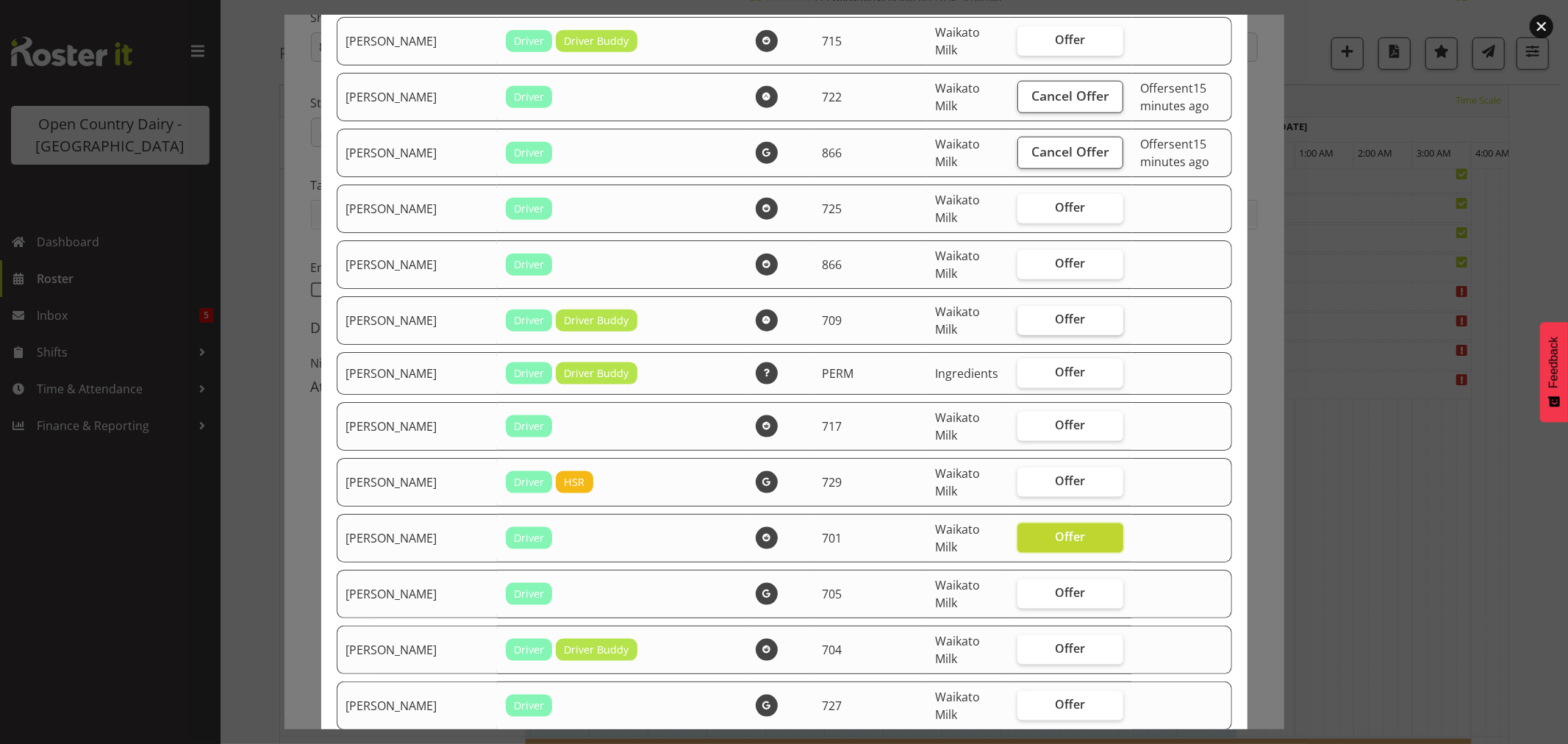
click at [1056, 322] on span "Offer" at bounding box center [1071, 318] width 30 height 15
click at [1017, 322] on input "Offer" at bounding box center [1022, 319] width 9 height 9
checkbox input "true"
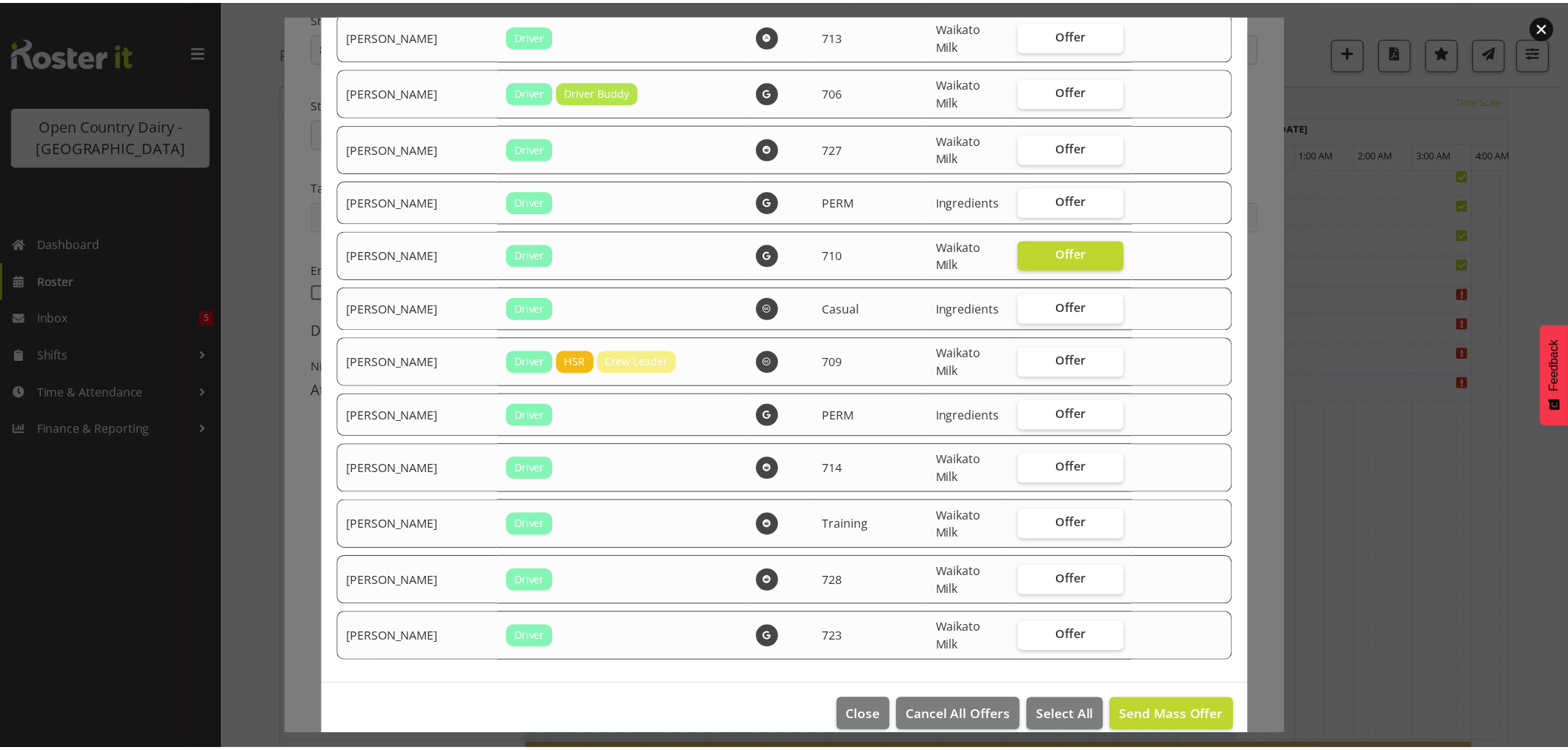
scroll to position [2755, 0]
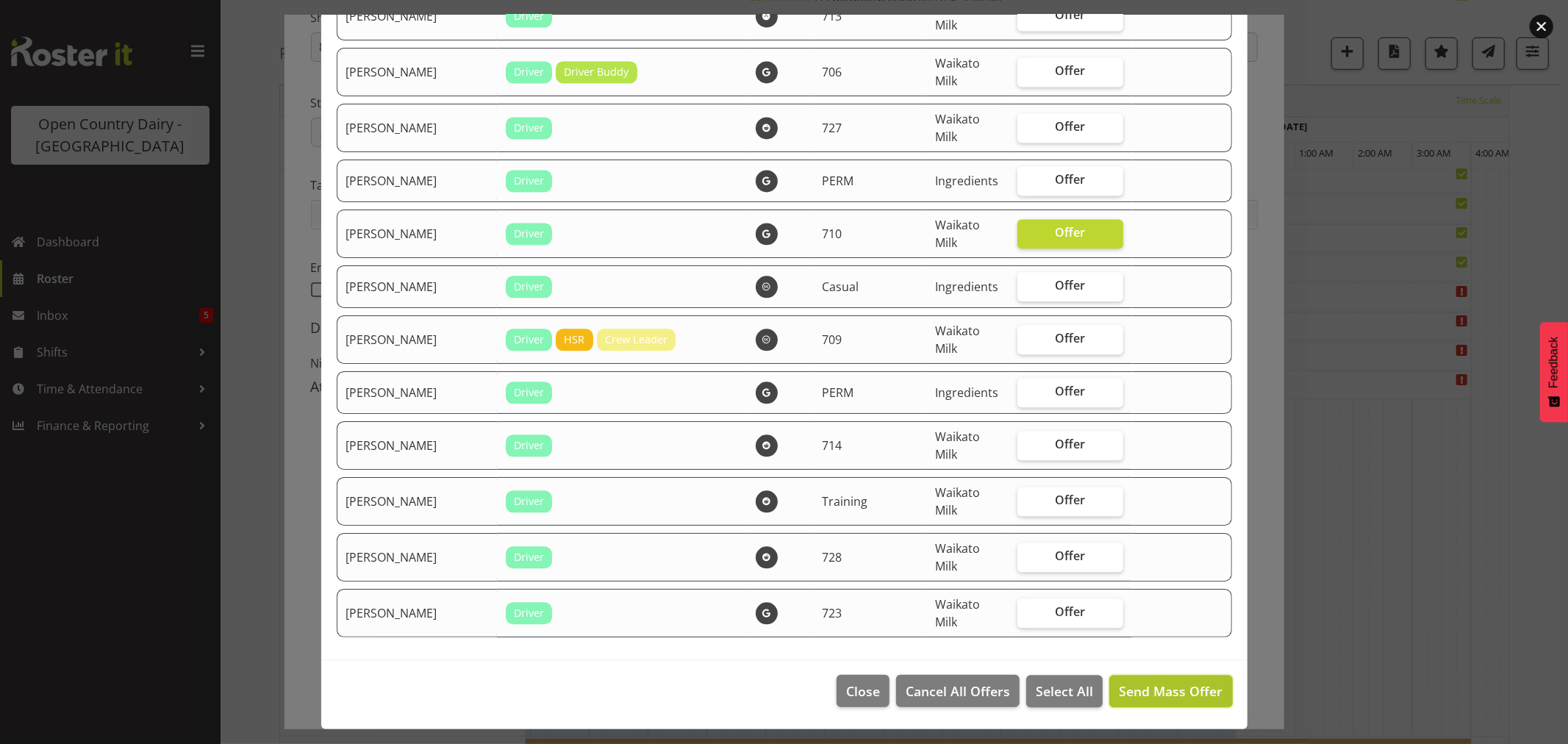
click at [1135, 694] on span "Send Mass Offer" at bounding box center [1170, 691] width 104 height 18
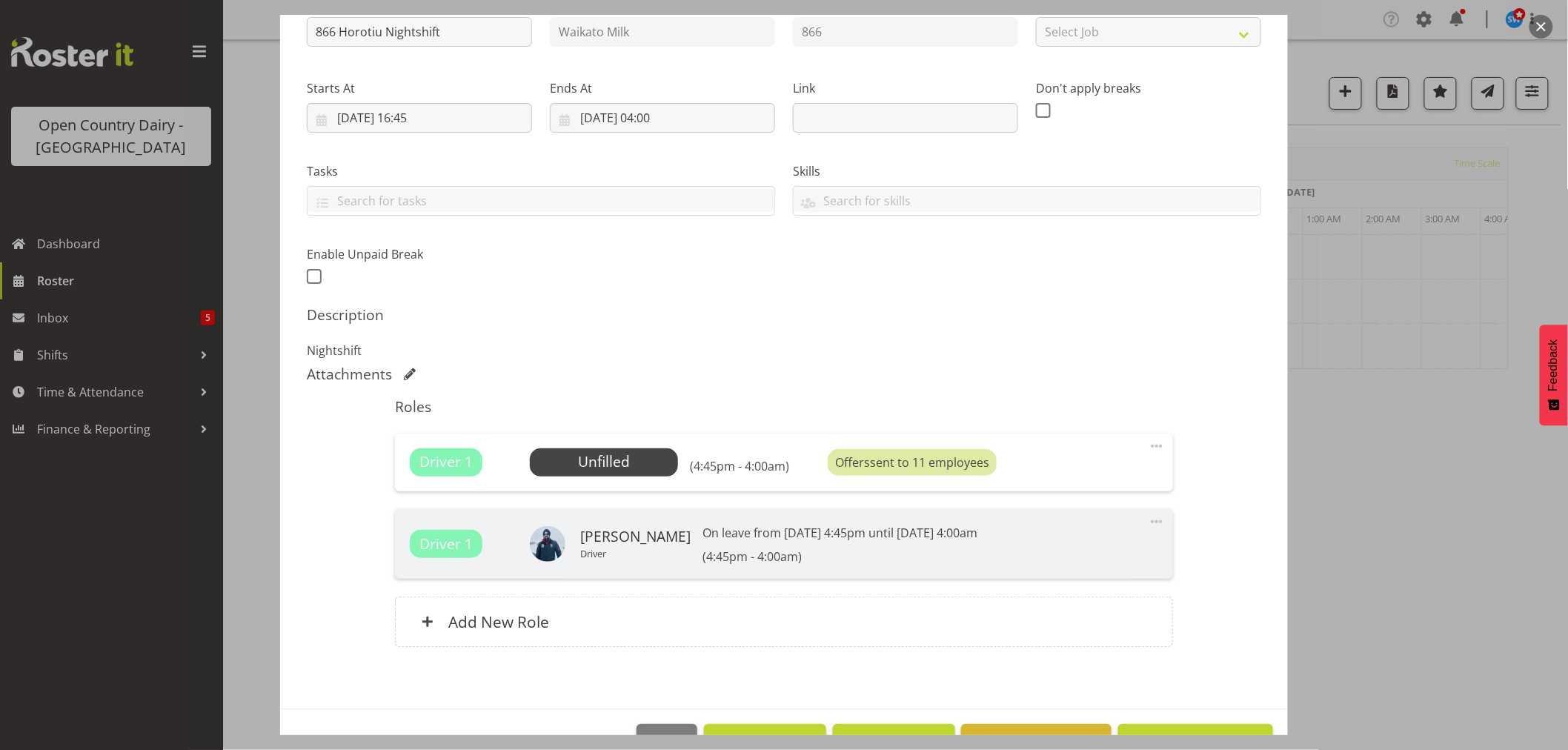
scroll to position [224, 0]
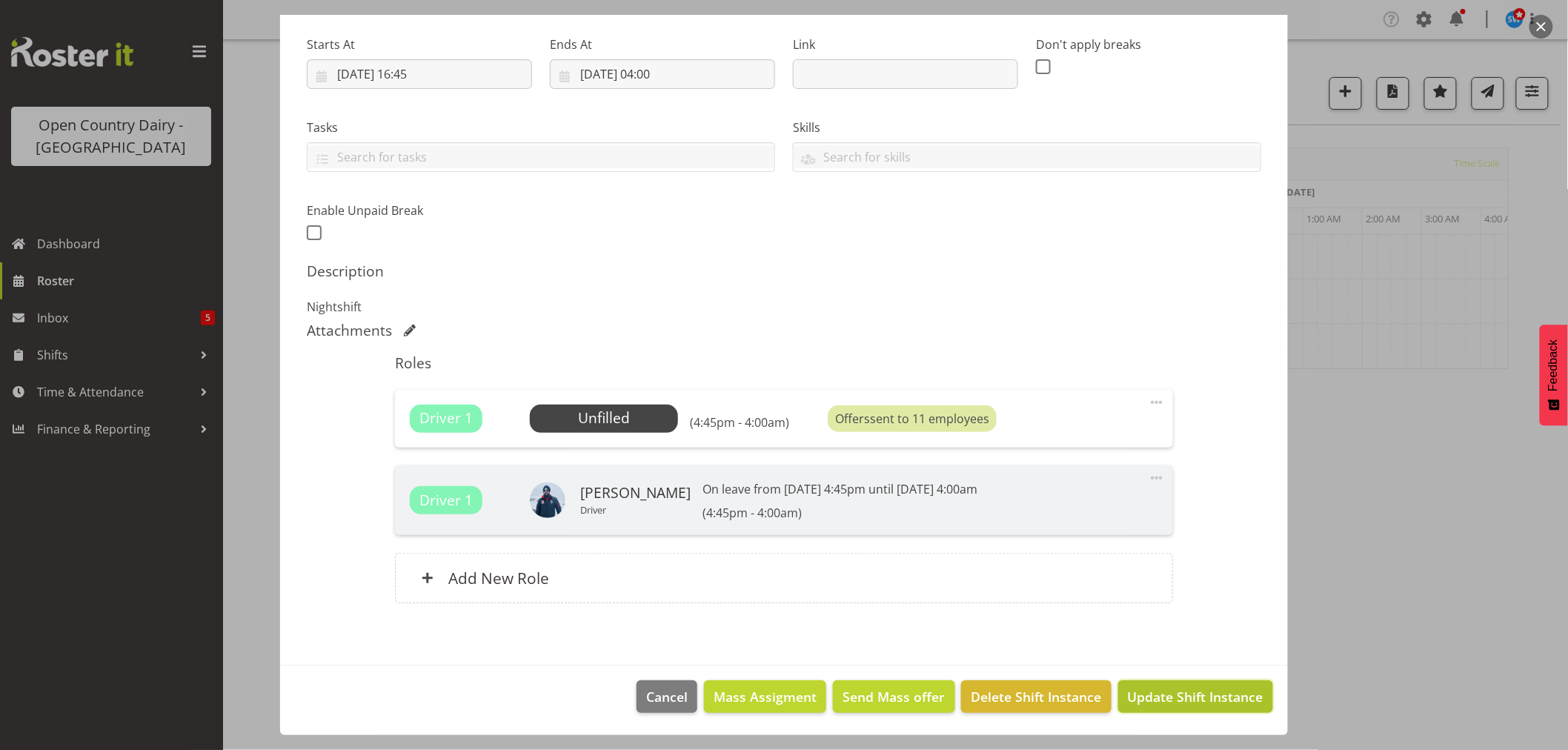
click at [1136, 694] on span "Update Shift Instance" at bounding box center [1195, 696] width 135 height 19
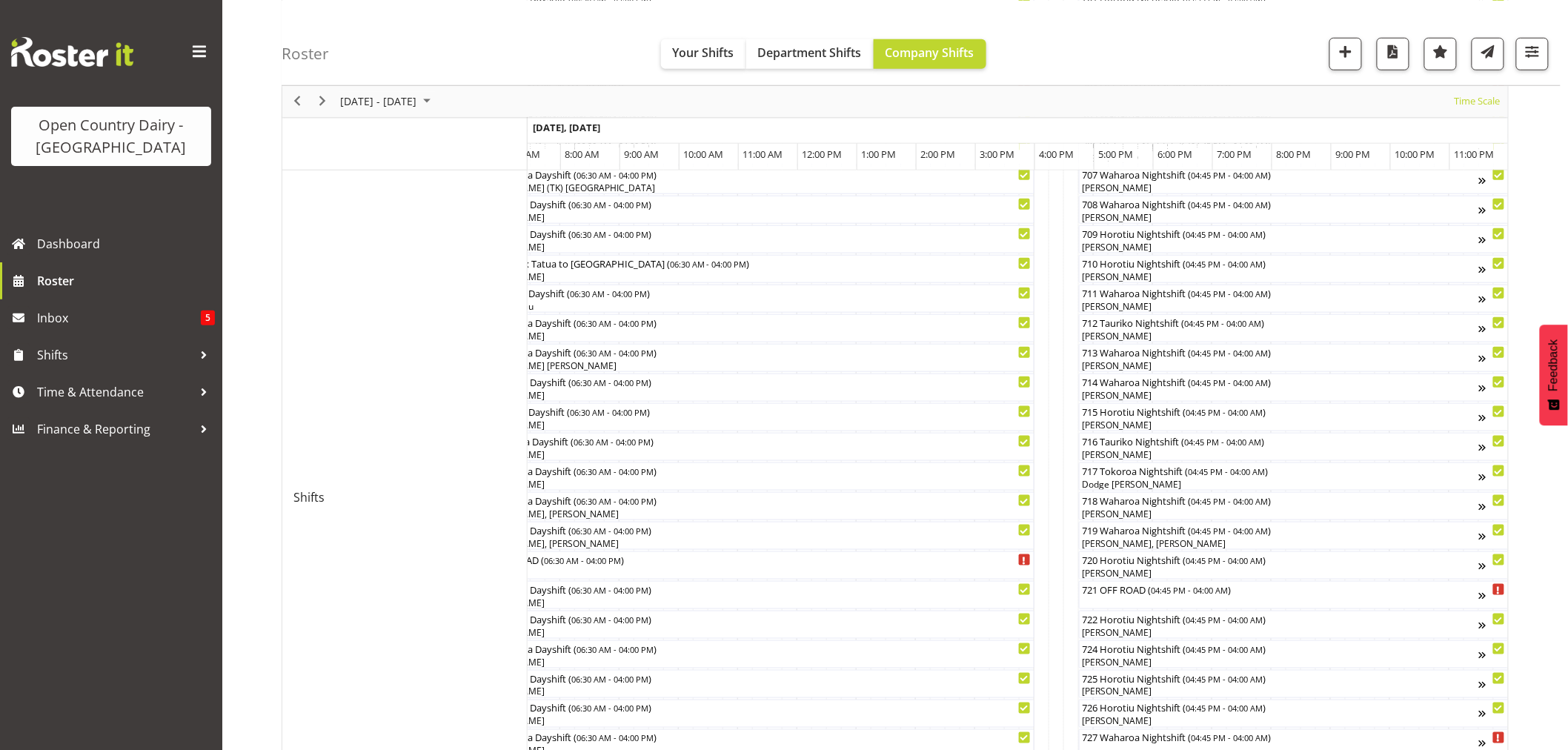
scroll to position [576, 0]
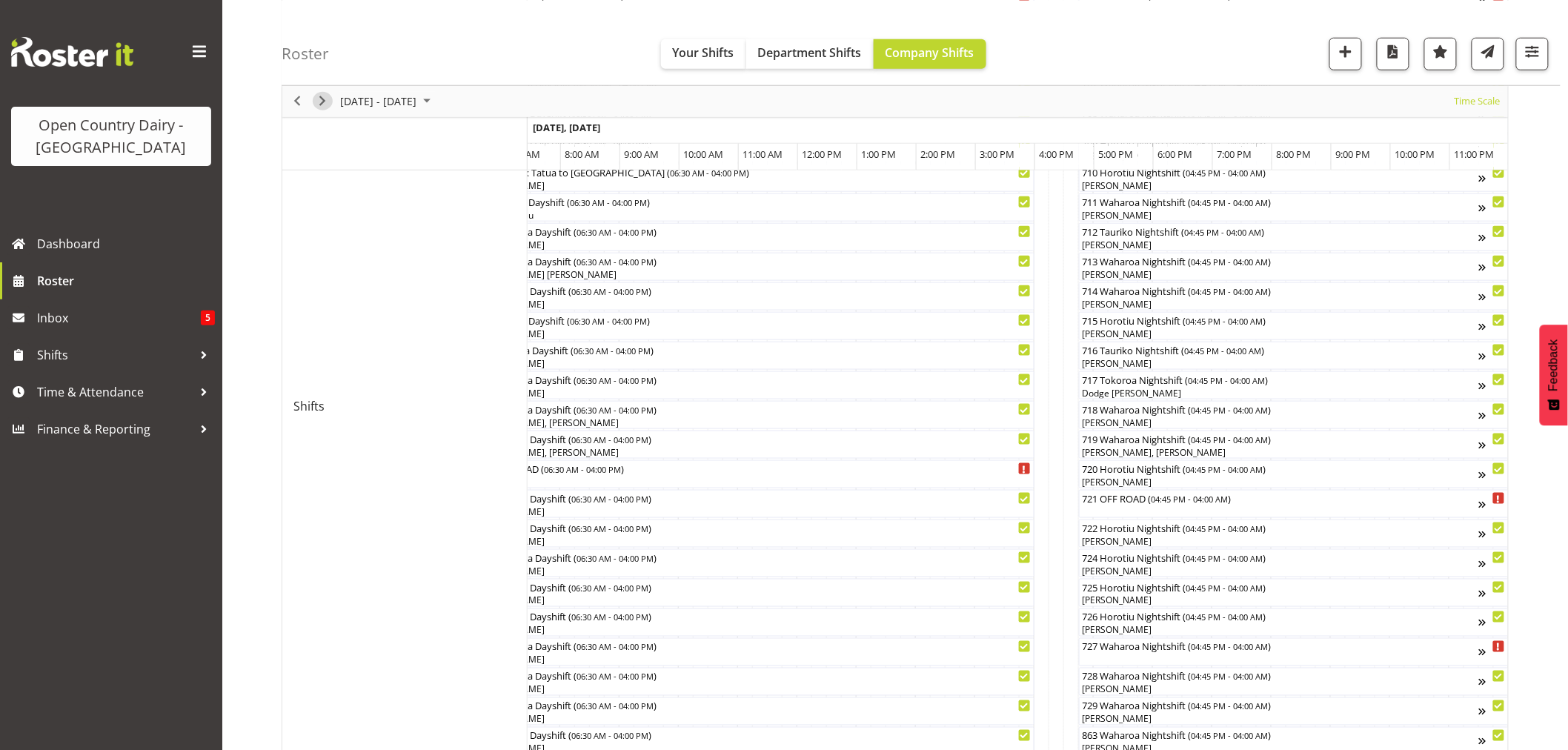
click at [319, 97] on span "Next" at bounding box center [322, 101] width 18 height 19
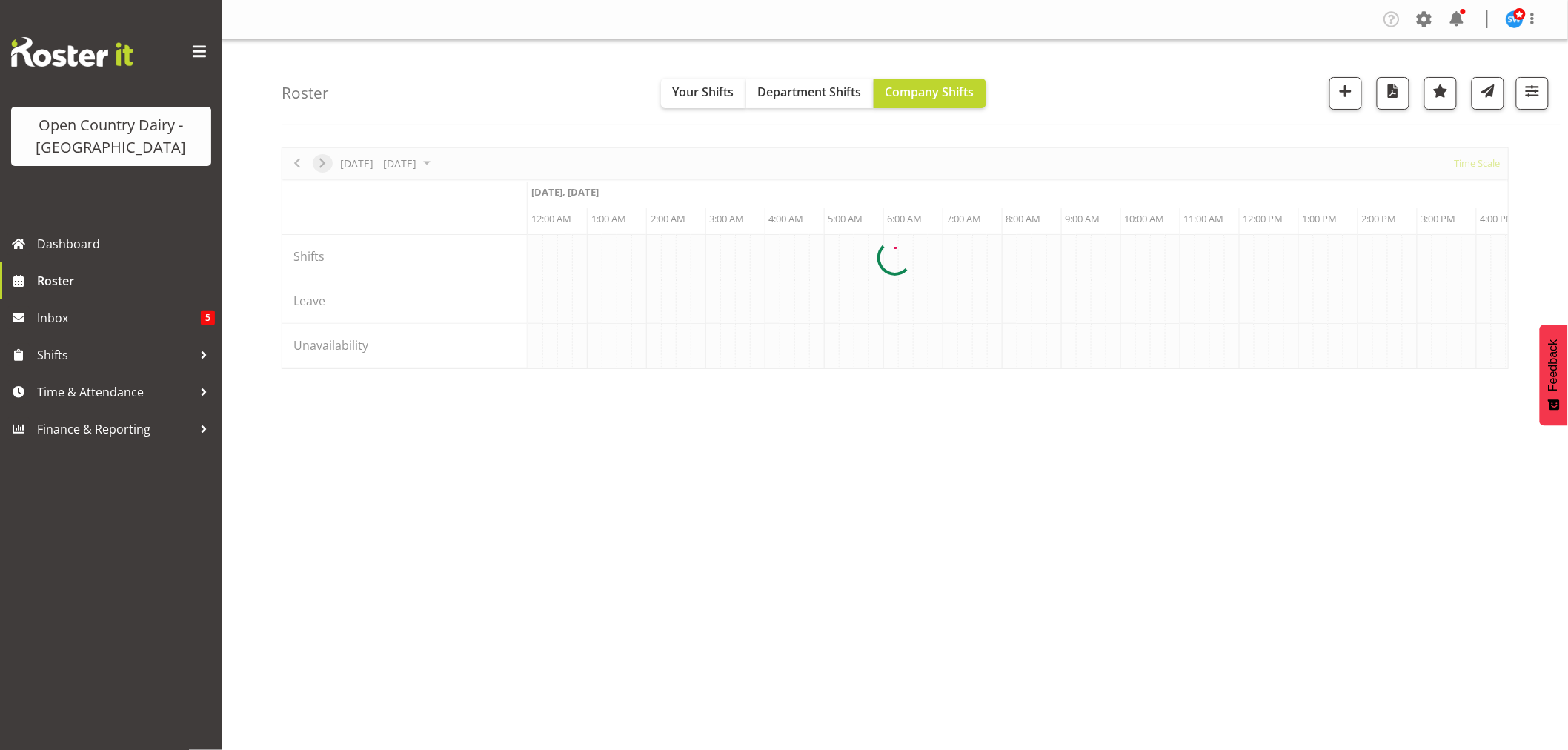
scroll to position [0, 0]
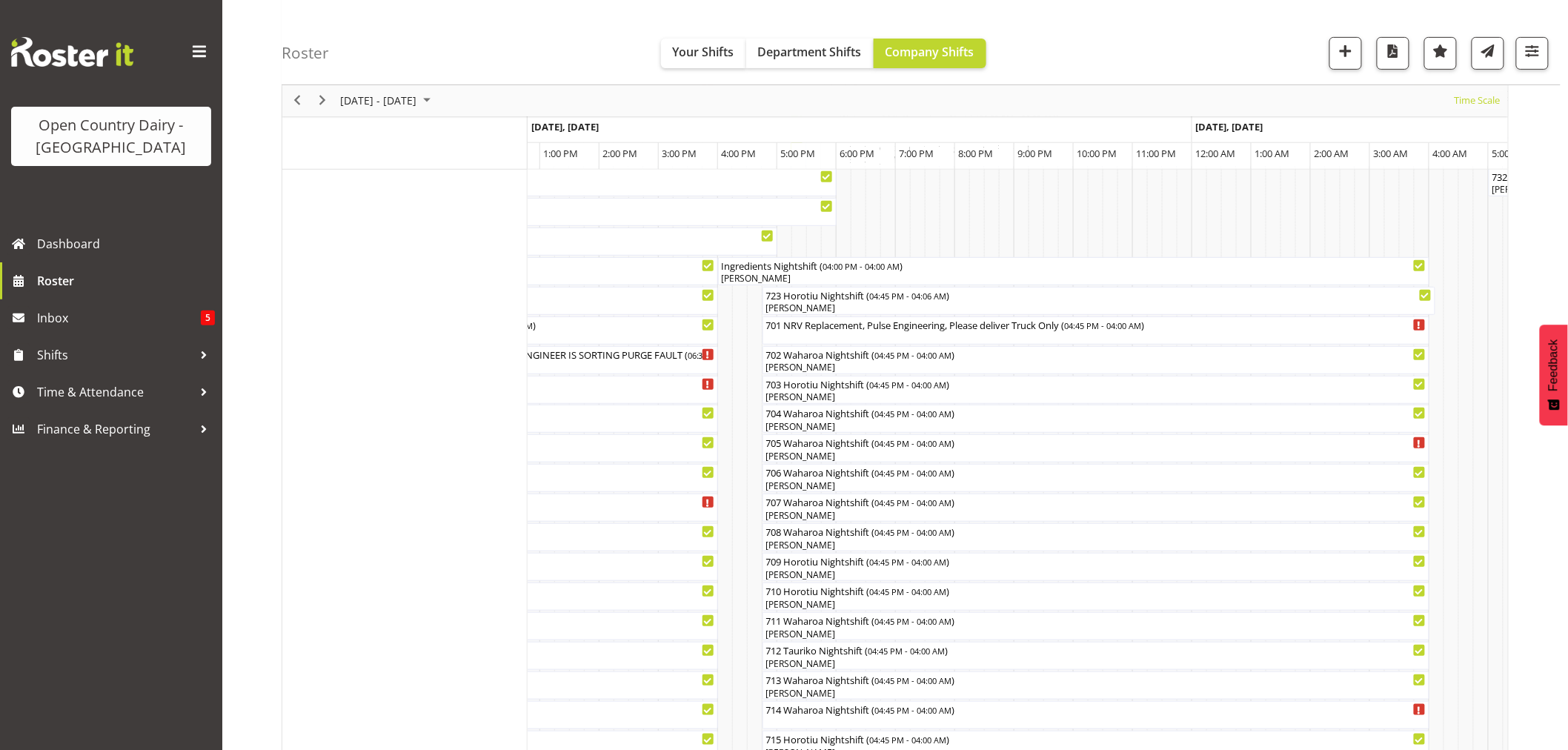
scroll to position [247, 0]
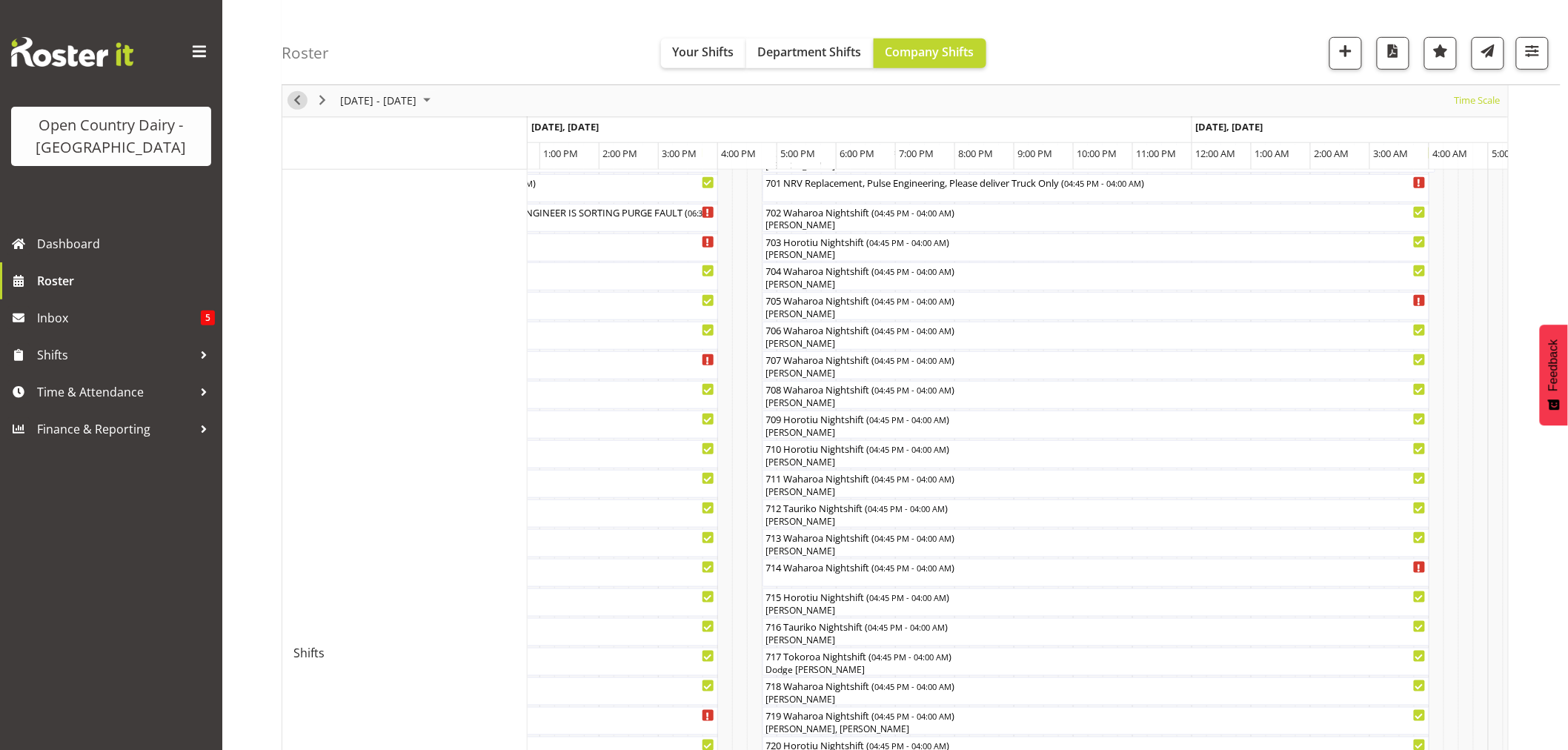
drag, startPoint x: 292, startPoint y: 93, endPoint x: 299, endPoint y: 106, distance: 14.8
click at [298, 106] on span "Previous" at bounding box center [297, 101] width 18 height 19
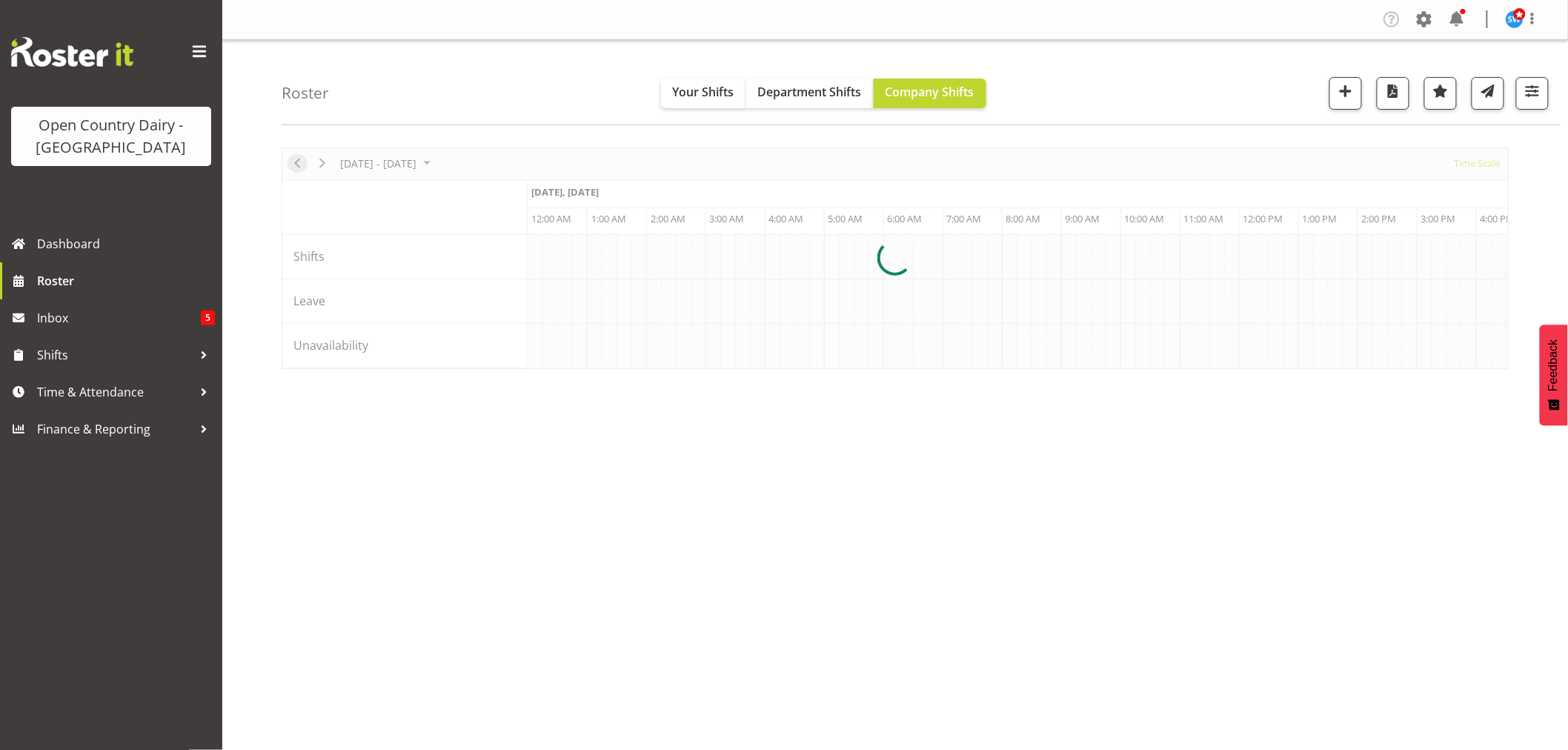
scroll to position [0, 5690]
